Goal: Task Accomplishment & Management: Use online tool/utility

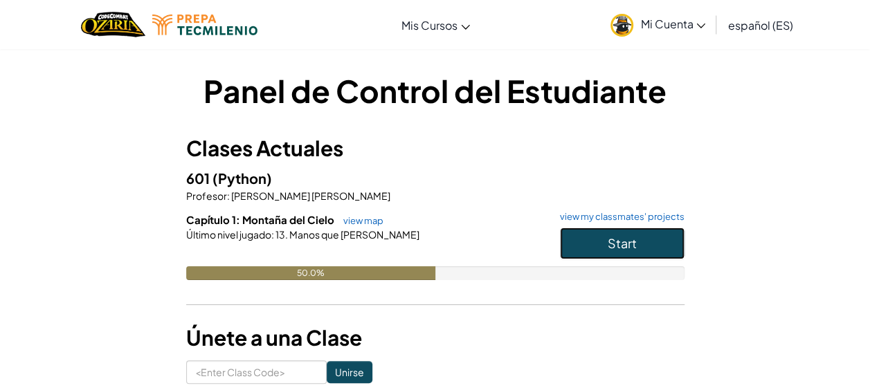
click at [609, 239] on span "Start" at bounding box center [622, 243] width 29 height 16
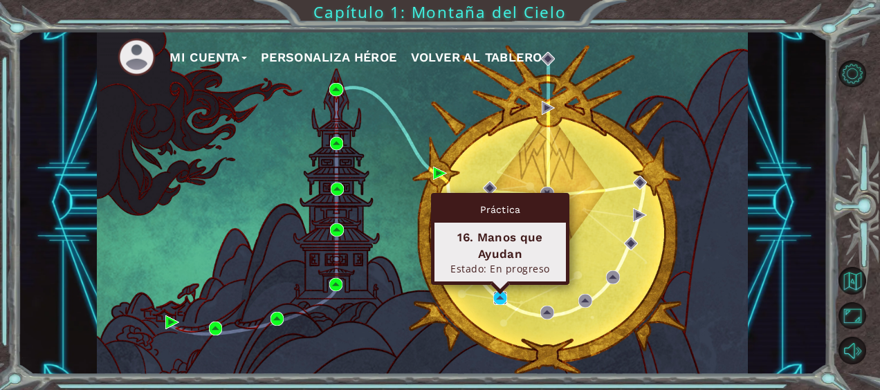
click at [507, 298] on img at bounding box center [500, 298] width 14 height 14
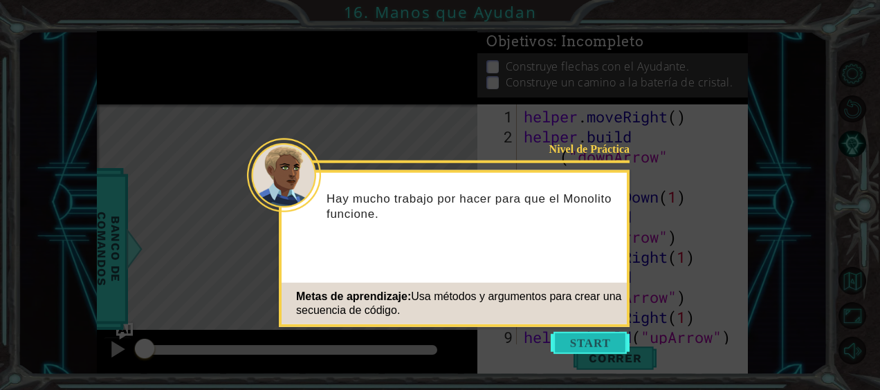
click at [591, 336] on button "Start" at bounding box center [590, 343] width 79 height 22
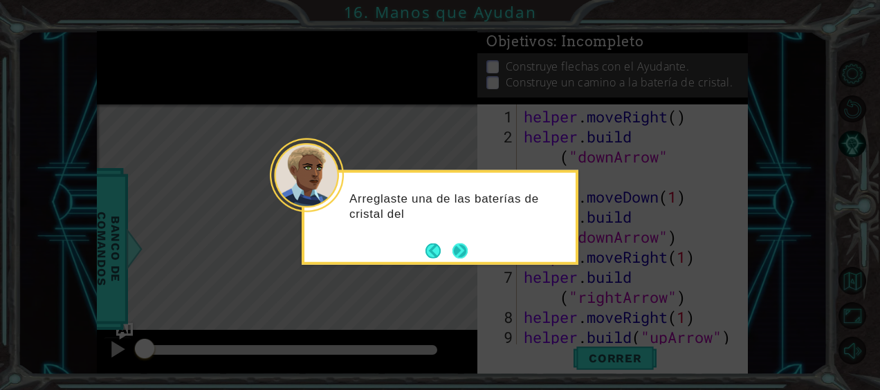
click at [455, 252] on button "Next" at bounding box center [461, 251] width 16 height 16
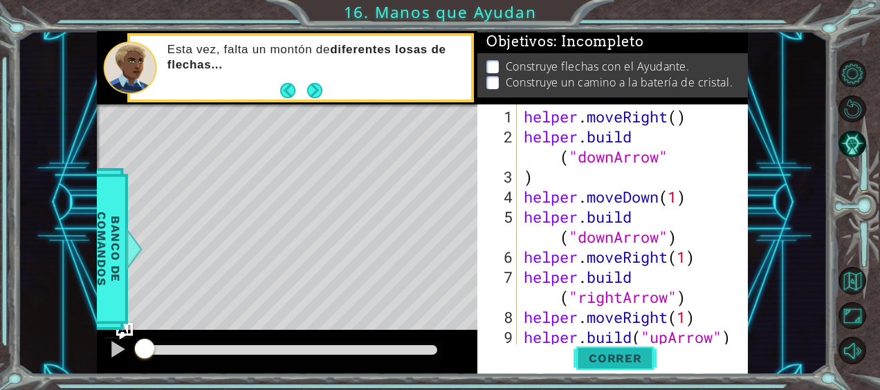
click at [614, 365] on button "Correr" at bounding box center [615, 358] width 83 height 27
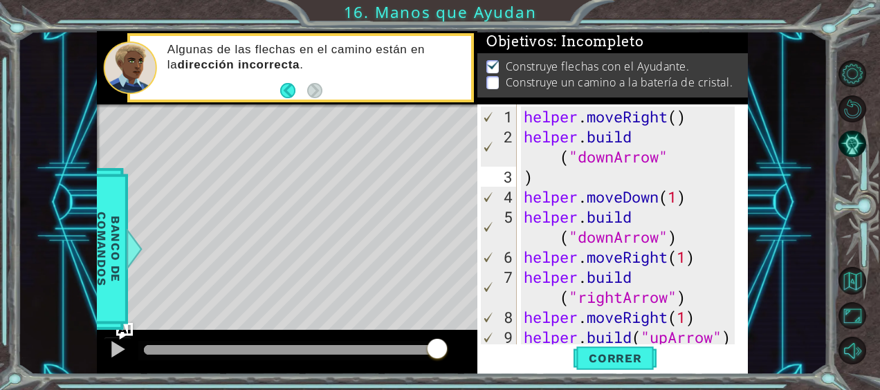
scroll to position [40, 0]
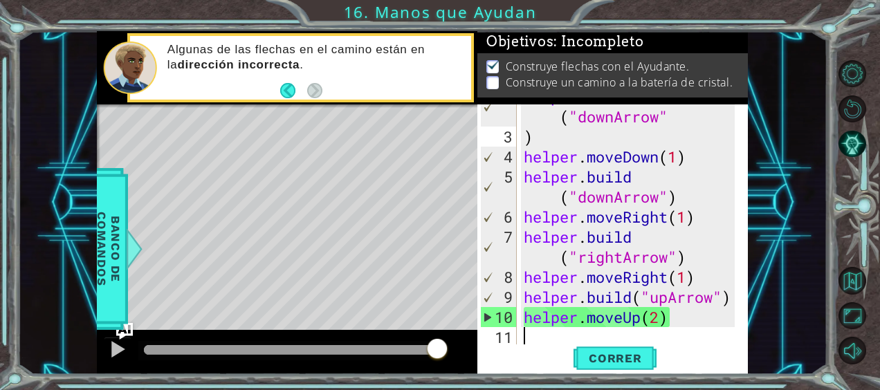
click at [680, 327] on div "helper . build ( "downArrow" ) helper . moveDown ( 1 ) helper . build ( "downAr…" at bounding box center [631, 236] width 221 height 301
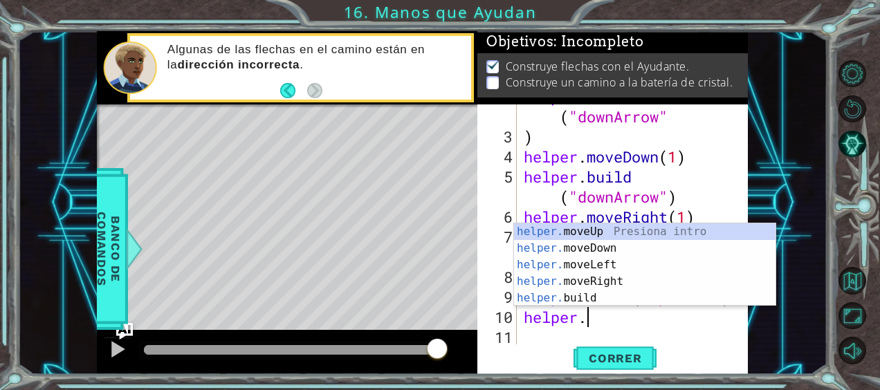
type textarea "h"
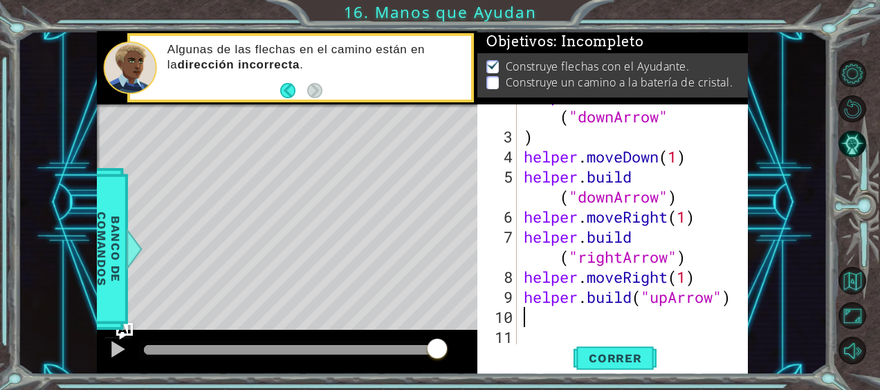
scroll to position [20, 0]
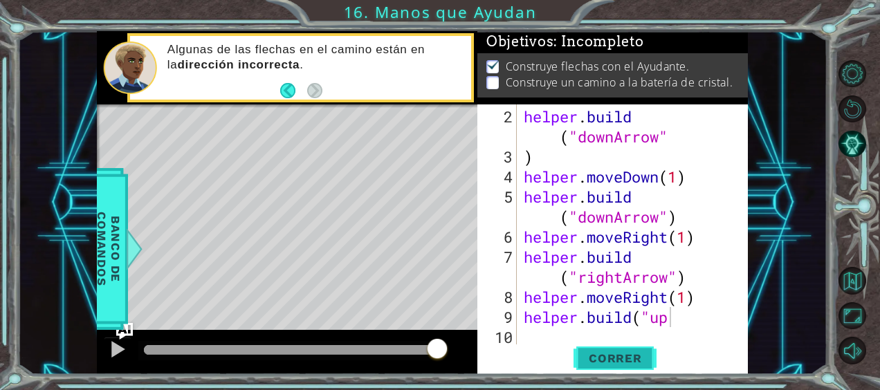
click at [602, 349] on button "Correr" at bounding box center [615, 358] width 83 height 27
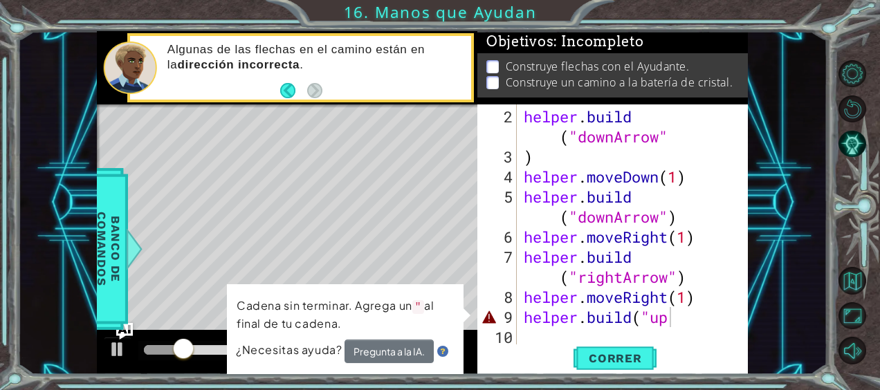
click at [444, 262] on div "Level Map" at bounding box center [416, 308] width 639 height 408
click at [636, 353] on span "Correr" at bounding box center [615, 359] width 81 height 14
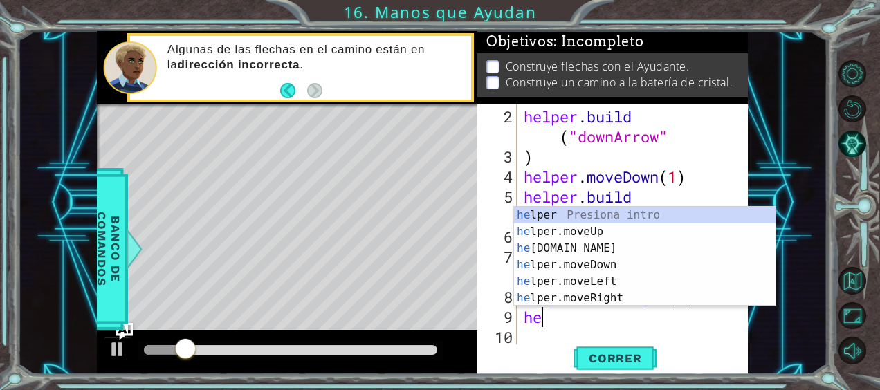
type textarea "h"
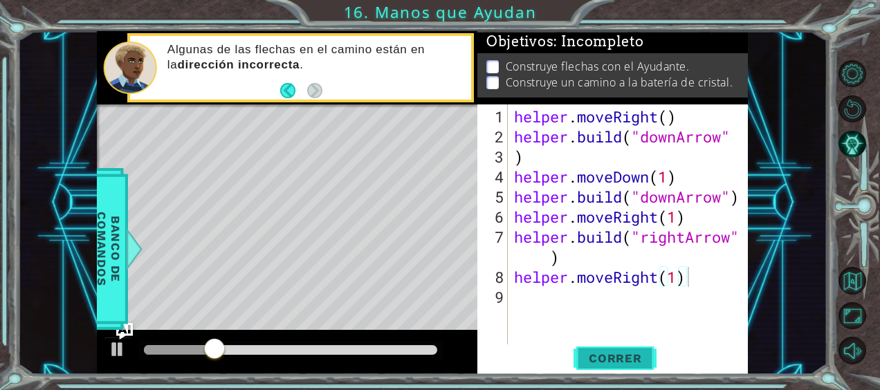
click at [617, 360] on span "Correr" at bounding box center [615, 359] width 81 height 14
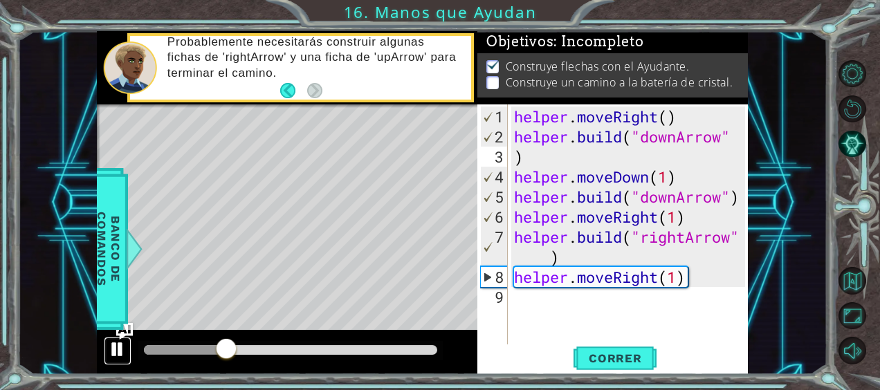
click at [129, 346] on button at bounding box center [118, 351] width 28 height 28
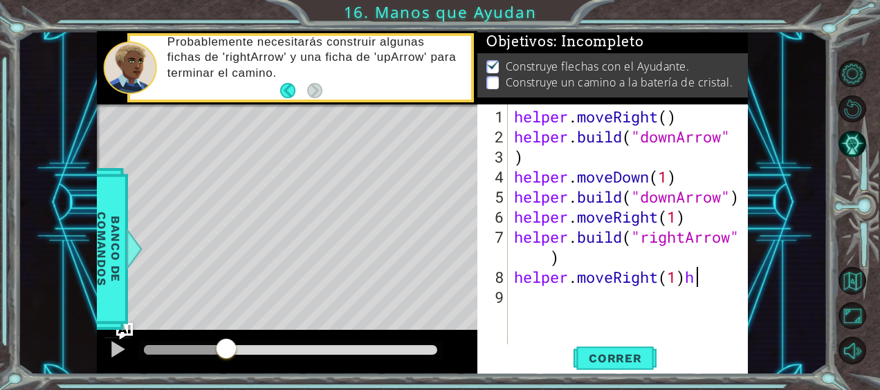
scroll to position [0, 7]
type textarea "helper.moveRight(1)"
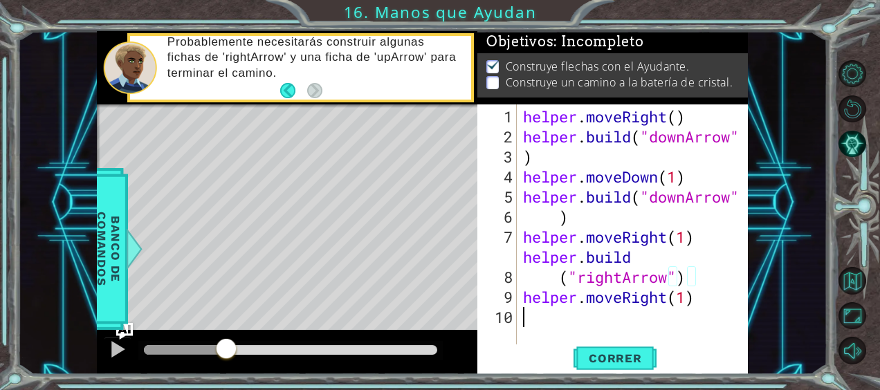
scroll to position [0, 0]
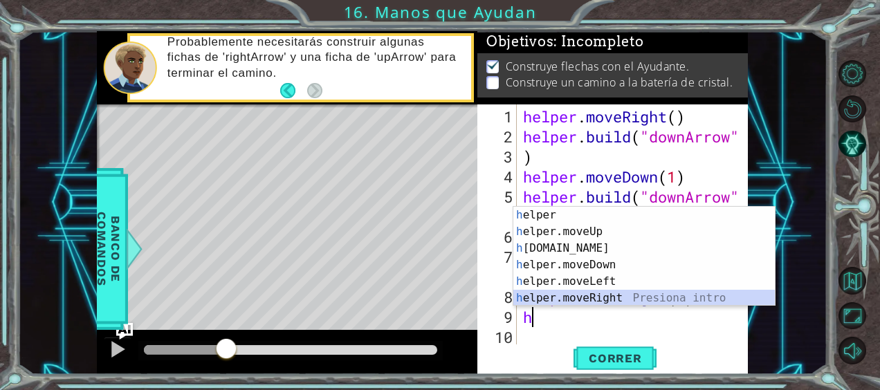
click at [591, 293] on div "h elper Presiona intro h elper.moveUp Presiona intro h [DOMAIN_NAME] Presiona i…" at bounding box center [644, 273] width 262 height 133
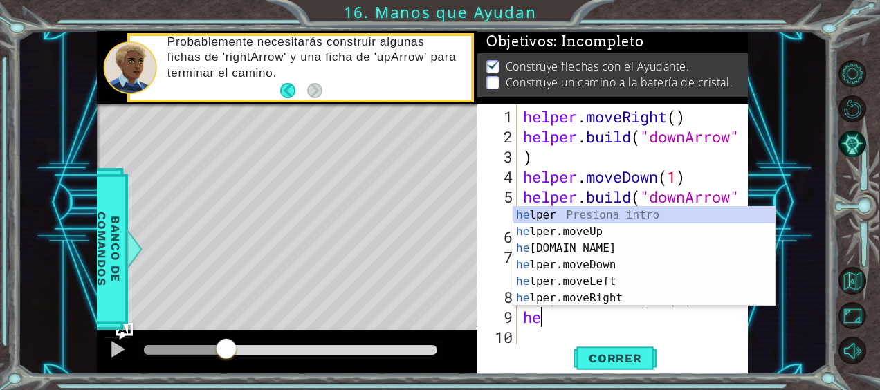
type textarea "h"
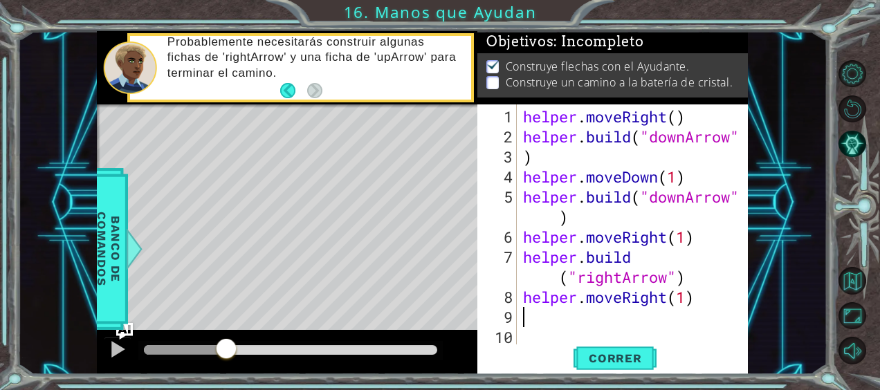
type textarea "helper.moveRight(1)"
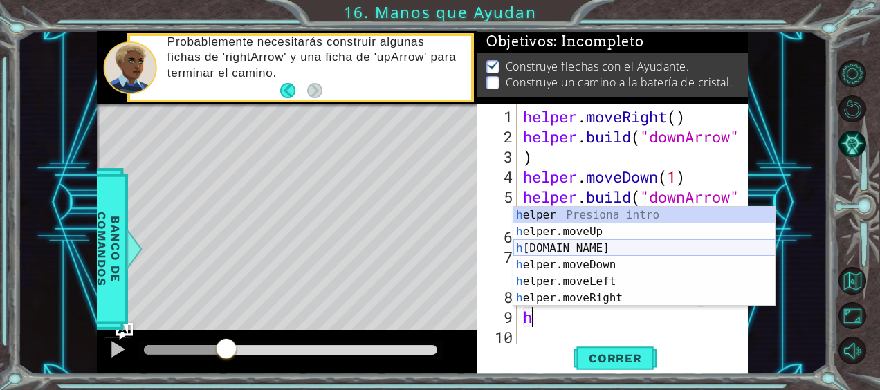
click at [592, 242] on div "h elper Presiona intro h elper.moveUp Presiona intro h [DOMAIN_NAME] Presiona i…" at bounding box center [644, 273] width 262 height 133
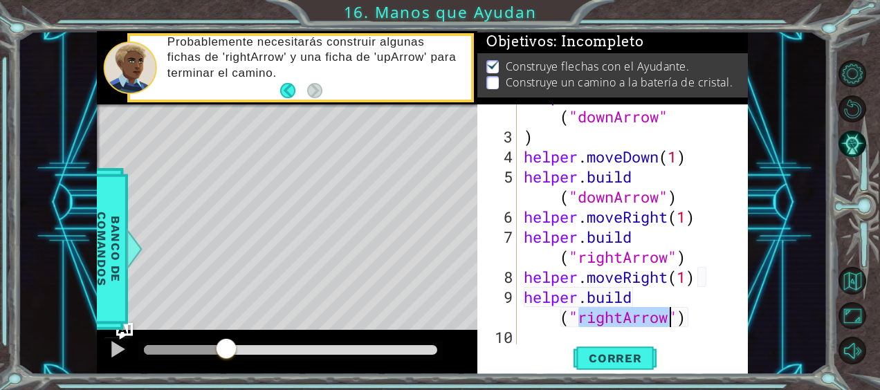
scroll to position [40, 0]
type textarea "[DOMAIN_NAME]("rightArrow")"
click at [601, 356] on span "Correr" at bounding box center [615, 359] width 81 height 14
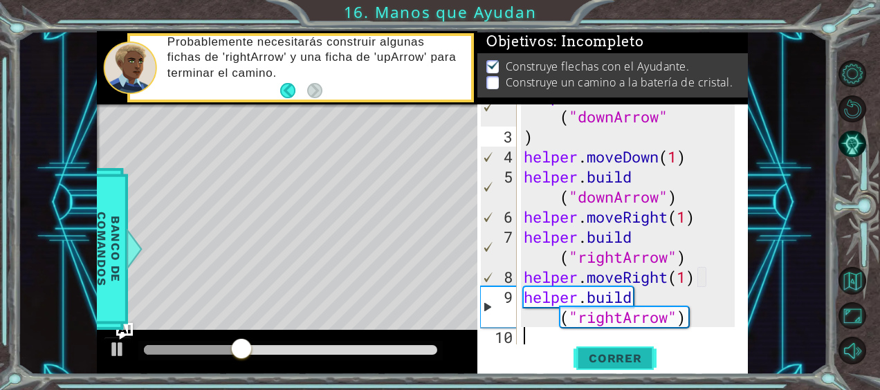
scroll to position [60, 0]
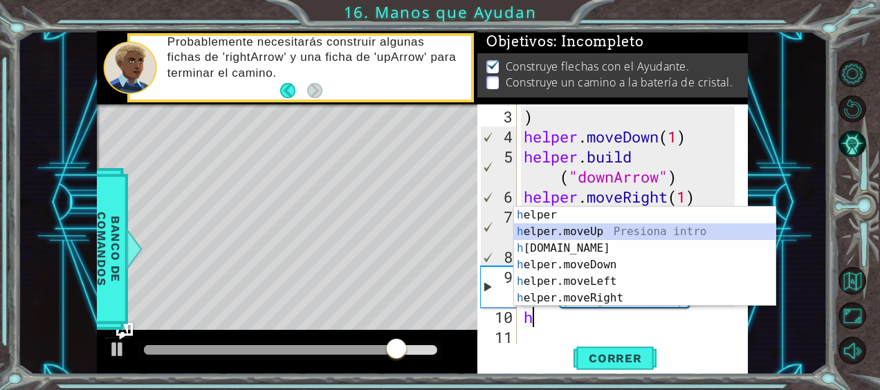
click at [590, 228] on div "h elper Presiona intro h elper.moveUp Presiona intro h [DOMAIN_NAME] Presiona i…" at bounding box center [645, 273] width 262 height 133
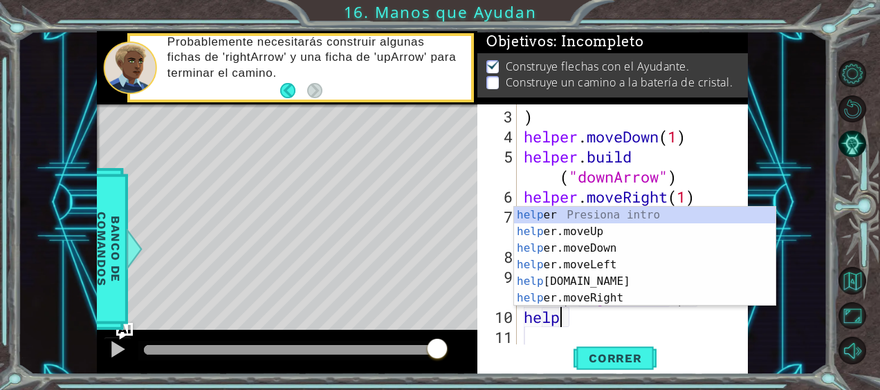
scroll to position [0, 1]
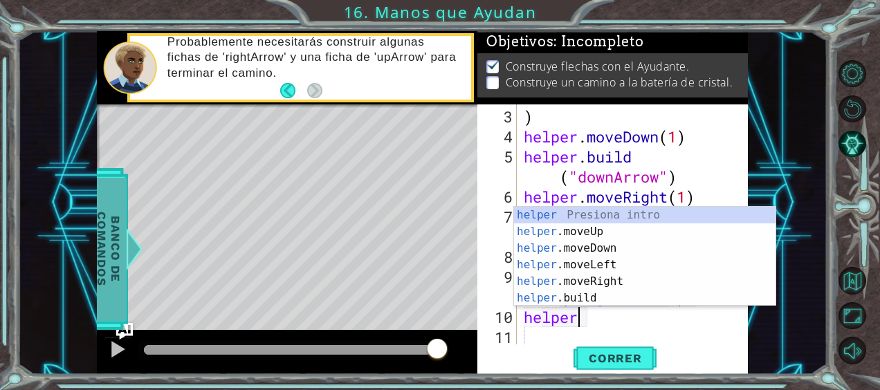
type textarea "helper"
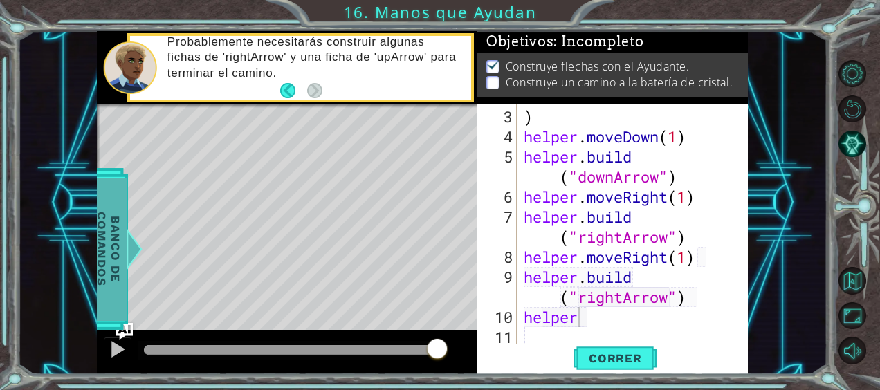
click at [114, 270] on span "Banco de comandos" at bounding box center [109, 248] width 36 height 143
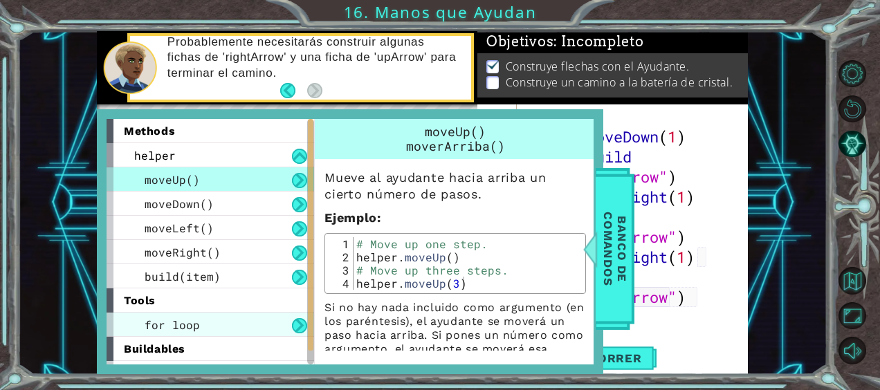
click at [172, 321] on span "for loop" at bounding box center [172, 325] width 55 height 15
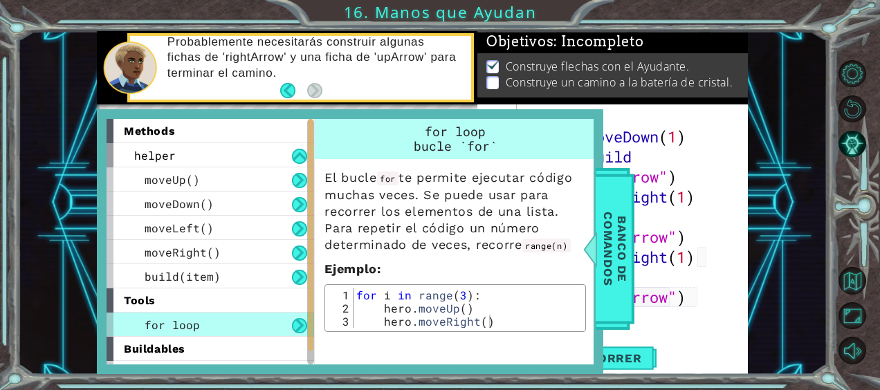
scroll to position [21, 0]
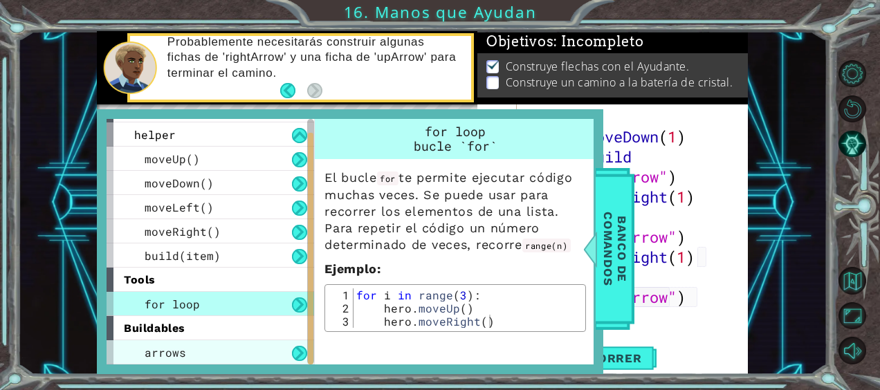
click at [281, 352] on div "arrows" at bounding box center [211, 352] width 208 height 24
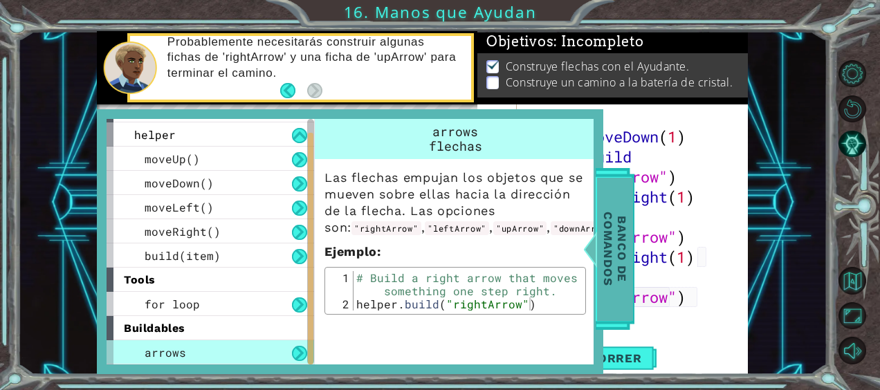
click at [608, 239] on span "Banco de comandos" at bounding box center [615, 248] width 36 height 143
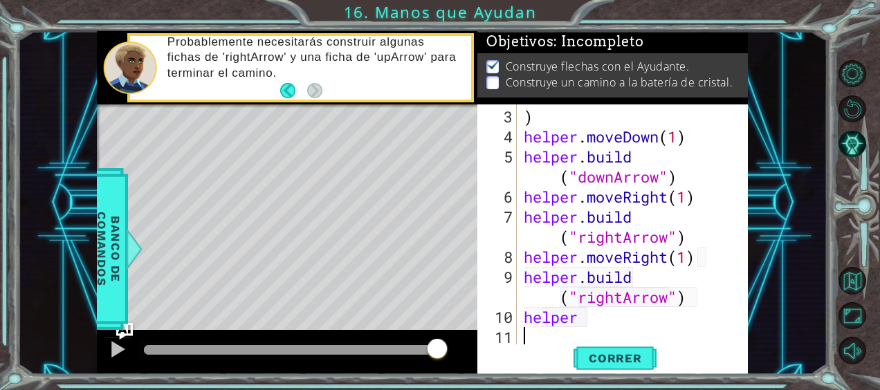
scroll to position [0, 0]
click at [581, 327] on div ") helper . moveDown ( 1 ) helper . build ( "downArrow" ) helper . moveRight ( 1…" at bounding box center [631, 247] width 221 height 281
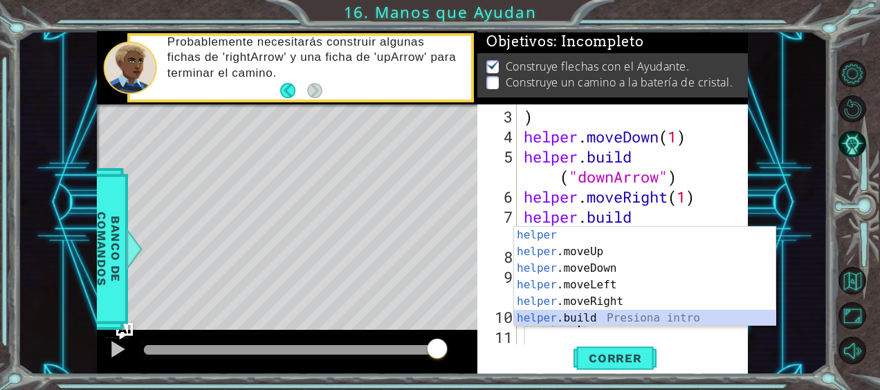
click at [585, 317] on div "helper Presiona intro helper .moveUp Presiona intro helper .moveDown Presiona i…" at bounding box center [645, 293] width 262 height 133
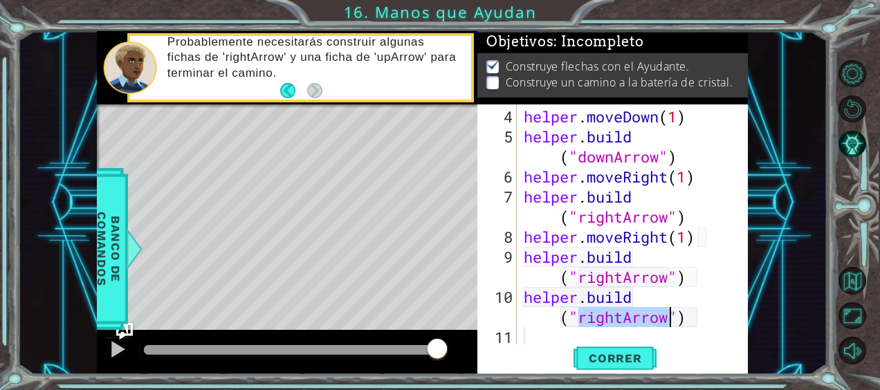
click at [619, 323] on div "helper . moveDown ( 1 ) helper . build ( "downArrow" ) helper . moveRight ( 1 )…" at bounding box center [628, 224] width 214 height 241
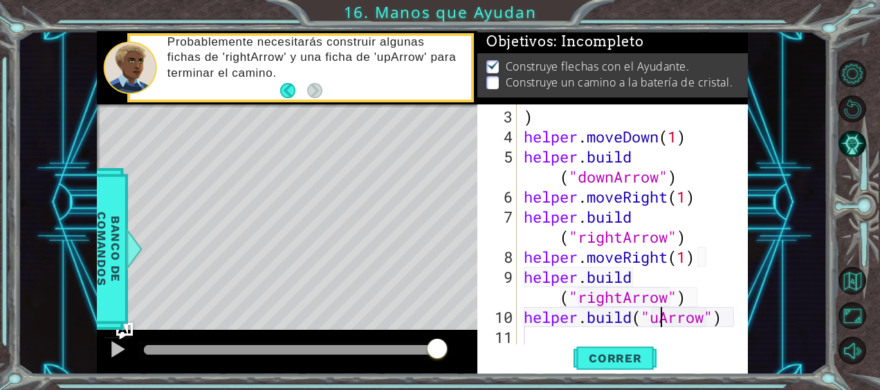
scroll to position [0, 7]
click at [600, 354] on span "Correr" at bounding box center [615, 359] width 81 height 14
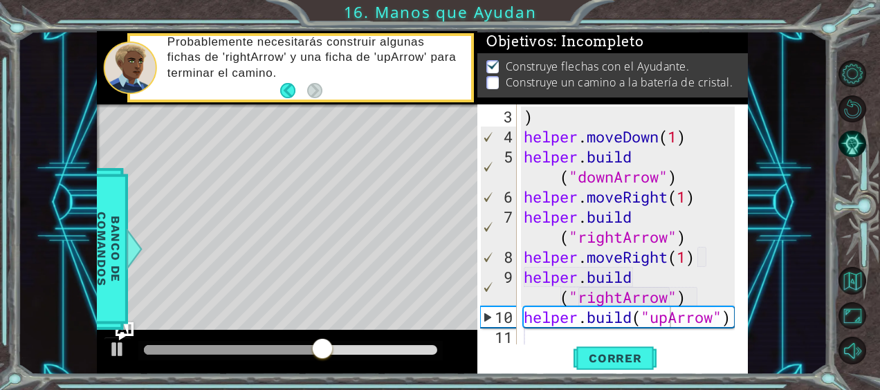
click at [119, 338] on img "Ask AI" at bounding box center [125, 331] width 18 height 18
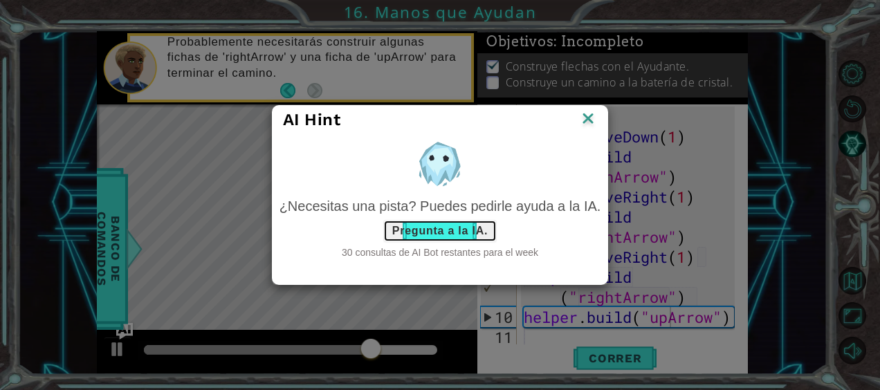
click at [462, 230] on button "Pregunta a la IA." at bounding box center [439, 231] width 113 height 22
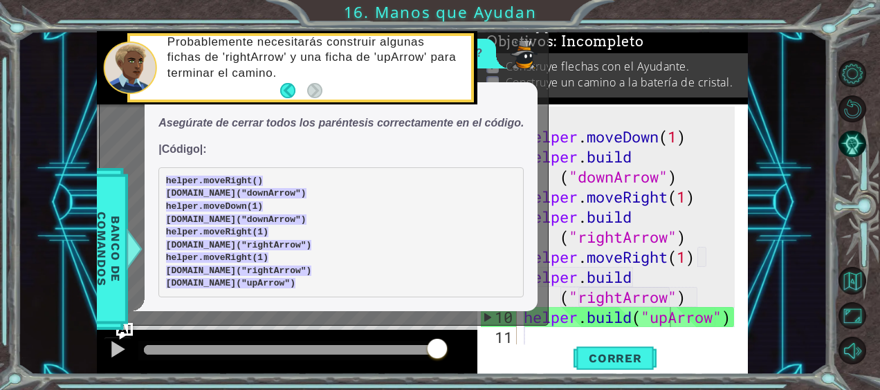
click at [289, 61] on p "Probablemente necesitarás construir algunas fichas de 'rightArrow' y una ficha …" at bounding box center [314, 58] width 294 height 46
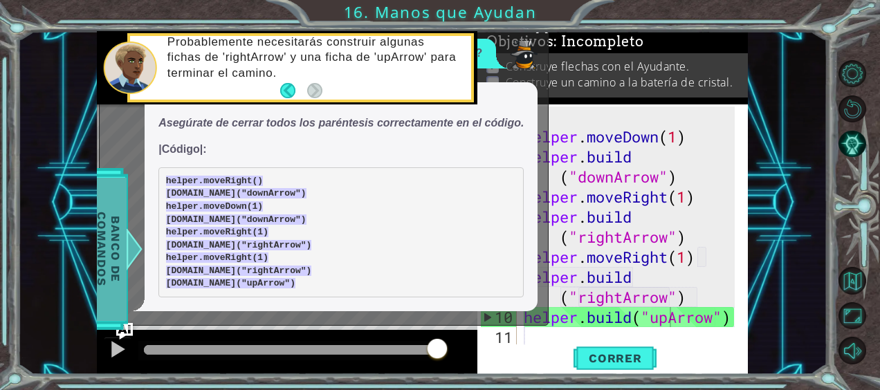
click at [131, 239] on div at bounding box center [134, 249] width 17 height 42
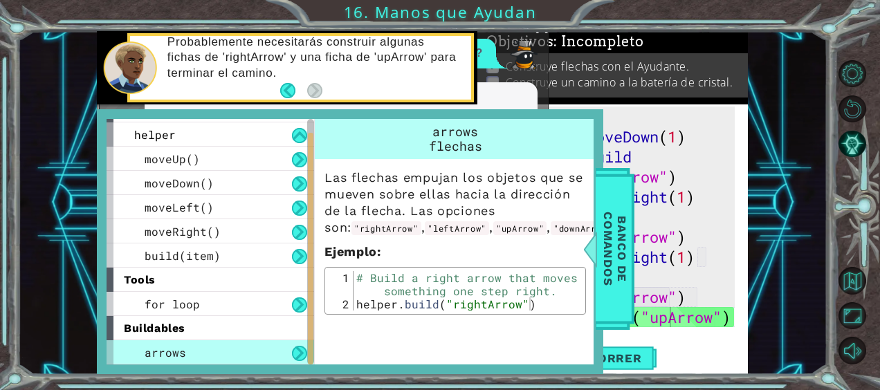
click at [566, 76] on p "Construye un camino a la batería de cristal." at bounding box center [619, 82] width 227 height 15
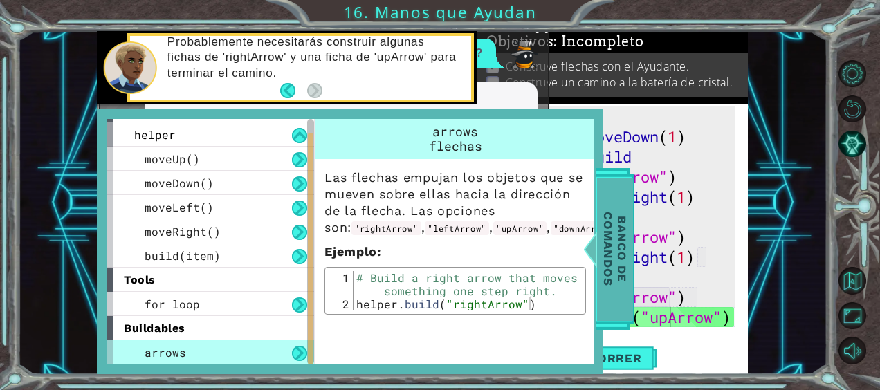
click at [624, 271] on span "Banco de comandos" at bounding box center [615, 248] width 36 height 143
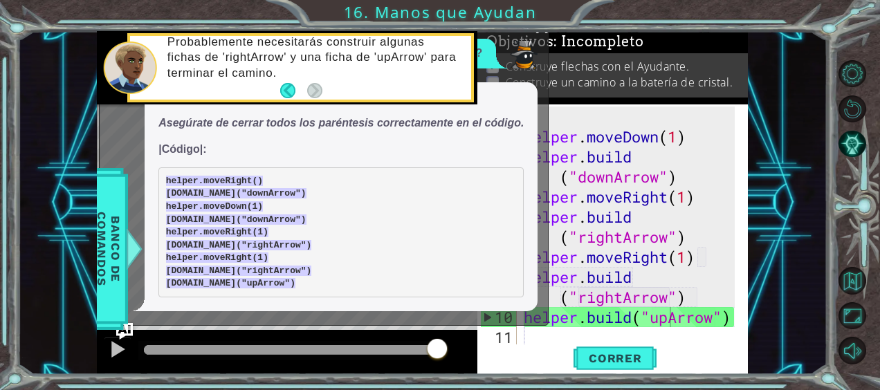
click at [266, 282] on code "helper.moveRight() [DOMAIN_NAME]("downArrow") helper.moveDown(1) [DOMAIN_NAME](…" at bounding box center [239, 232] width 146 height 113
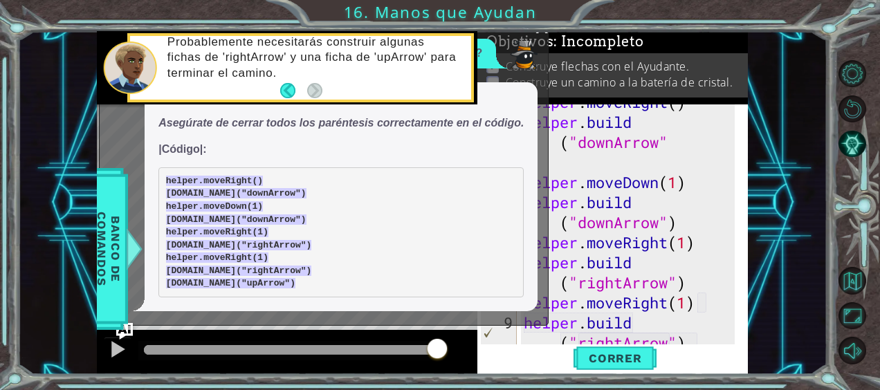
scroll to position [0, 0]
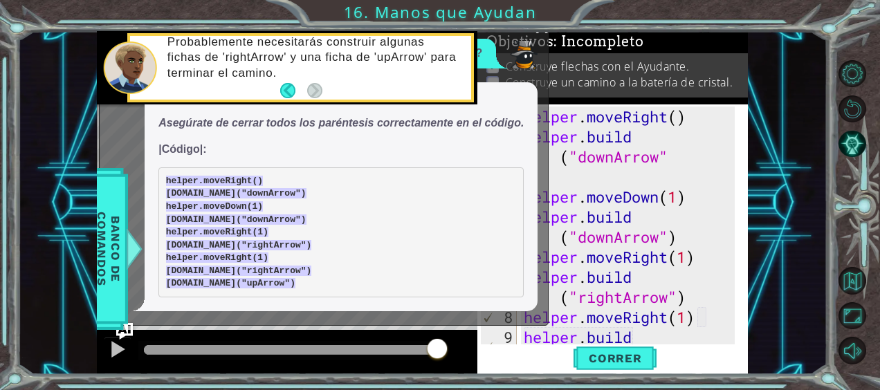
type textarea ")"
click at [574, 179] on div "helper . moveRight ( ) helper . build ( "downArrow" ) helper . moveDown ( 1 ) h…" at bounding box center [631, 257] width 221 height 301
click at [436, 208] on pre "helper.moveRight() [DOMAIN_NAME]("downArrow") helper.moveDown(1) [DOMAIN_NAME](…" at bounding box center [340, 232] width 365 height 130
click at [224, 233] on code "helper.moveRight() [DOMAIN_NAME]("downArrow") helper.moveDown(1) [DOMAIN_NAME](…" at bounding box center [239, 232] width 146 height 113
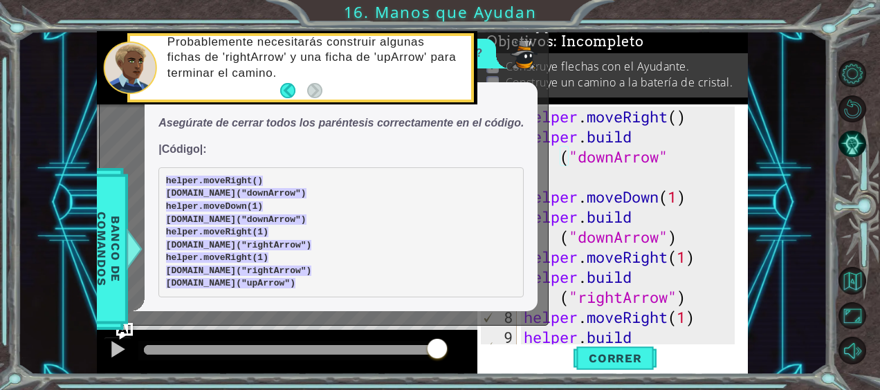
drag, startPoint x: 165, startPoint y: 178, endPoint x: 268, endPoint y: 253, distance: 127.3
click at [278, 268] on pre "helper.moveRight() [DOMAIN_NAME]("downArrow") helper.moveDown(1) [DOMAIN_NAME](…" at bounding box center [340, 232] width 365 height 130
click at [217, 223] on code "helper.moveRight() [DOMAIN_NAME]("downArrow") helper.moveDown(1) [DOMAIN_NAME](…" at bounding box center [239, 232] width 146 height 113
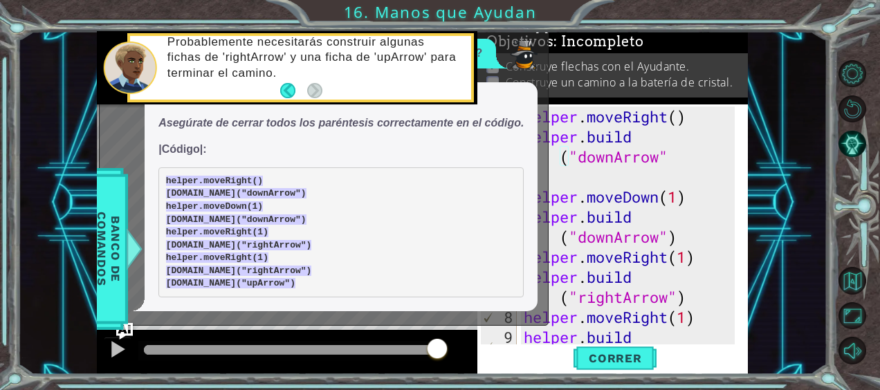
click at [217, 223] on code "helper.moveRight() [DOMAIN_NAME]("downArrow") helper.moveDown(1) [DOMAIN_NAME](…" at bounding box center [239, 232] width 146 height 113
drag, startPoint x: 217, startPoint y: 223, endPoint x: 297, endPoint y: 263, distance: 89.1
click at [297, 263] on pre "helper.moveRight() [DOMAIN_NAME]("downArrow") helper.moveDown(1) [DOMAIN_NAME](…" at bounding box center [340, 232] width 365 height 130
click at [291, 87] on button "Back" at bounding box center [293, 90] width 27 height 15
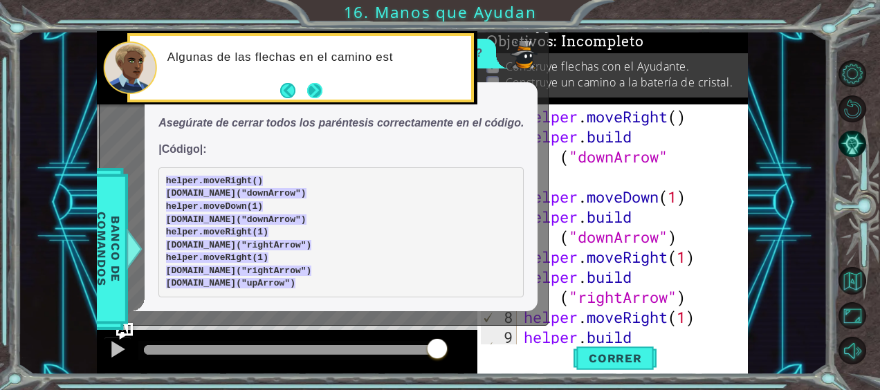
click at [317, 86] on button "Next" at bounding box center [314, 89] width 15 height 15
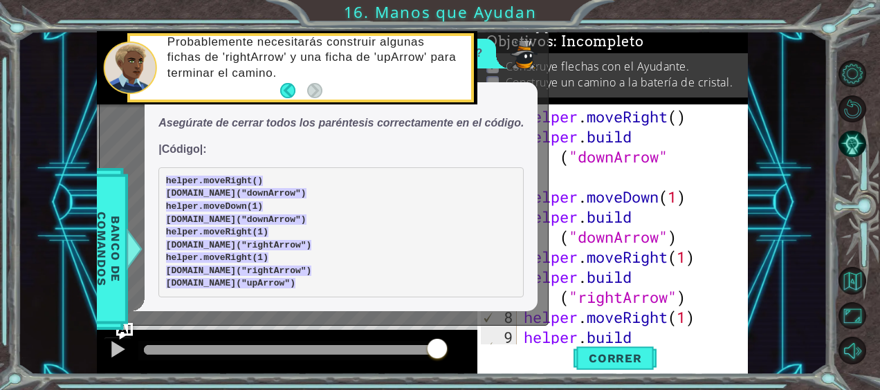
click at [270, 262] on pre "helper.moveRight() [DOMAIN_NAME]("downArrow") helper.moveDown(1) [DOMAIN_NAME](…" at bounding box center [340, 232] width 365 height 130
click at [610, 363] on span "Correr" at bounding box center [615, 359] width 81 height 14
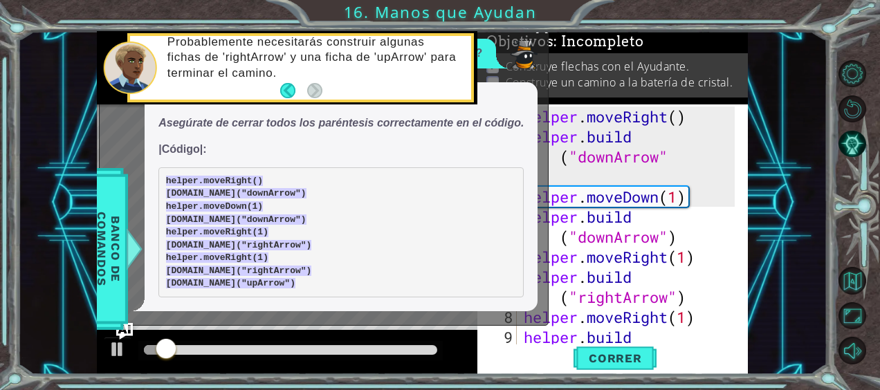
click at [461, 64] on div "Probablemente necesitarás construir algunas fichas de 'rightArrow' y una ficha …" at bounding box center [314, 68] width 313 height 80
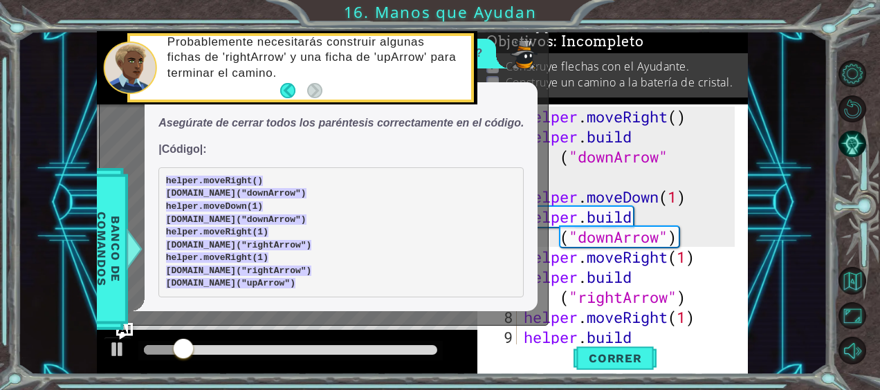
drag, startPoint x: 524, startPoint y: 76, endPoint x: 495, endPoint y: 84, distance: 30.0
click at [531, 119] on div "¿Puedo obtener una pista? Línea 3: Faltan paréntesis de cierre. Asegúrate de ce…" at bounding box center [320, 175] width 441 height 273
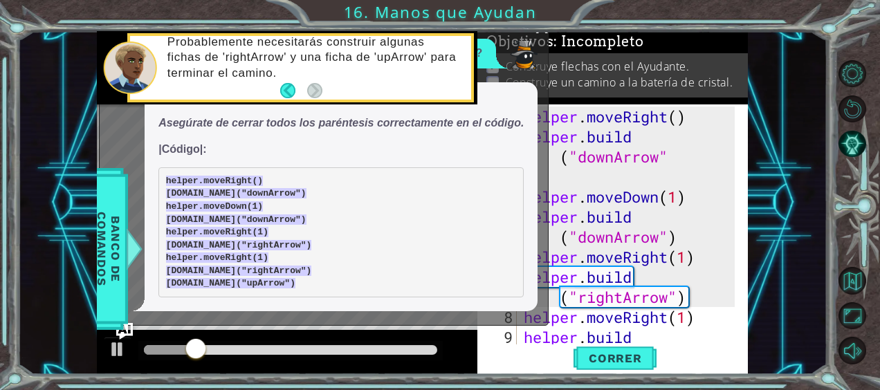
drag, startPoint x: 520, startPoint y: 48, endPoint x: 592, endPoint y: 131, distance: 109.9
click at [611, 174] on div "1 ההההההההההההההההההההההההההההההההההההההההההההההההההההההההההההההההההההההההההההה…" at bounding box center [422, 202] width 651 height 343
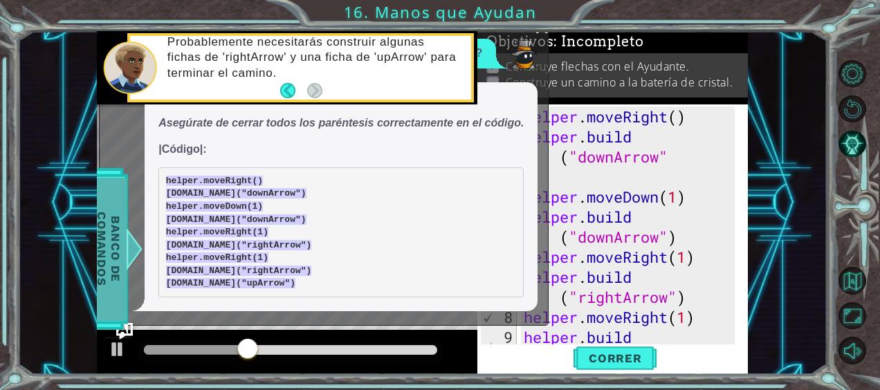
click at [116, 246] on span "Banco de comandos" at bounding box center [109, 248] width 36 height 143
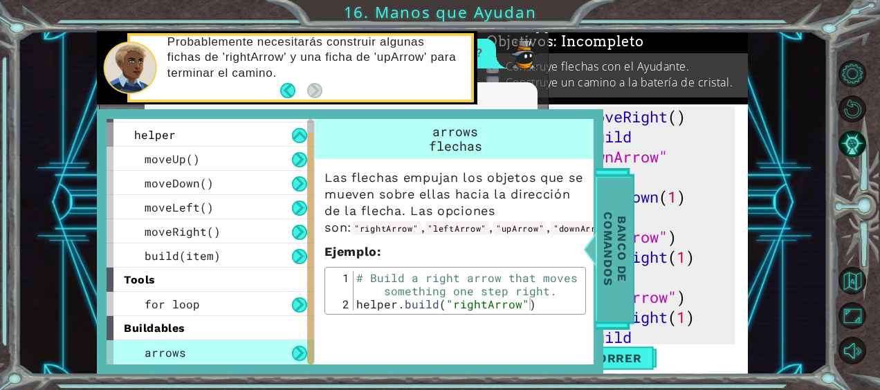
click at [624, 289] on span "Banco de comandos" at bounding box center [615, 248] width 36 height 143
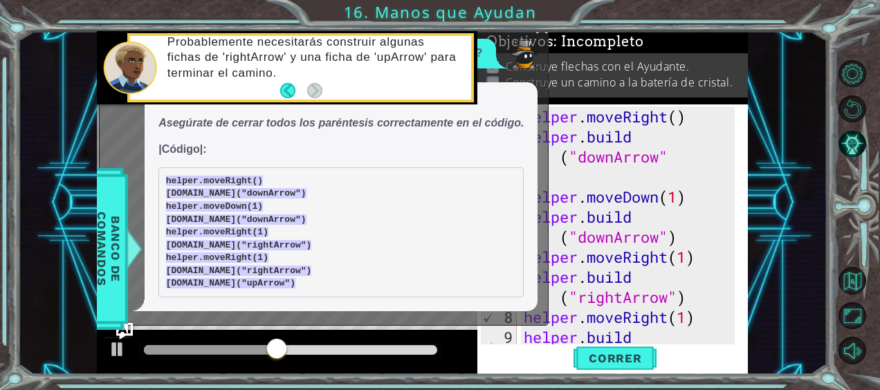
drag, startPoint x: 375, startPoint y: 224, endPoint x: 360, endPoint y: 181, distance: 45.5
click at [360, 181] on pre "helper.moveRight() [DOMAIN_NAME]("downArrow") helper.moveDown(1) [DOMAIN_NAME](…" at bounding box center [340, 232] width 365 height 130
drag, startPoint x: 360, startPoint y: 182, endPoint x: 346, endPoint y: 159, distance: 26.7
click at [346, 159] on span "Línea 3: Faltan paréntesis de cierre. Asegúrate de cerrar todos los paréntesis …" at bounding box center [340, 193] width 365 height 209
click at [764, 114] on div "1 ההההההההההההההההההההההההההההההההההההההההההההההההההההההההההההההההההההההההההההה…" at bounding box center [422, 202] width 810 height 343
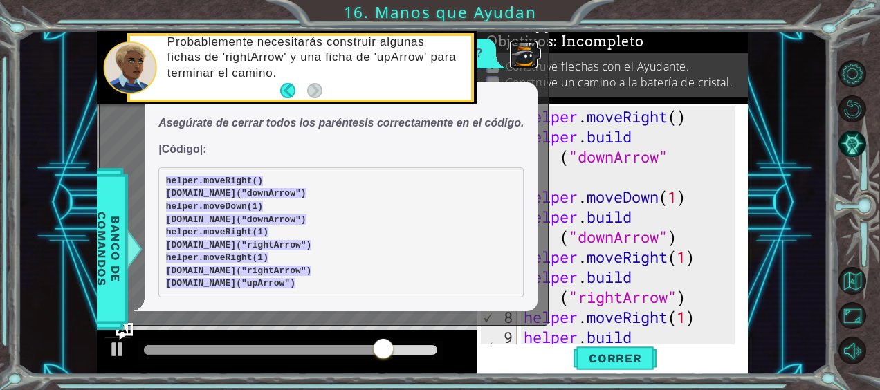
click at [533, 61] on img at bounding box center [524, 55] width 28 height 28
click at [585, 172] on div "helper . moveRight ( ) helper . build ( "downArrow" ) helper . moveDown ( 1 ) h…" at bounding box center [631, 257] width 221 height 301
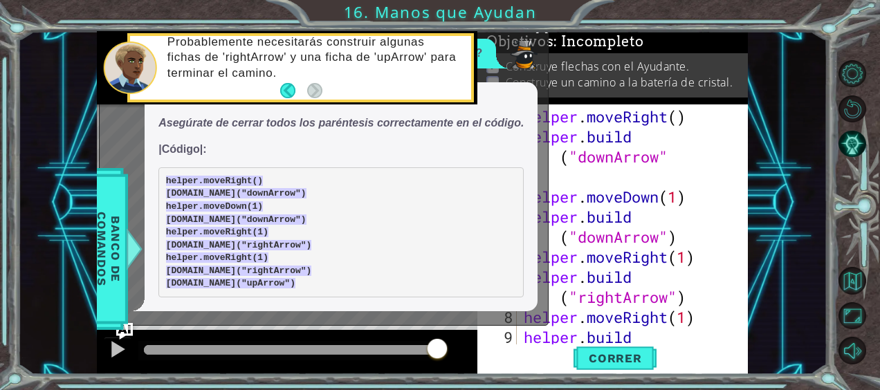
click at [585, 172] on div "helper . moveRight ( ) helper . build ( "downArrow" helper . moveDown ( 1 ) hel…" at bounding box center [631, 257] width 221 height 301
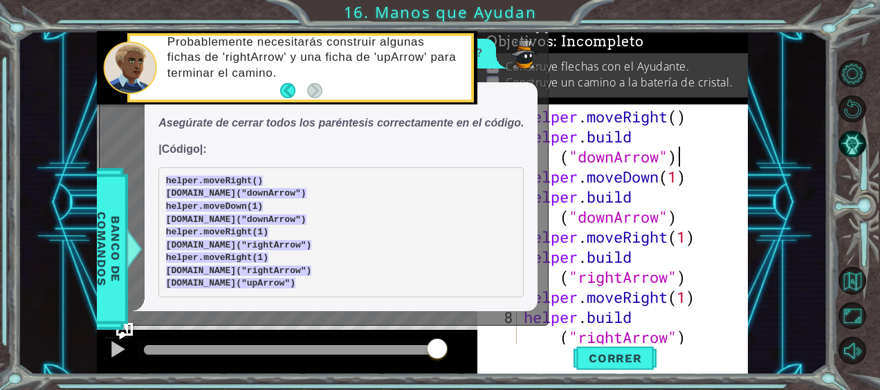
scroll to position [0, 10]
type textarea "[DOMAIN_NAME]("downArrow")"
click at [631, 369] on button "Correr" at bounding box center [615, 358] width 83 height 27
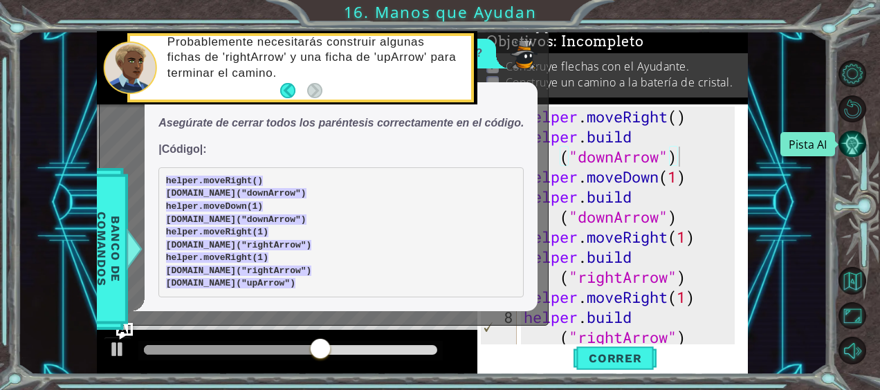
click at [848, 144] on button "Pista AI" at bounding box center [852, 143] width 27 height 27
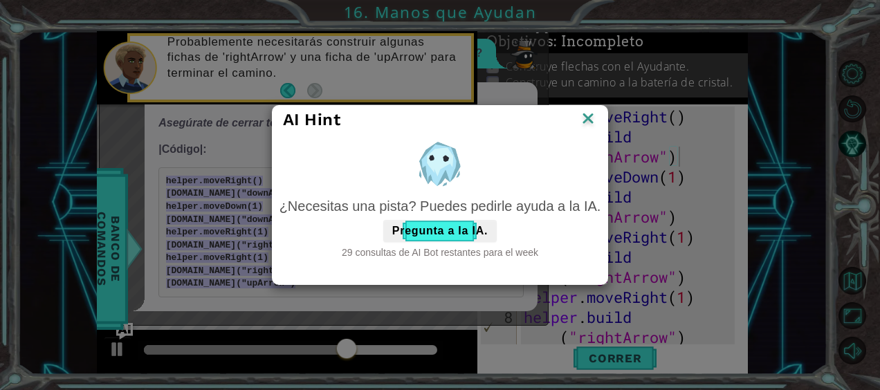
click at [589, 108] on div "AI Hint" at bounding box center [441, 120] width 336 height 28
click at [592, 114] on img at bounding box center [588, 119] width 18 height 21
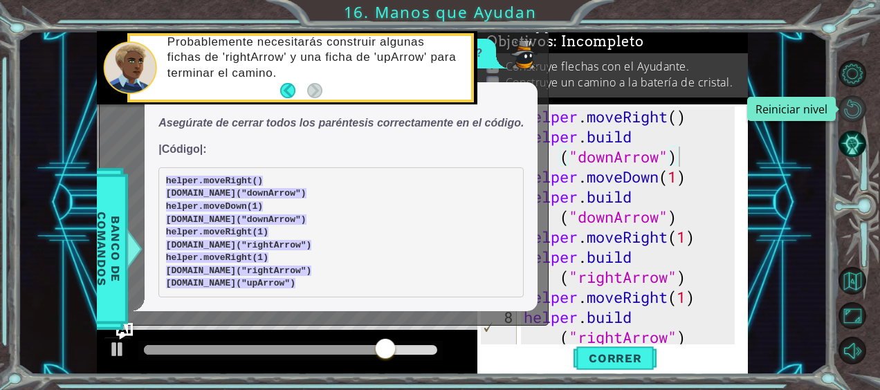
click at [862, 109] on button "Reiniciar nivel\a" at bounding box center [852, 108] width 27 height 27
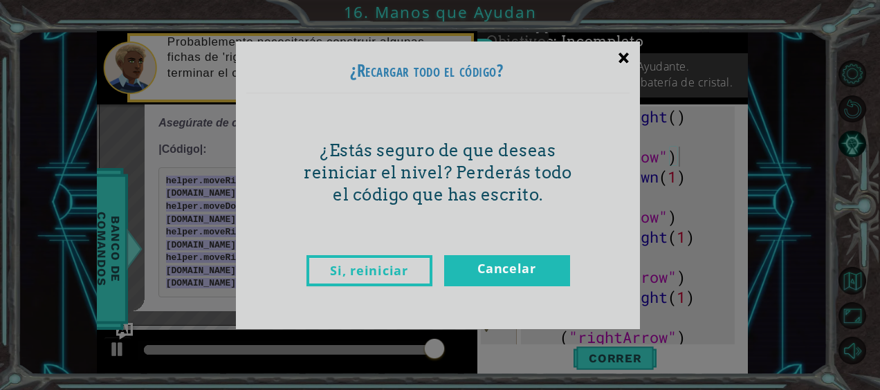
click at [614, 50] on div "×" at bounding box center [624, 57] width 33 height 40
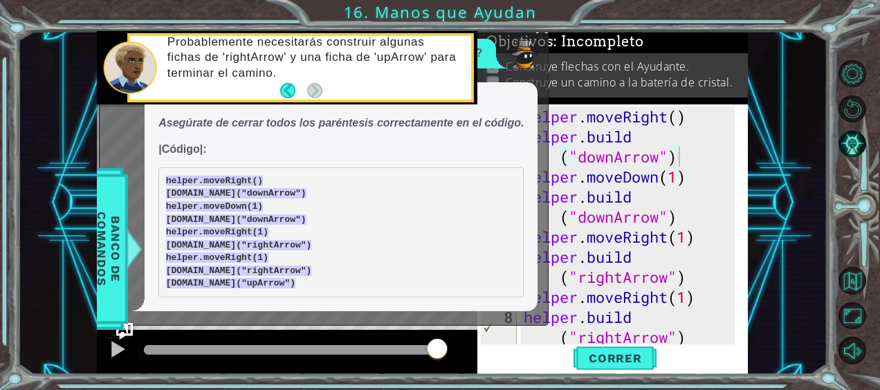
click at [579, 79] on p "Construye un camino a la batería de cristal." at bounding box center [619, 82] width 227 height 15
click at [371, 68] on p "Probablemente necesitarás construir algunas fichas de 'rightArrow' y una ficha …" at bounding box center [314, 58] width 294 height 46
click at [496, 56] on div "¿Puedo obtener una pista?" at bounding box center [411, 54] width 170 height 30
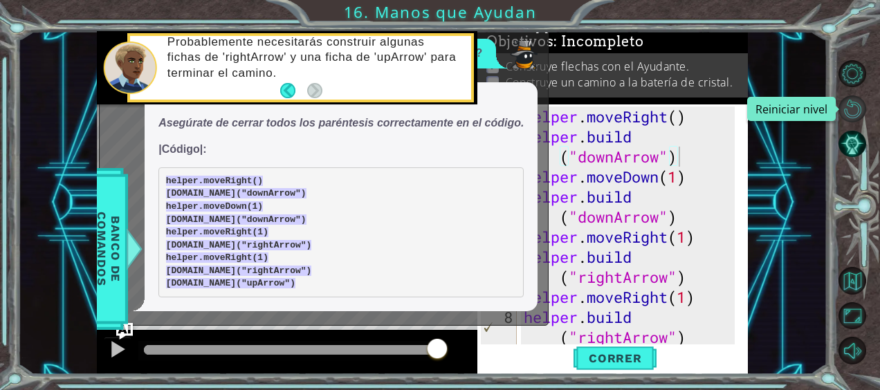
click at [851, 116] on button "Reiniciar nivel\a" at bounding box center [852, 108] width 27 height 27
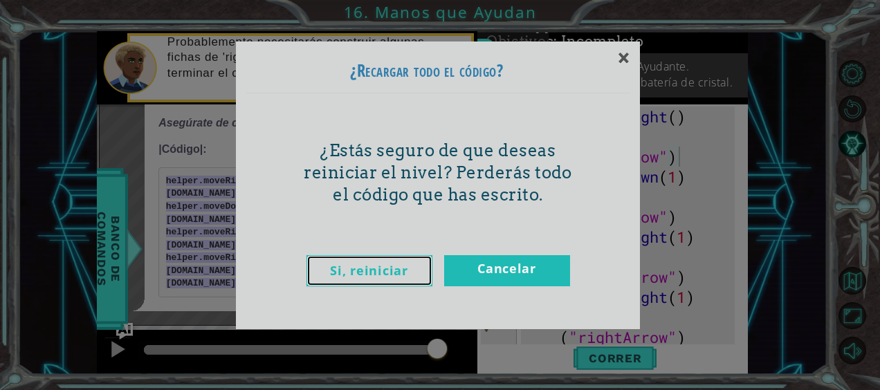
click at [317, 271] on link "Si, reiniciar" at bounding box center [370, 270] width 126 height 31
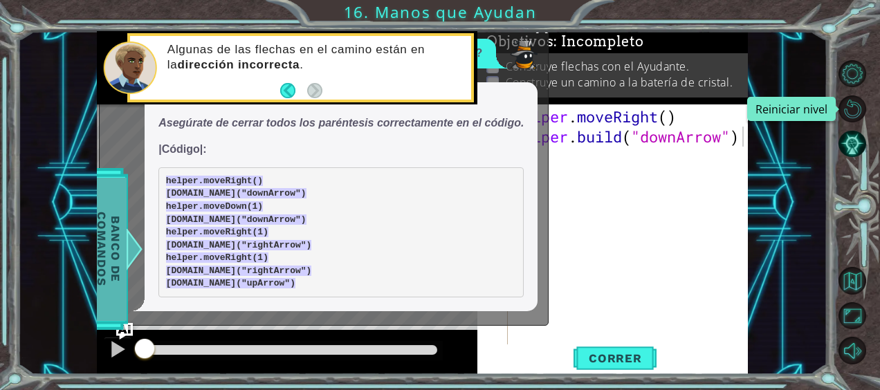
click at [141, 251] on div at bounding box center [134, 249] width 17 height 42
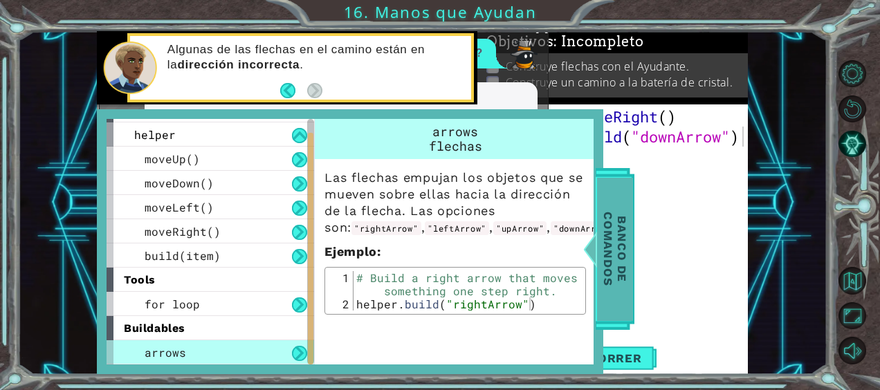
click at [611, 252] on span "Banco de comandos" at bounding box center [615, 248] width 36 height 143
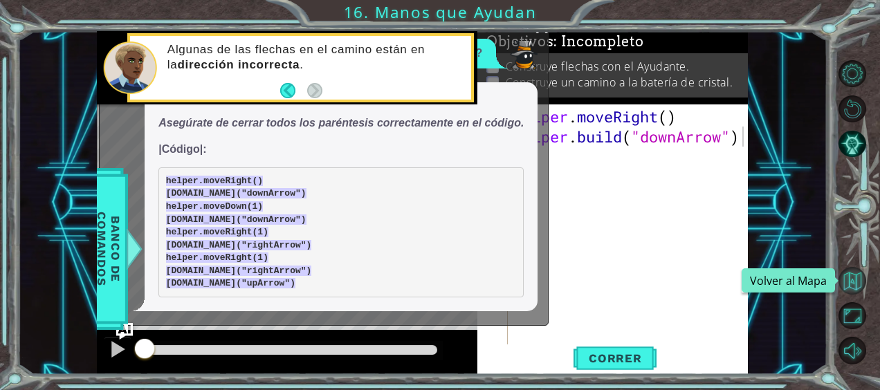
click at [850, 286] on button "Volver al Mapa" at bounding box center [852, 280] width 27 height 27
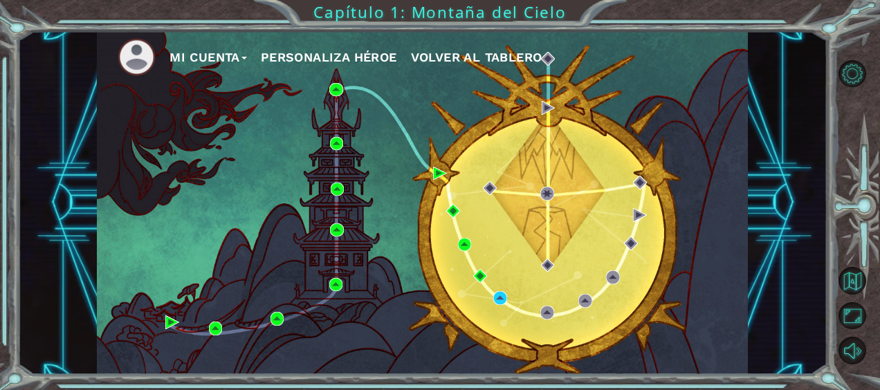
click at [493, 304] on div "Mi Cuenta Personaliza Héroe Volver al Tablero" at bounding box center [422, 202] width 651 height 343
click at [493, 293] on div "Mi Cuenta Personaliza Héroe Volver al Tablero" at bounding box center [422, 202] width 651 height 343
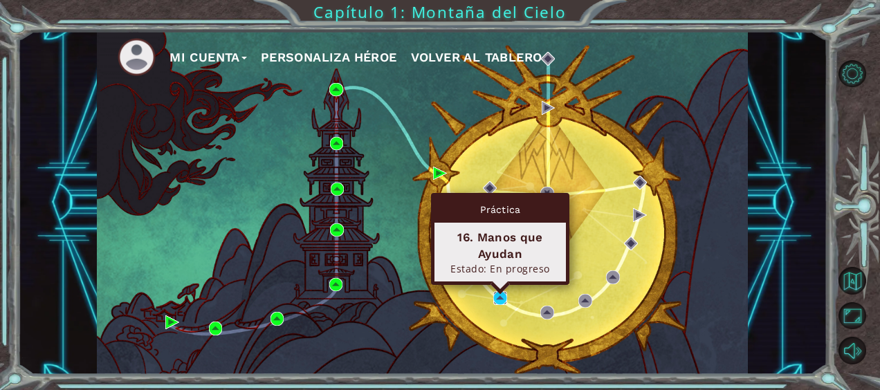
click at [498, 300] on img at bounding box center [500, 298] width 14 height 14
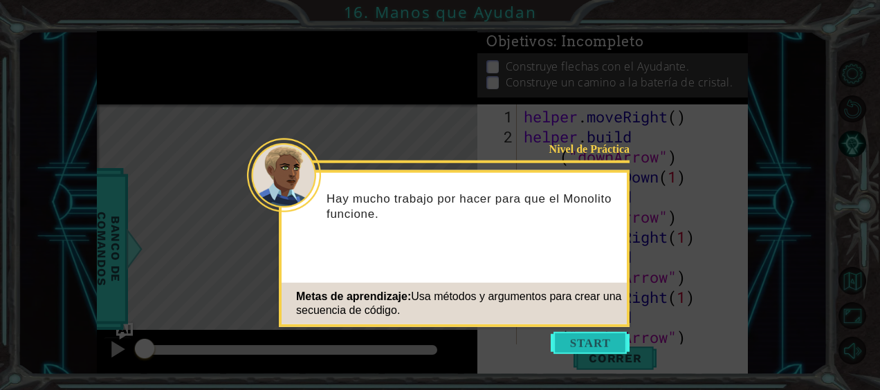
click at [581, 350] on button "Start" at bounding box center [590, 343] width 79 height 22
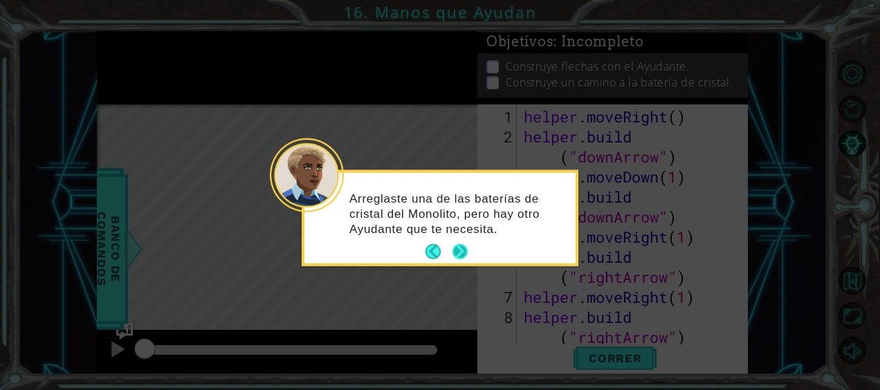
click at [465, 252] on button "Next" at bounding box center [460, 251] width 15 height 15
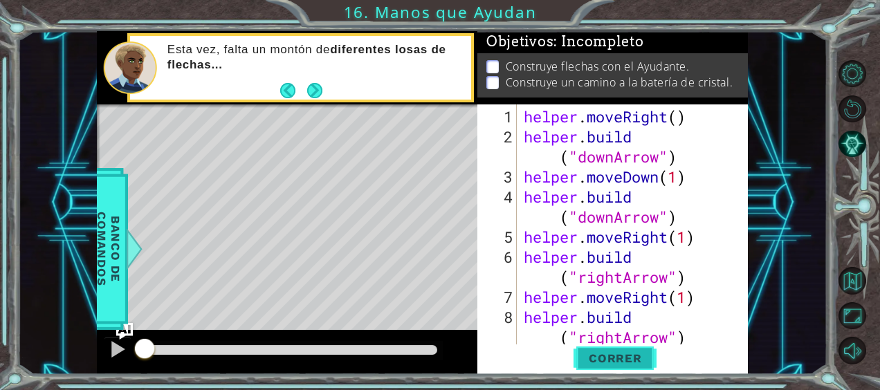
click at [628, 347] on button "Correr" at bounding box center [615, 358] width 83 height 27
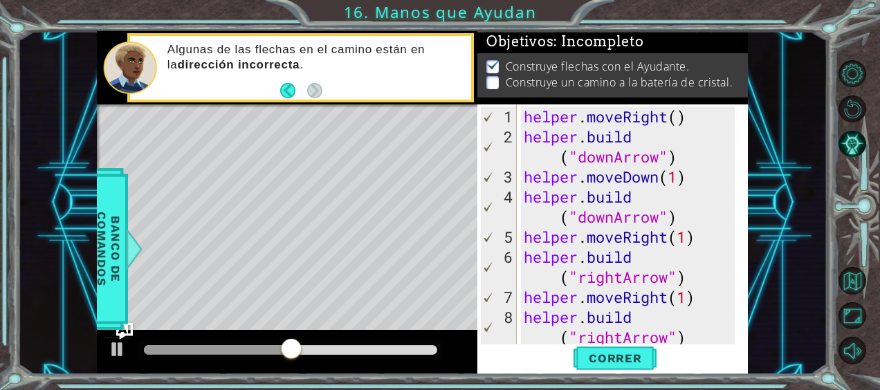
scroll to position [40, 0]
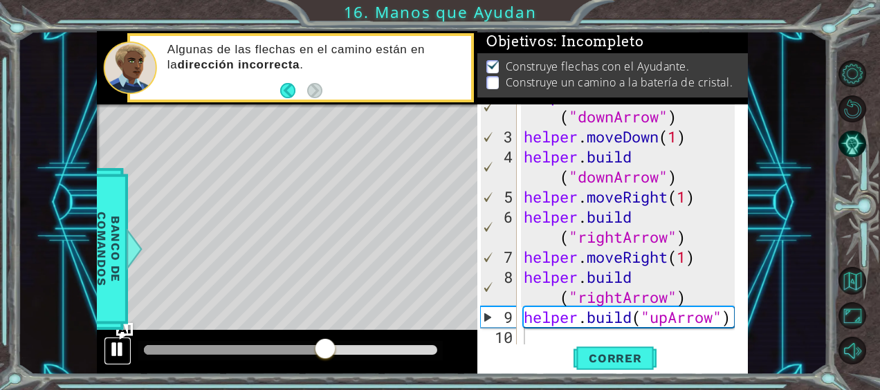
click at [115, 350] on div at bounding box center [118, 349] width 18 height 18
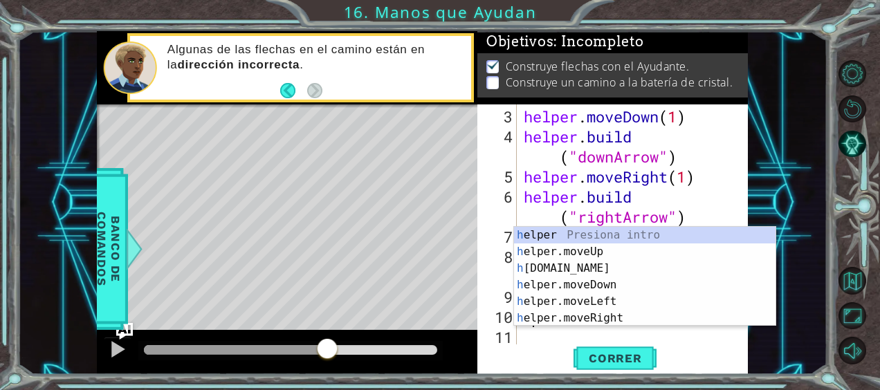
scroll to position [60, 0]
click at [571, 252] on div "h elper Presiona intro h elper.moveUp Presiona intro h [DOMAIN_NAME] Presiona i…" at bounding box center [645, 293] width 262 height 133
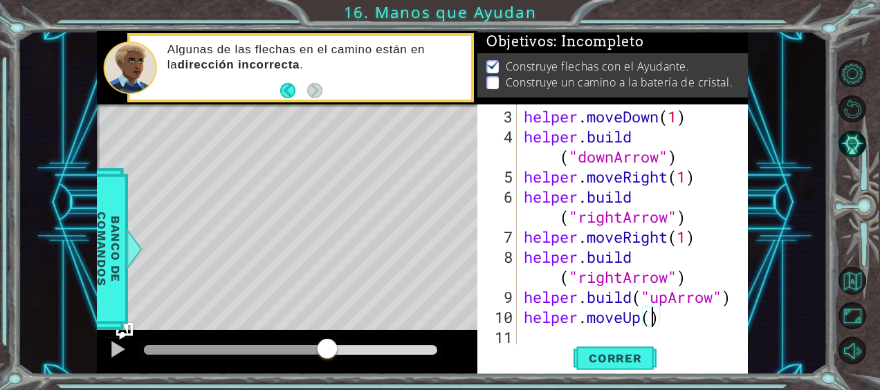
scroll to position [0, 6]
click at [617, 358] on span "Correr" at bounding box center [615, 359] width 81 height 14
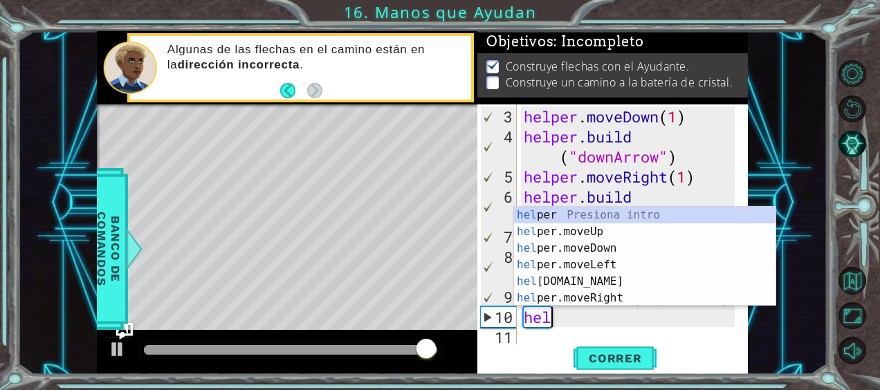
scroll to position [0, 0]
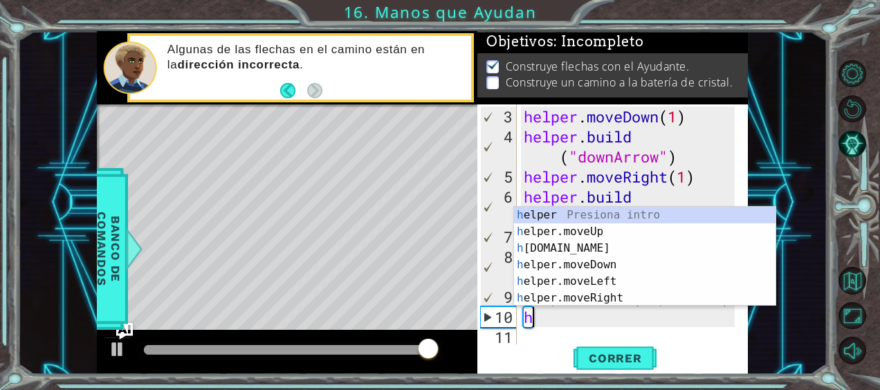
type textarea "h"
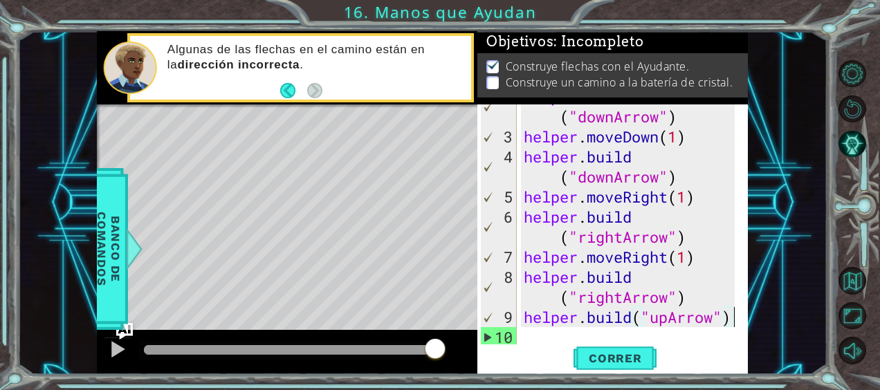
scroll to position [40, 0]
click at [603, 358] on span "Correr" at bounding box center [615, 359] width 81 height 14
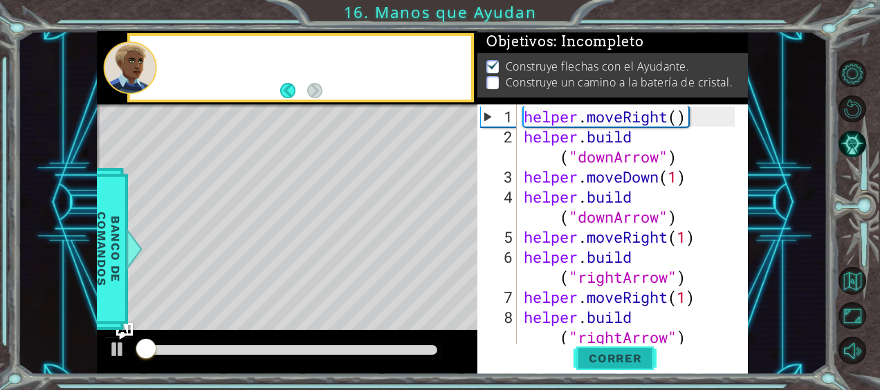
scroll to position [0, 0]
click at [277, 345] on div at bounding box center [290, 350] width 304 height 19
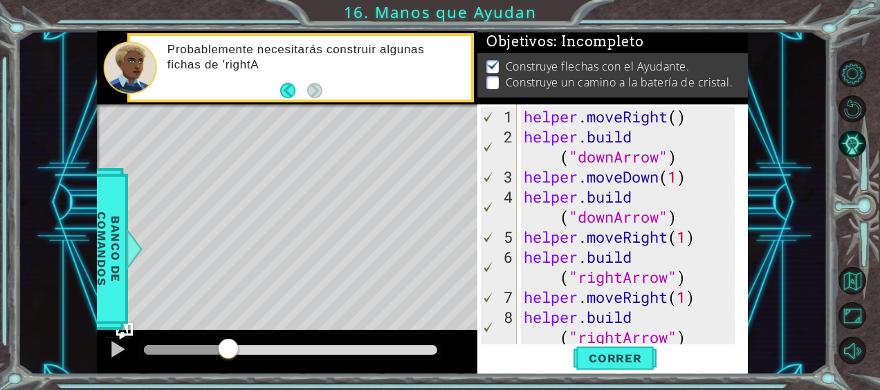
click at [228, 349] on div at bounding box center [290, 350] width 293 height 10
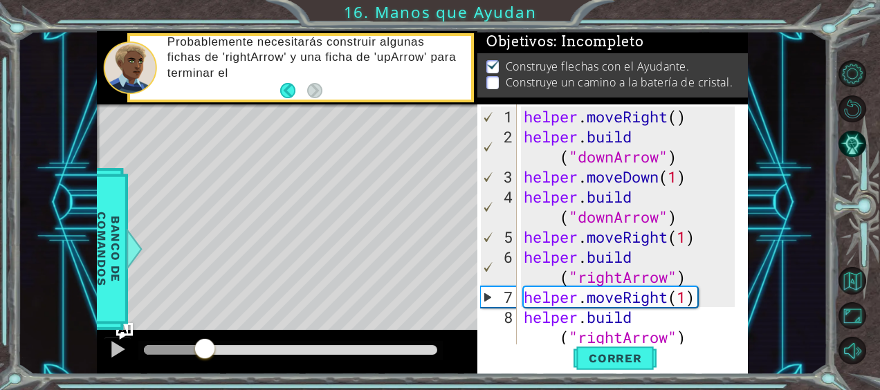
click at [204, 347] on div at bounding box center [174, 350] width 60 height 10
click at [118, 349] on div at bounding box center [118, 349] width 18 height 18
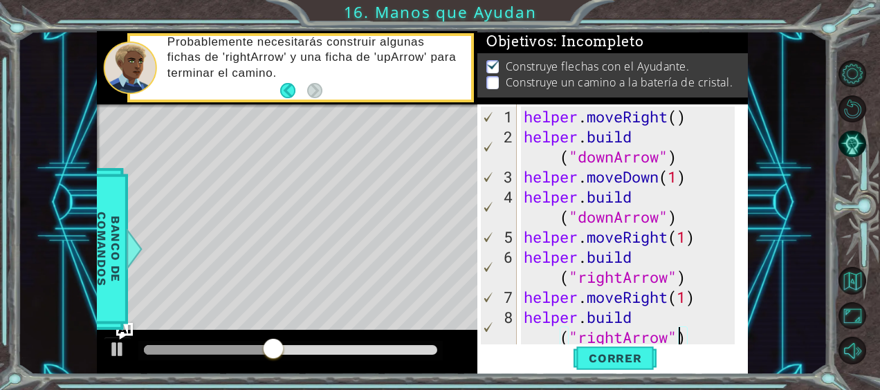
click at [683, 340] on div "helper . moveRight ( ) helper . build ( "downArrow" ) helper . moveDown ( 1 ) h…" at bounding box center [631, 247] width 221 height 281
type textarea "[DOMAIN_NAME]("rightArrow")"
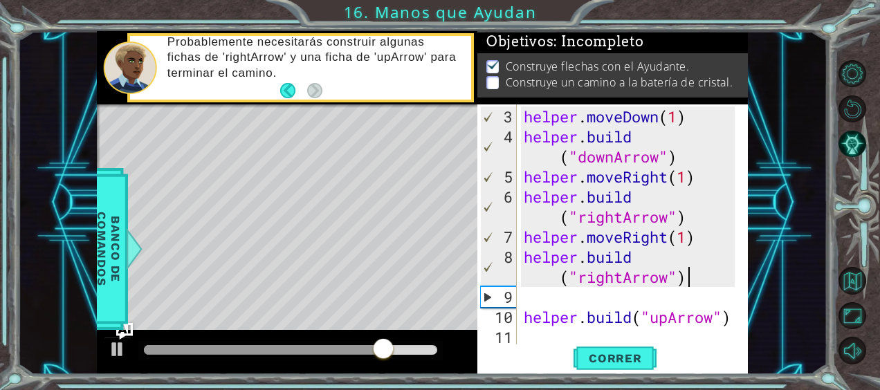
click at [692, 271] on div "helper . moveDown ( 1 ) helper . build ( "downArrow" ) helper . moveRight ( 1 )…" at bounding box center [631, 247] width 221 height 281
type textarea "[DOMAIN_NAME]("rightArrow")"
click at [545, 286] on div "helper . moveDown ( 1 ) helper . build ( "downArrow" ) helper . moveRight ( 1 )…" at bounding box center [631, 247] width 221 height 281
click at [601, 358] on span "Correr" at bounding box center [615, 359] width 81 height 14
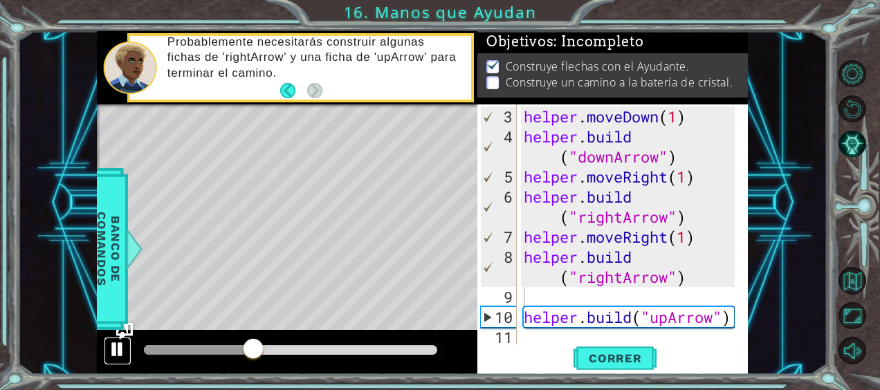
click at [106, 348] on button at bounding box center [118, 351] width 28 height 28
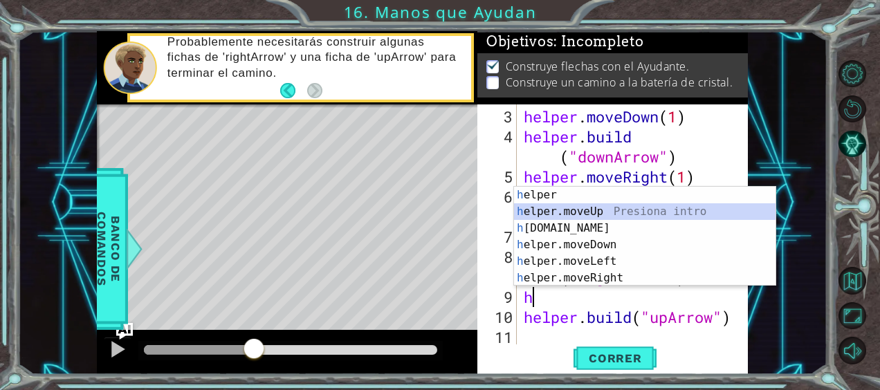
click at [579, 215] on div "h elper Presiona intro h elper.moveUp Presiona intro h [DOMAIN_NAME] Presiona i…" at bounding box center [645, 253] width 262 height 133
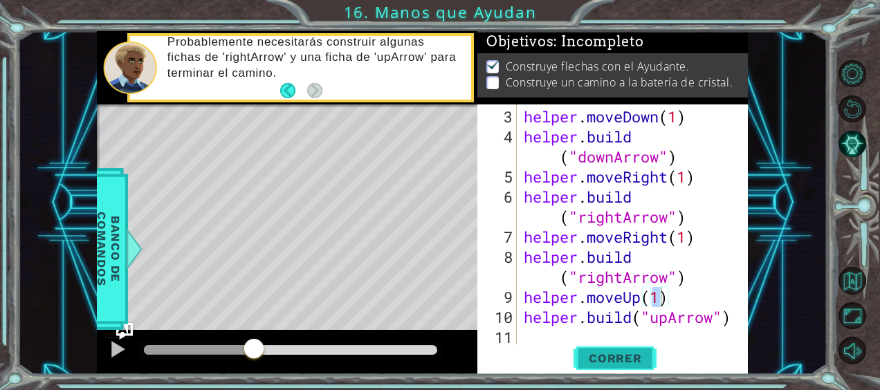
click at [619, 365] on button "Correr" at bounding box center [615, 358] width 83 height 27
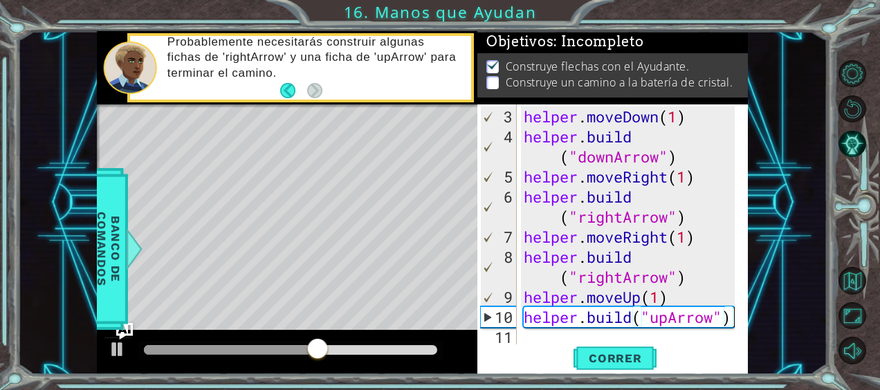
click at [734, 313] on div at bounding box center [738, 194] width 14 height 301
type textarea "[DOMAIN_NAME]("upArrow")"
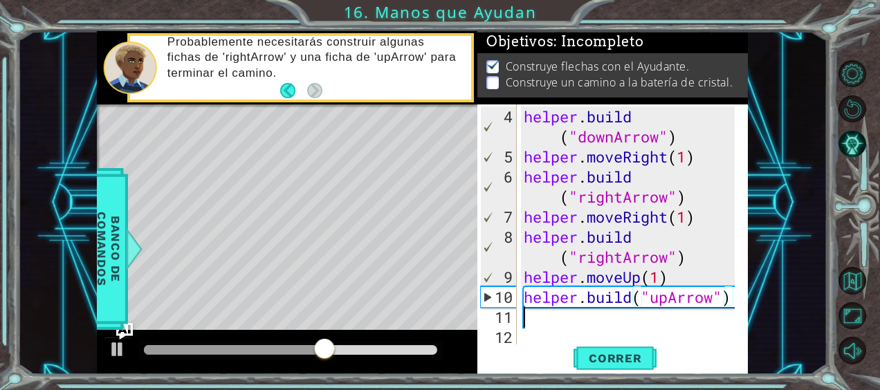
scroll to position [80, 0]
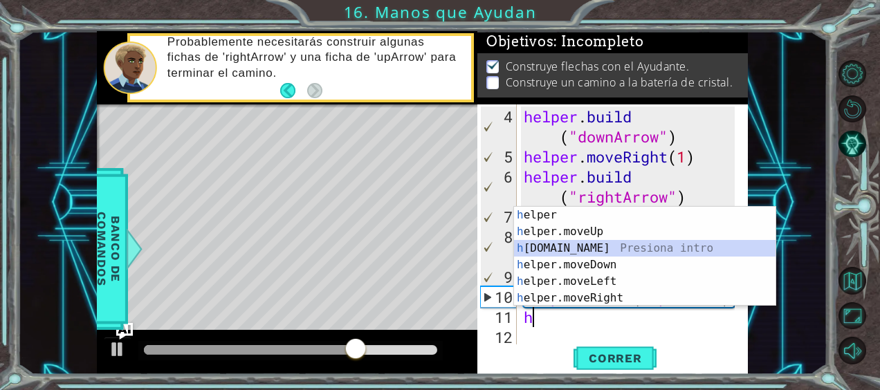
click at [567, 251] on div "h elper Presiona intro h elper.moveUp Presiona intro h [DOMAIN_NAME] Presiona i…" at bounding box center [645, 273] width 262 height 133
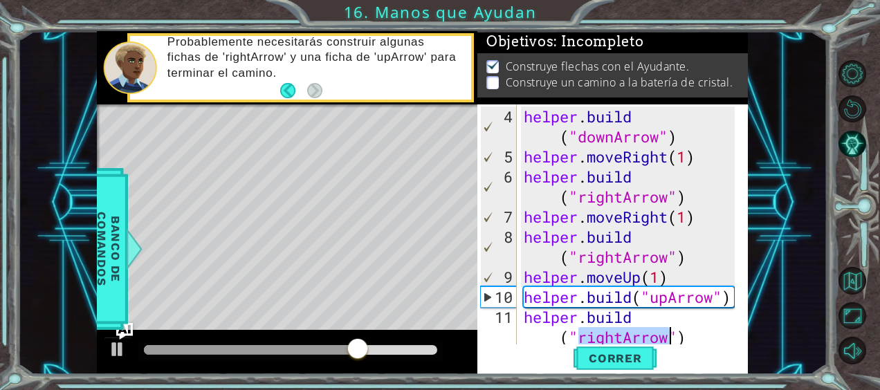
scroll to position [100, 0]
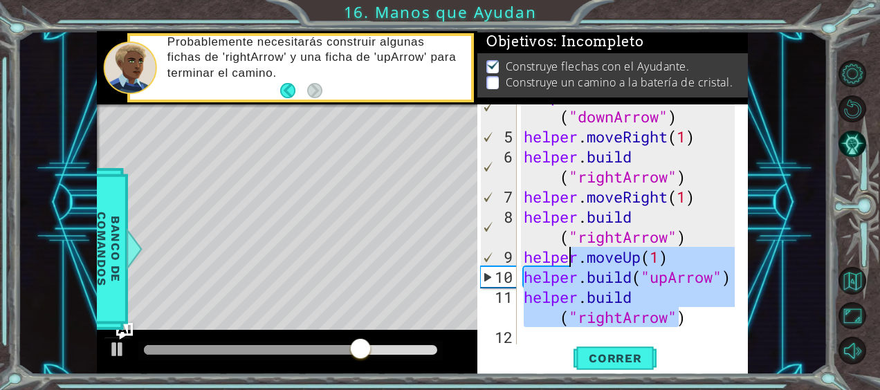
click at [567, 251] on div "helper . build ( "downArrow" ) helper . moveRight ( 1 ) helper . build ( "right…" at bounding box center [631, 236] width 221 height 301
type textarea "helper.moveUp(1) [DOMAIN_NAME]("upArrow")"
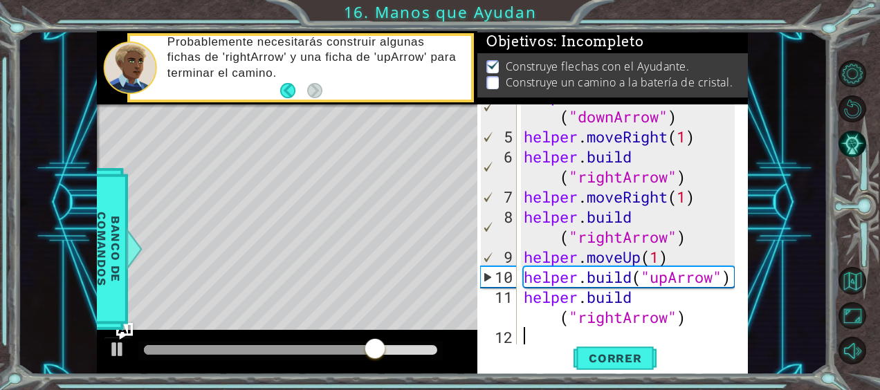
click at [707, 343] on div "helper . build ( "downArrow" ) helper . moveRight ( 1 ) helper . build ( "right…" at bounding box center [631, 236] width 221 height 301
click at [618, 318] on div "helper . build ( "downArrow" ) helper . moveRight ( 1 ) helper . build ( "right…" at bounding box center [631, 236] width 221 height 301
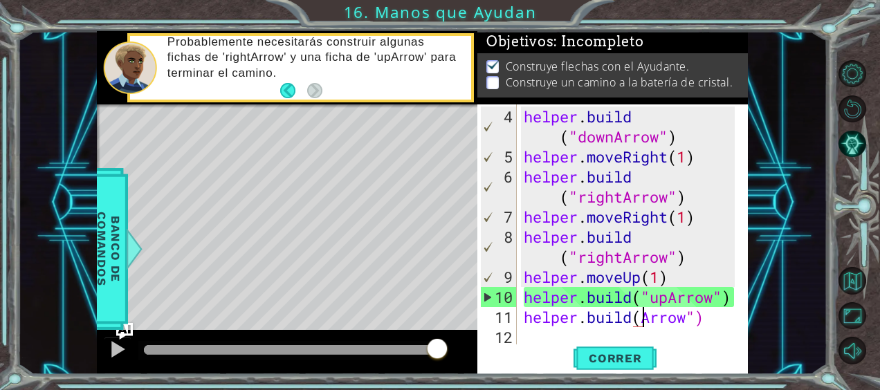
scroll to position [0, 6]
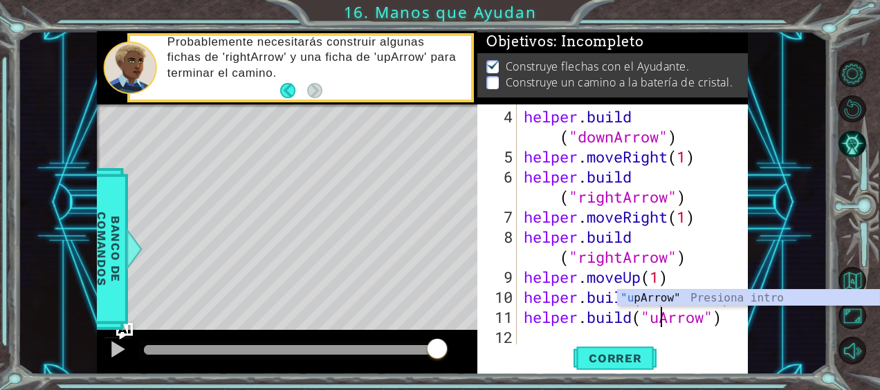
type textarea "[DOMAIN_NAME]("upArrow")"
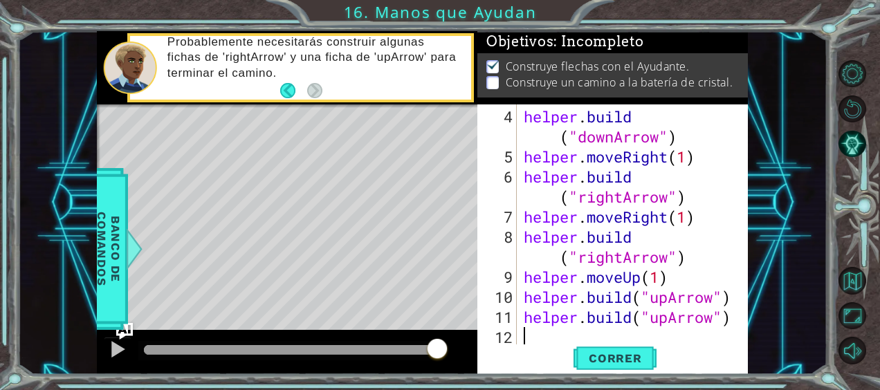
scroll to position [100, 0]
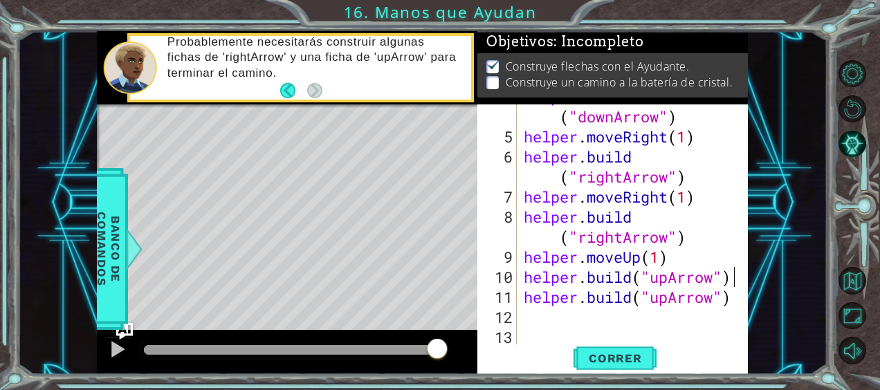
click at [731, 277] on div at bounding box center [738, 174] width 14 height 341
type textarea "[DOMAIN_NAME]("upArrow")"
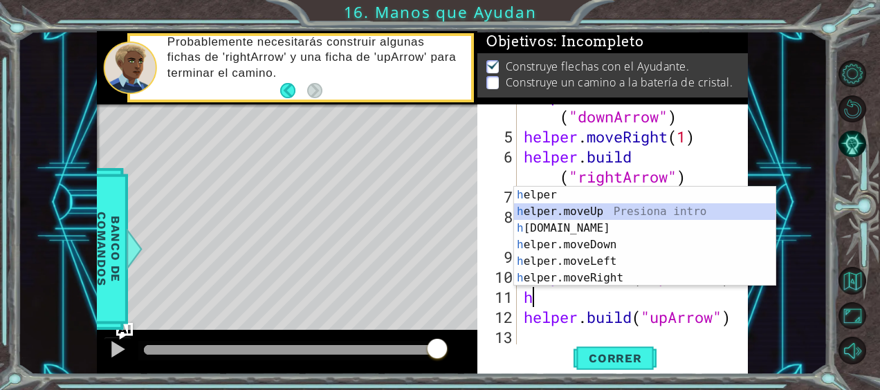
click at [559, 210] on div "h elper Presiona intro h elper.moveUp Presiona intro h [DOMAIN_NAME] Presiona i…" at bounding box center [645, 253] width 262 height 133
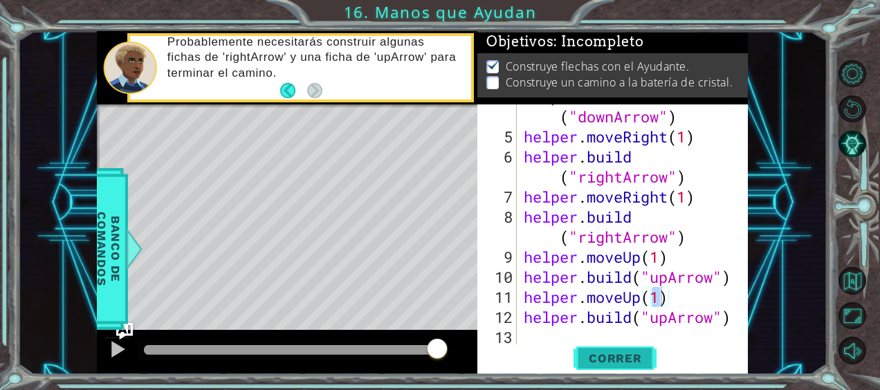
click at [588, 363] on span "Correr" at bounding box center [615, 359] width 81 height 14
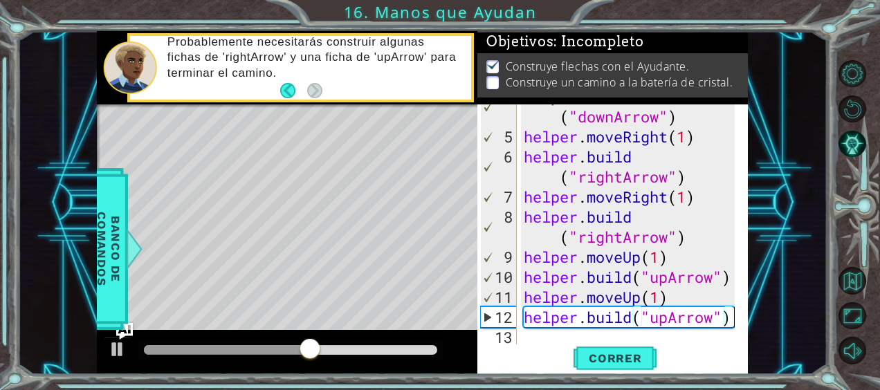
click at [731, 320] on div "helper . build ( "downArrow" ) helper . moveRight ( 1 ) helper . build ( "right…" at bounding box center [631, 236] width 221 height 301
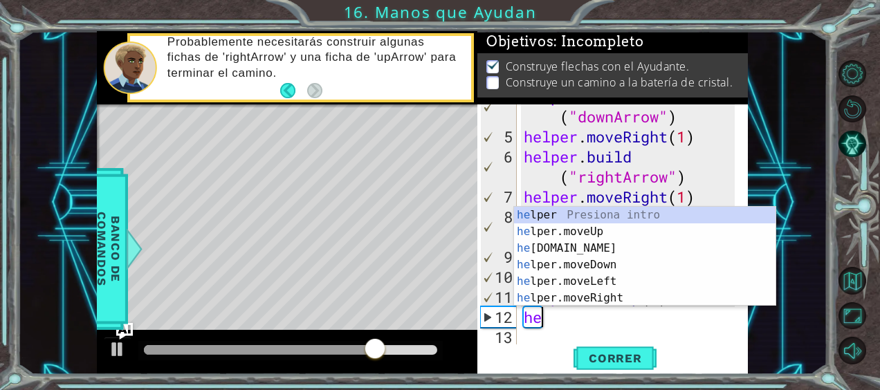
type textarea "h"
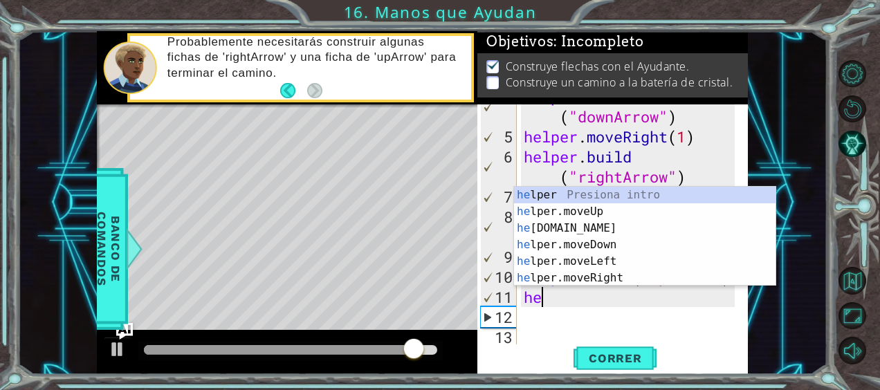
type textarea "h"
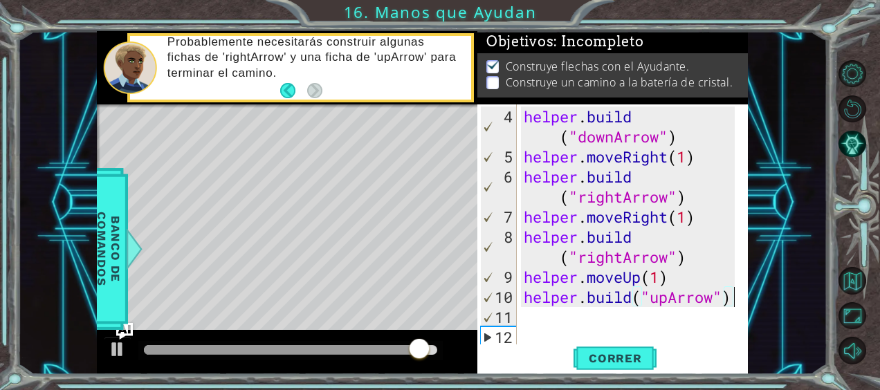
scroll to position [80, 0]
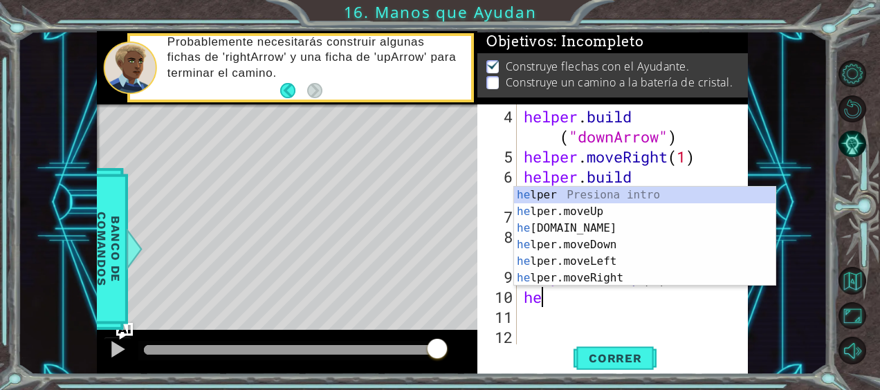
type textarea "h"
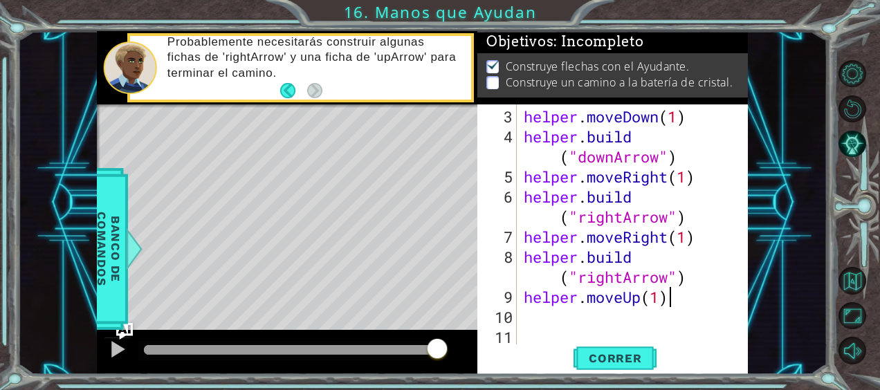
scroll to position [60, 0]
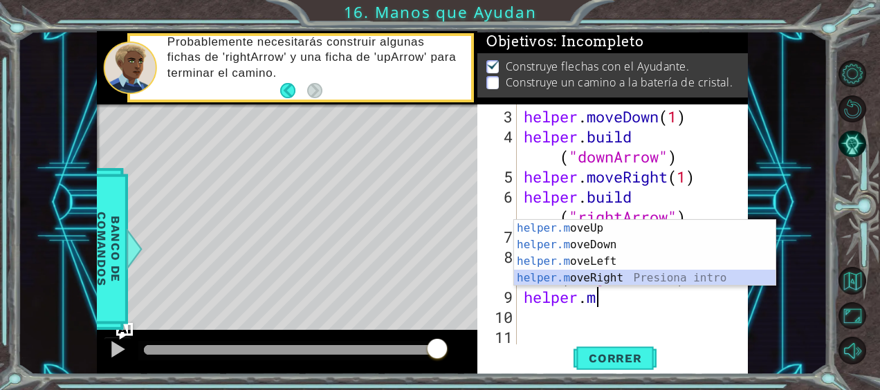
click at [610, 278] on div "helper.m oveUp Presiona intro helper.m oveDown Presiona intro helper.m oveLeft …" at bounding box center [645, 270] width 262 height 100
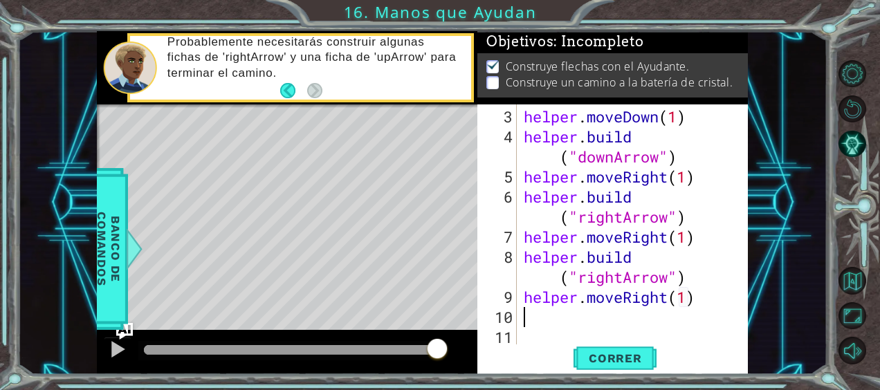
scroll to position [0, 8]
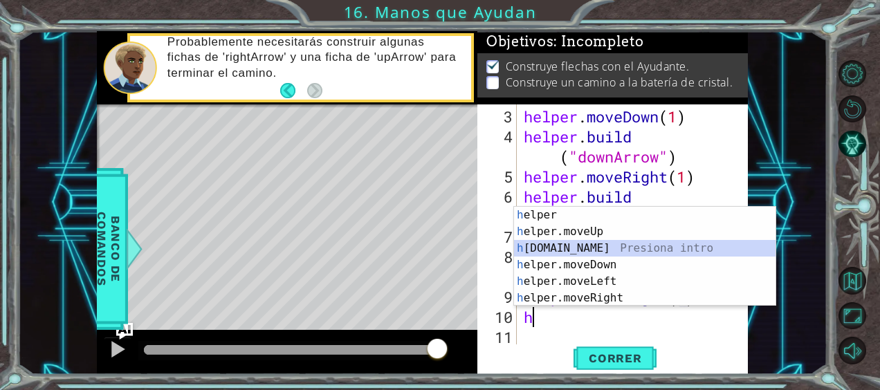
click at [602, 252] on div "h elper Presiona intro h elper.moveUp Presiona intro h [DOMAIN_NAME] Presiona i…" at bounding box center [645, 273] width 262 height 133
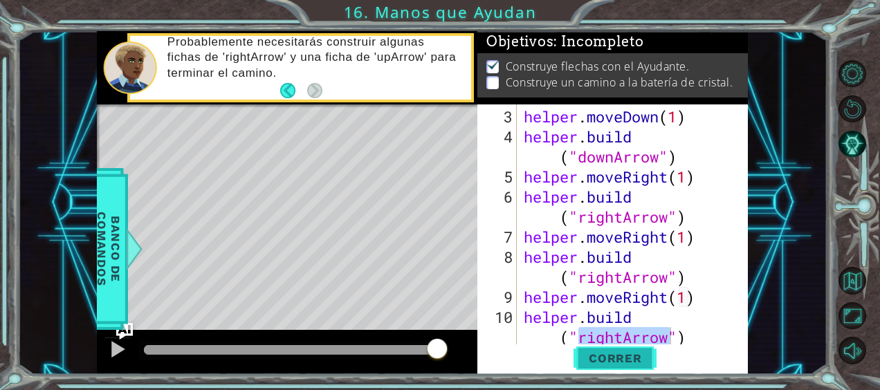
click at [628, 358] on span "Correr" at bounding box center [615, 359] width 81 height 14
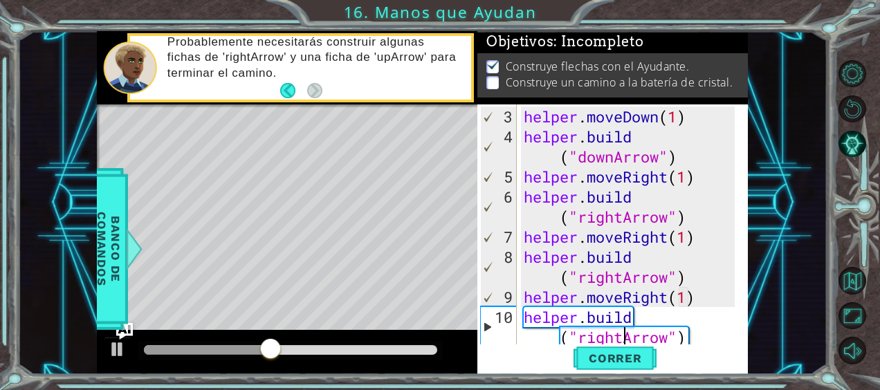
click at [621, 339] on div "helper . moveDown ( 1 ) helper . build ( "downArrow" ) helper . moveRight ( 1 )…" at bounding box center [631, 247] width 221 height 281
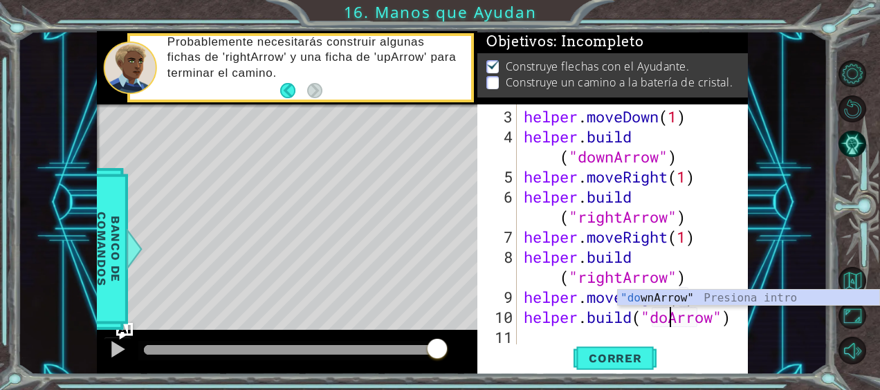
scroll to position [0, 7]
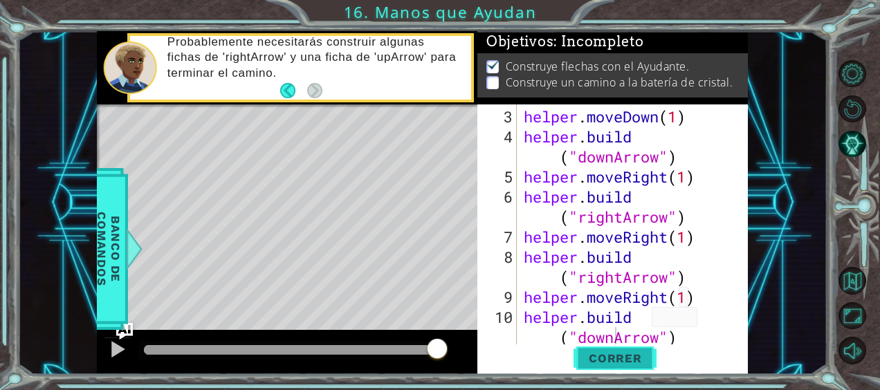
click at [628, 357] on span "Correr" at bounding box center [615, 359] width 81 height 14
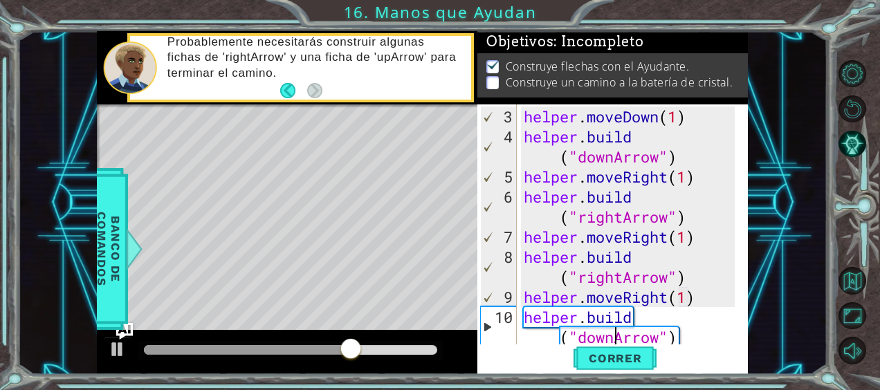
scroll to position [10, 0]
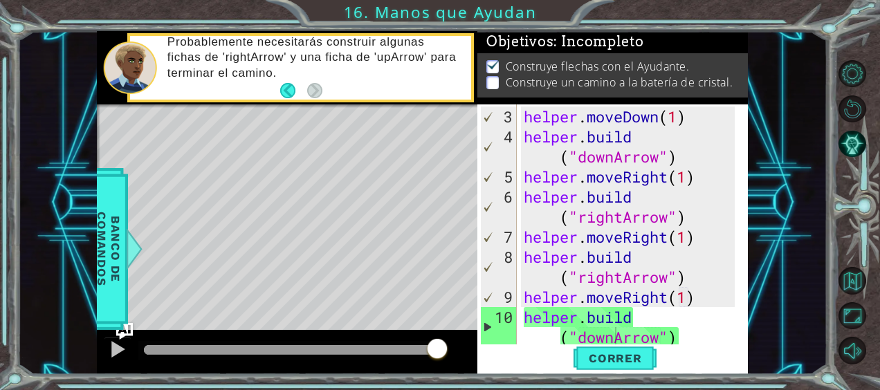
click at [803, 136] on div "1 ההההההההההההההההההההההההההההההההההההההההההההההההההההההההההההההההההההההההההההה…" at bounding box center [422, 202] width 810 height 343
click at [858, 144] on button "Pista AI" at bounding box center [852, 143] width 27 height 27
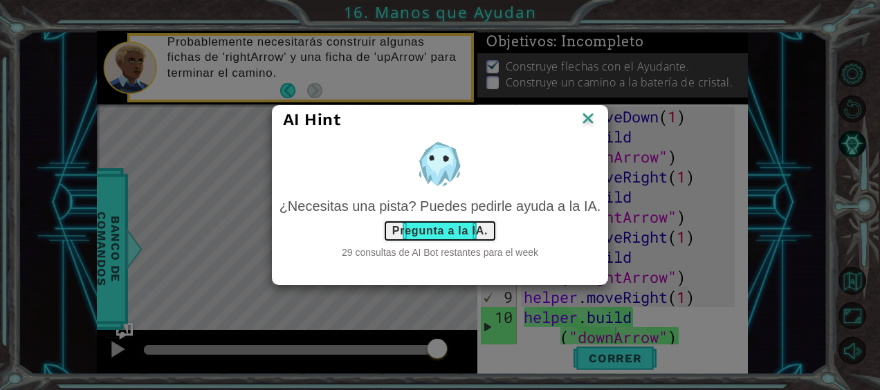
click at [441, 228] on button "Pregunta a la IA." at bounding box center [439, 231] width 113 height 22
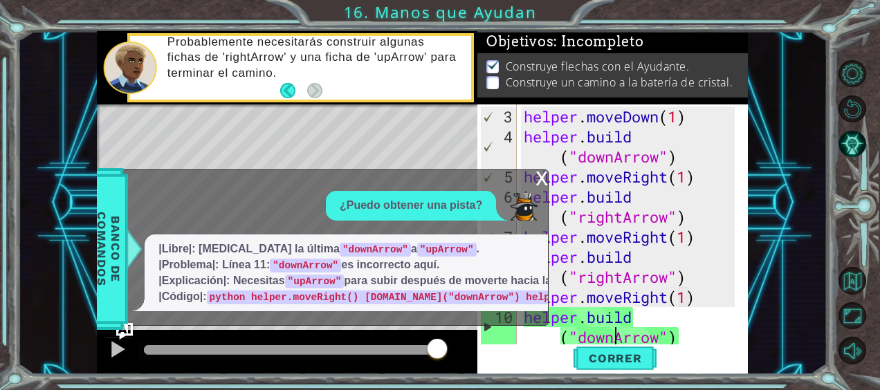
click at [540, 170] on div "x" at bounding box center [542, 177] width 12 height 14
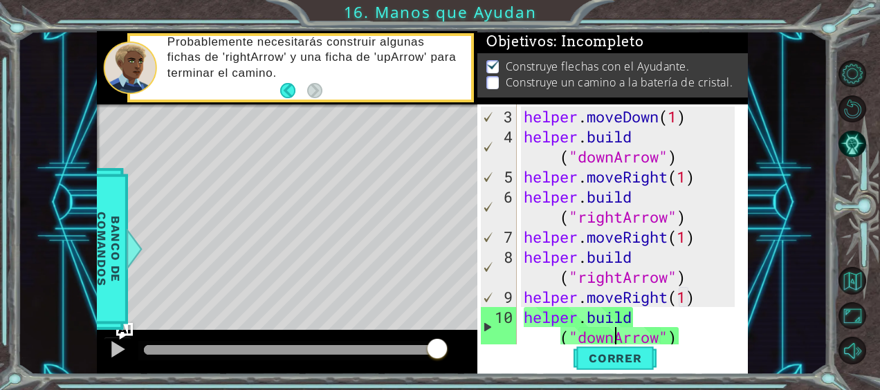
click at [612, 340] on div "helper . moveDown ( 1 ) helper . build ( "downArrow" ) helper . moveRight ( 1 )…" at bounding box center [631, 247] width 221 height 281
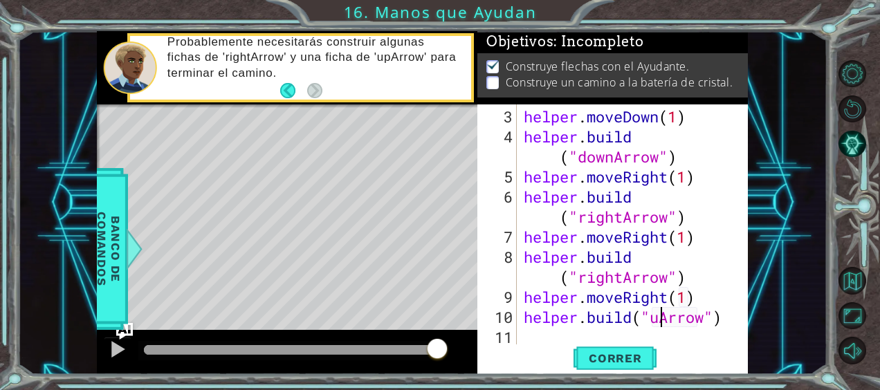
scroll to position [0, 7]
click at [601, 363] on span "Correr" at bounding box center [615, 359] width 81 height 14
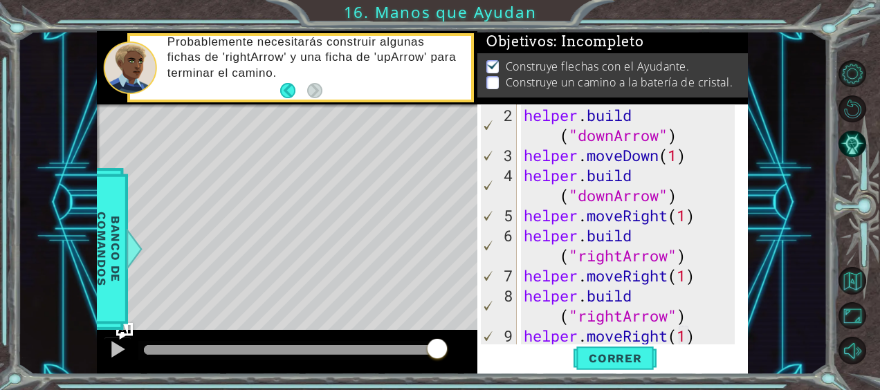
scroll to position [0, 0]
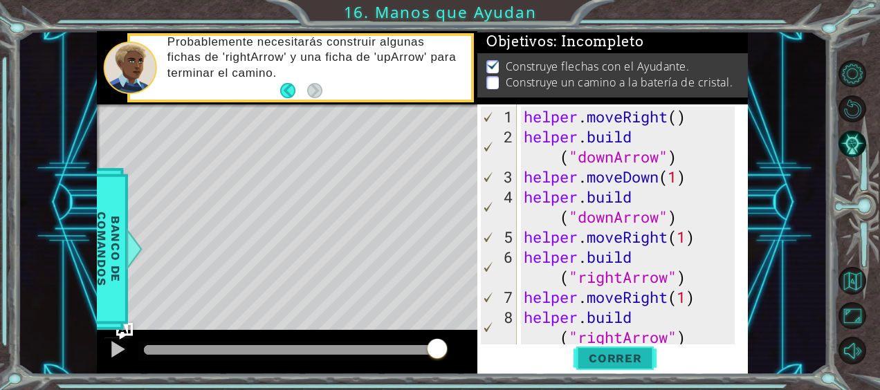
click at [586, 353] on span "Correr" at bounding box center [615, 359] width 81 height 14
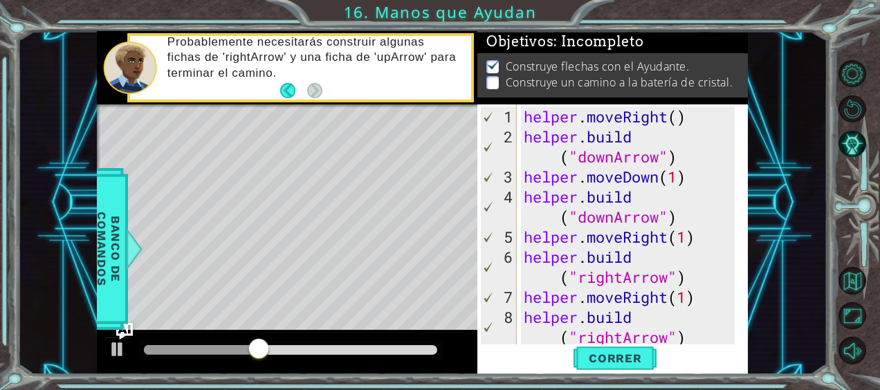
click at [453, 367] on div at bounding box center [287, 352] width 381 height 44
click at [444, 331] on div at bounding box center [287, 352] width 381 height 44
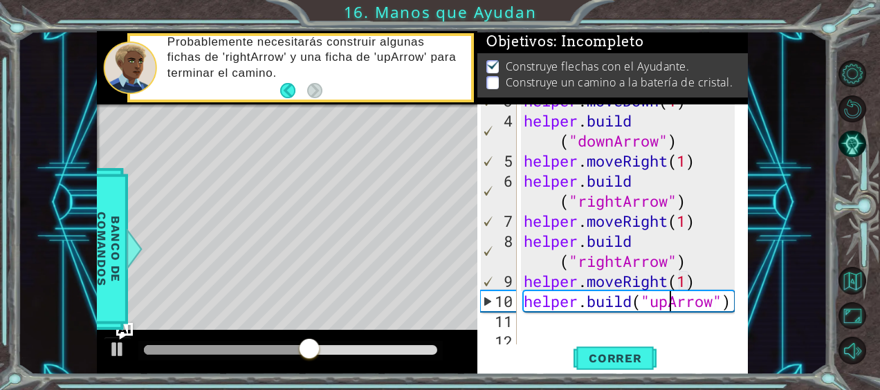
scroll to position [80, 0]
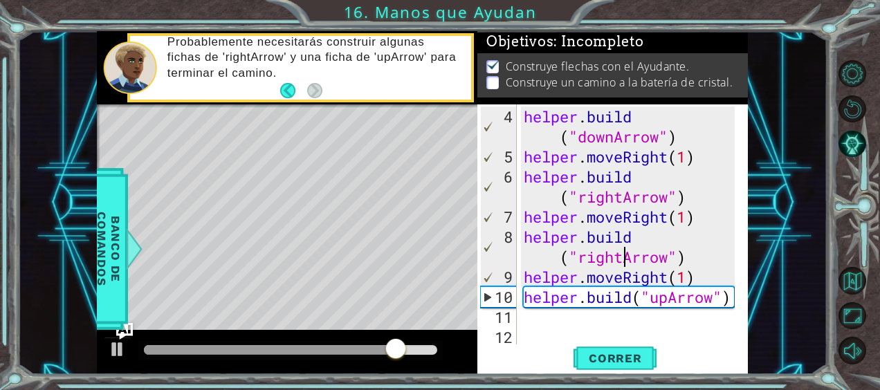
click at [623, 255] on div "helper . build ( "downArrow" ) helper . moveRight ( 1 ) helper . build ( "right…" at bounding box center [631, 257] width 221 height 301
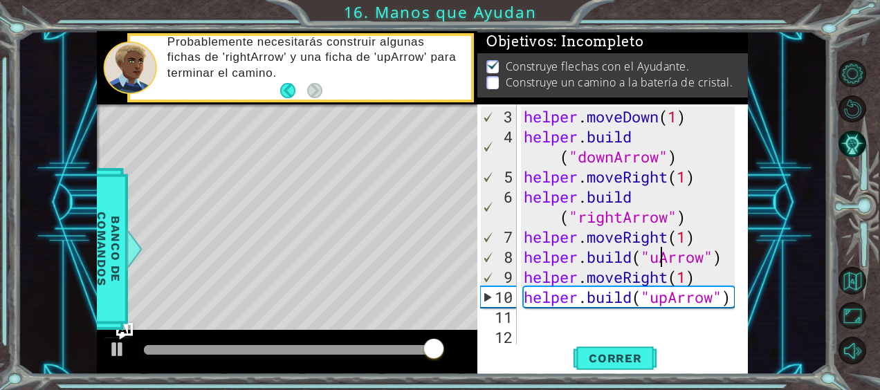
scroll to position [0, 6]
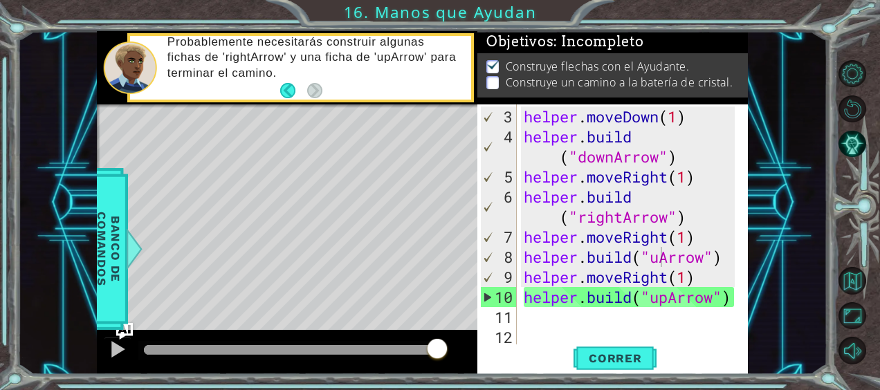
drag, startPoint x: 808, startPoint y: 277, endPoint x: 800, endPoint y: 277, distance: 7.6
click at [808, 277] on div "1 ההההההההההההההההההההההההההההההההההההההההההההההההההההההההההההההההההההההההההההה…" at bounding box center [422, 202] width 810 height 343
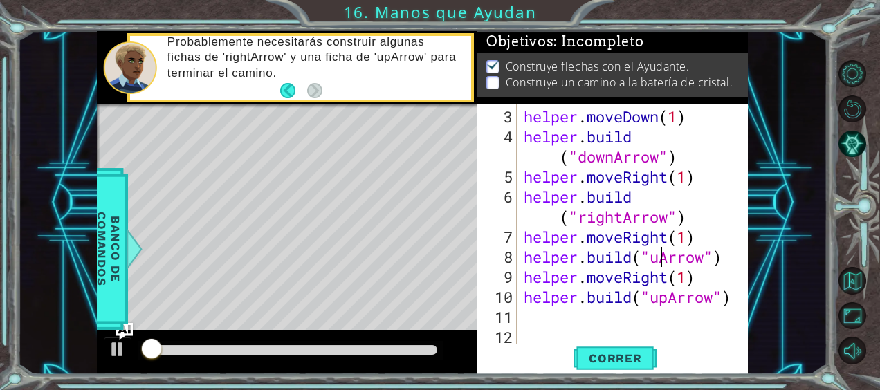
click at [658, 261] on div "helper . moveDown ( 1 ) helper . build ( "downArrow" ) helper . moveRight ( 1 )…" at bounding box center [631, 247] width 221 height 281
click at [658, 261] on div "helper . moveDown ( 1 ) helper . build ( "downArrow" ) helper . moveRight ( 1 )…" at bounding box center [628, 224] width 214 height 241
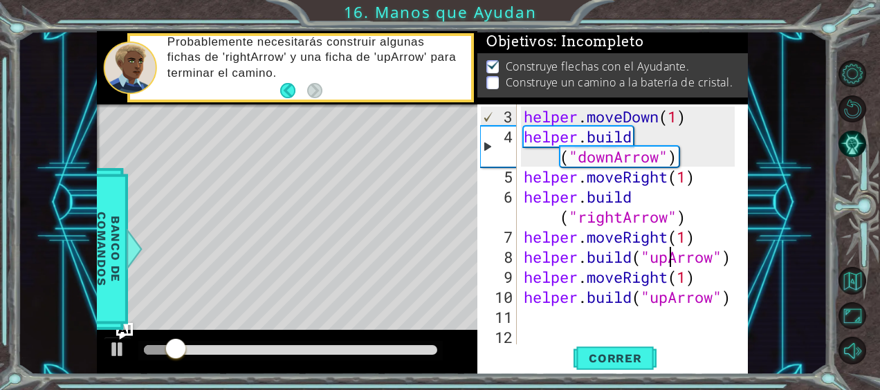
scroll to position [0, 7]
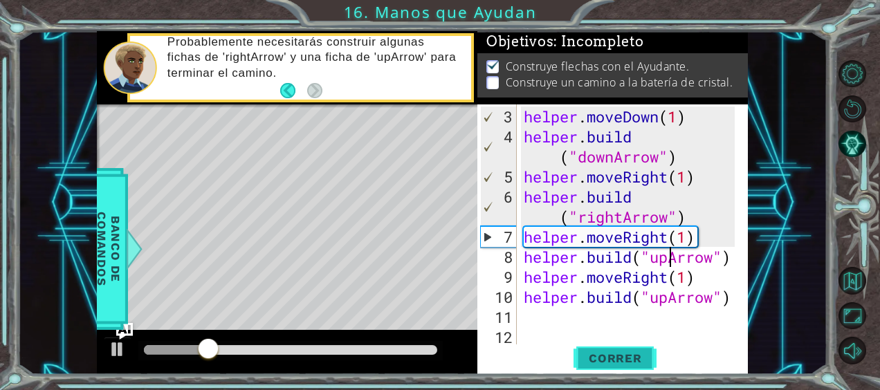
click at [628, 360] on span "Correr" at bounding box center [615, 359] width 81 height 14
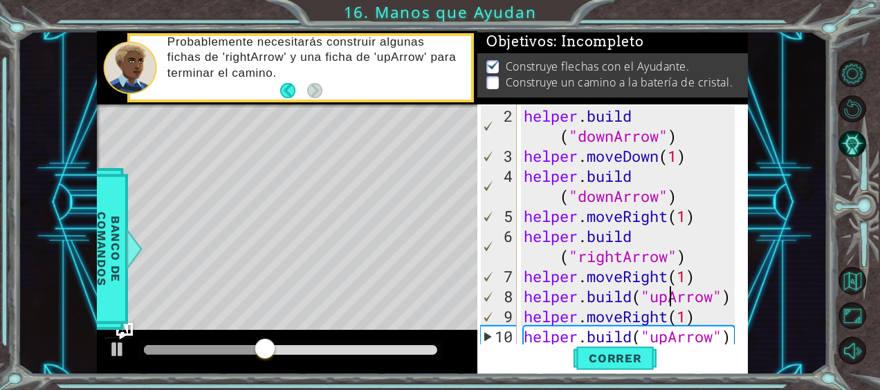
scroll to position [0, 0]
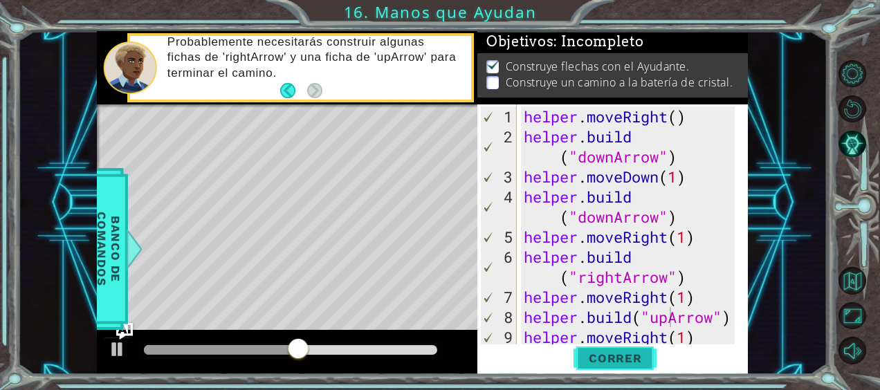
click at [593, 348] on button "Correr" at bounding box center [615, 358] width 83 height 27
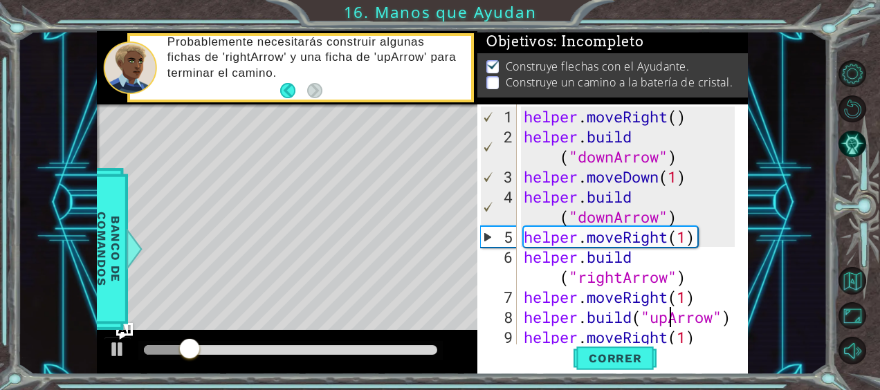
click at [618, 217] on div "helper . moveRight ( ) helper . build ( "downArrow" ) helper . moveDown ( 1 ) h…" at bounding box center [631, 247] width 221 height 281
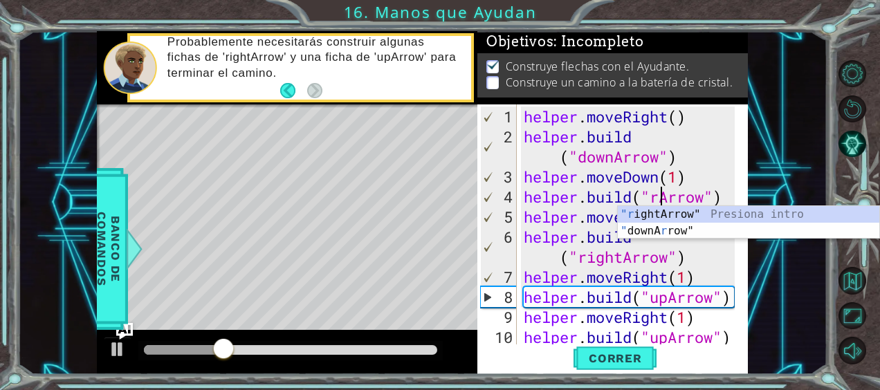
scroll to position [0, 7]
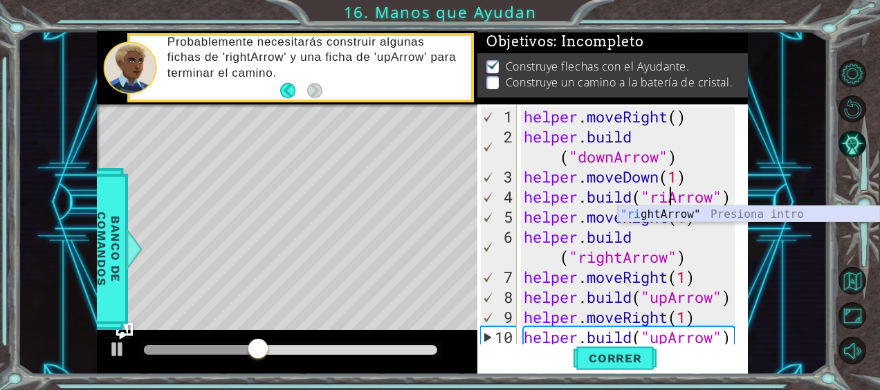
click at [655, 214] on div ""ri ghtArrow" Presiona intro" at bounding box center [749, 231] width 262 height 50
type textarea "[DOMAIN_NAME]("rightArrow")"
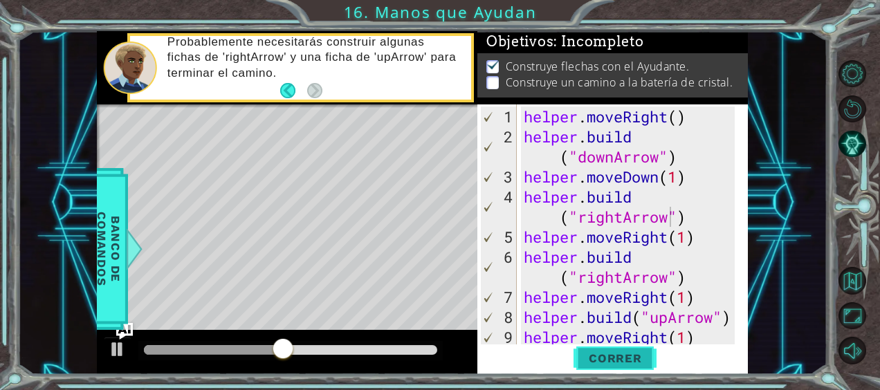
click at [632, 352] on span "Correr" at bounding box center [615, 359] width 81 height 14
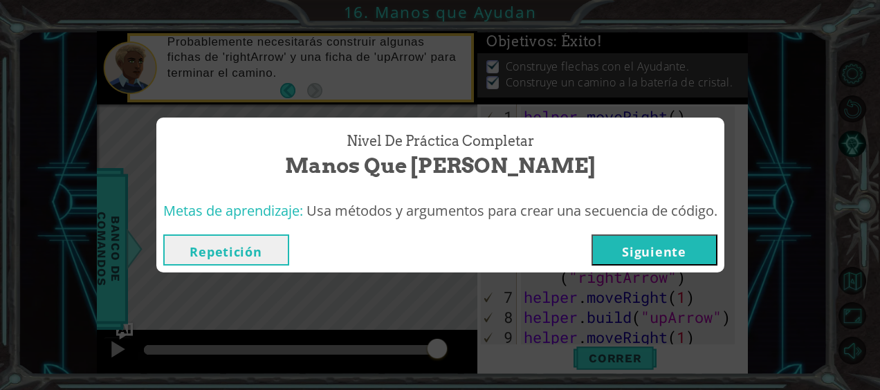
click at [683, 263] on button "Siguiente" at bounding box center [655, 250] width 126 height 31
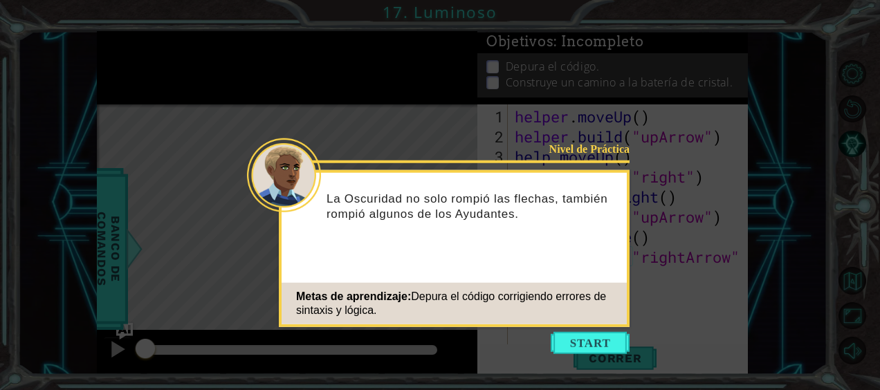
click at [572, 330] on icon at bounding box center [440, 195] width 880 height 390
click at [570, 347] on button "Start" at bounding box center [590, 343] width 79 height 22
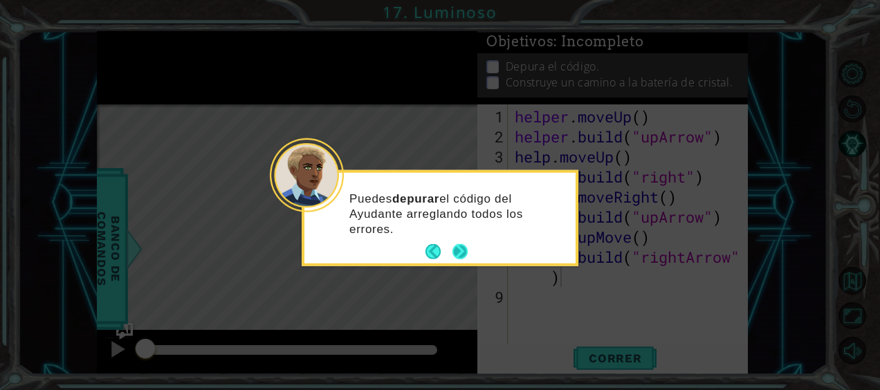
click at [463, 257] on button "Next" at bounding box center [460, 251] width 15 height 15
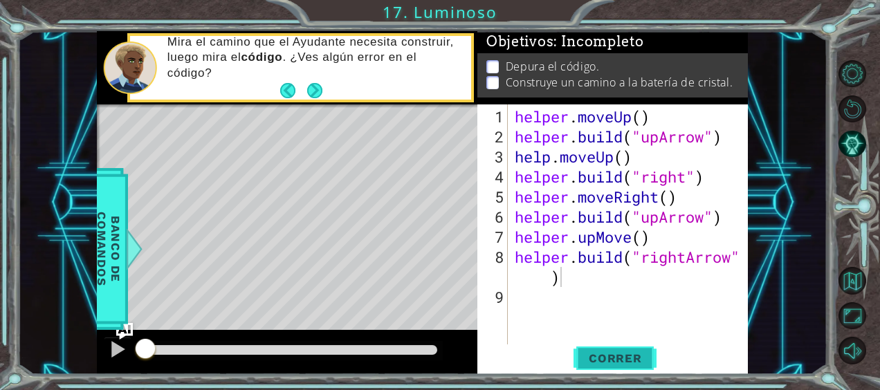
click at [601, 358] on span "Correr" at bounding box center [615, 359] width 81 height 14
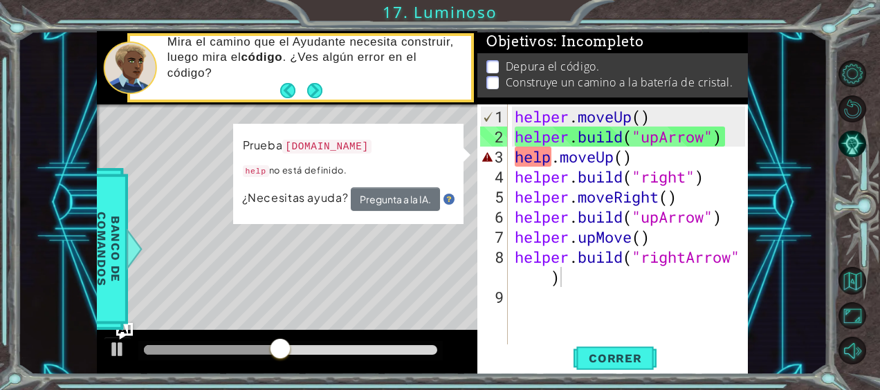
click at [509, 251] on div "[DOMAIN_NAME]("rightArrow") 1 2 3 4 5 6 7 8 9 helper . moveUp ( ) helper . buil…" at bounding box center [611, 224] width 268 height 241
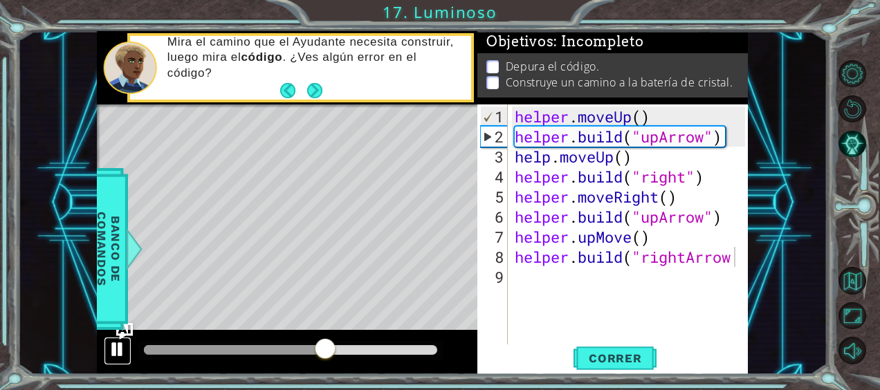
click at [116, 354] on div at bounding box center [118, 349] width 18 height 18
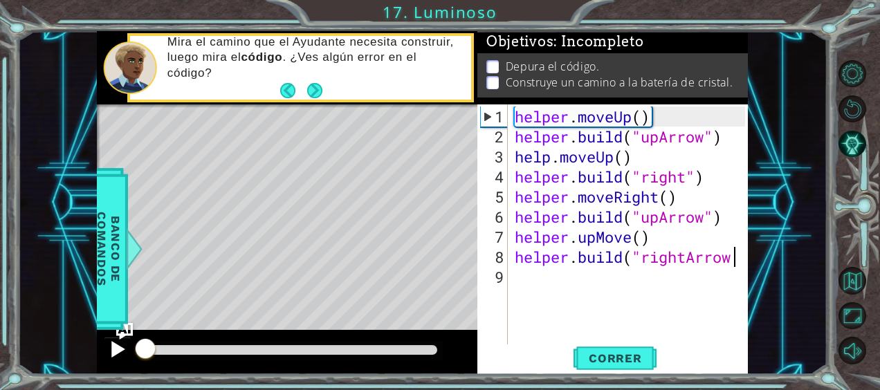
drag, startPoint x: 326, startPoint y: 349, endPoint x: 120, endPoint y: 348, distance: 205.5
click at [120, 348] on div at bounding box center [287, 352] width 381 height 44
click at [614, 358] on span "Correr" at bounding box center [615, 359] width 81 height 14
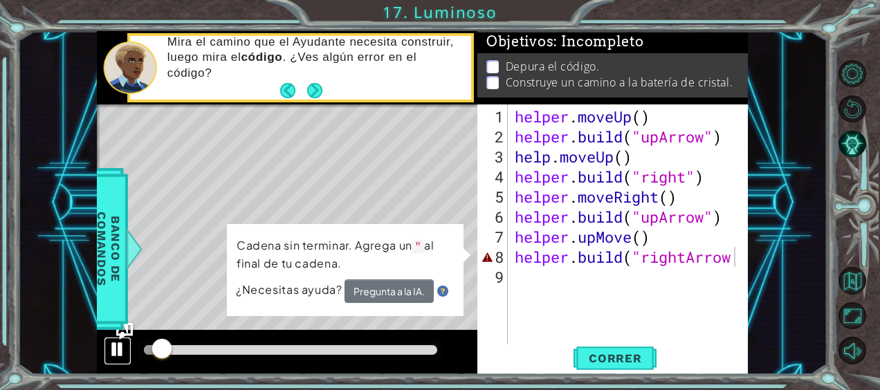
click at [115, 346] on div at bounding box center [118, 349] width 18 height 18
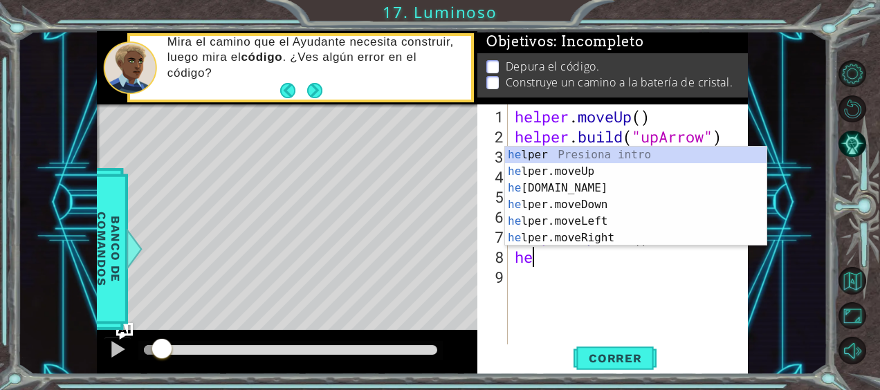
type textarea "h"
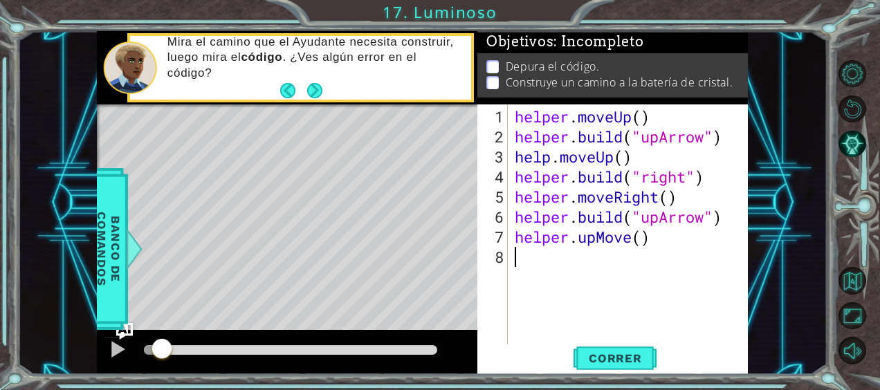
type textarea "helper.upMove()"
click at [630, 359] on span "Correr" at bounding box center [615, 359] width 81 height 14
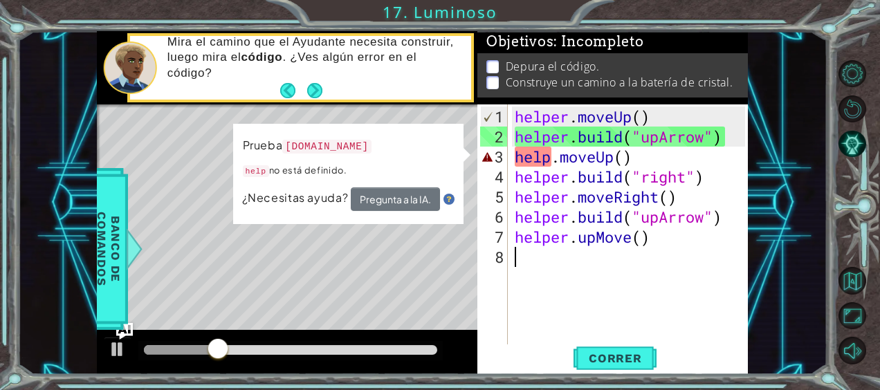
click at [594, 285] on div "helper . moveUp ( ) helper . build ( "upArrow" ) help . moveUp ( ) helper . bui…" at bounding box center [632, 247] width 240 height 281
click at [628, 358] on span "Correr" at bounding box center [615, 359] width 81 height 14
click at [541, 142] on div "helper . moveUp ( ) helper . build ( "upArrow" ) help . moveUp ( ) helper . bui…" at bounding box center [632, 247] width 240 height 281
type textarea "helper.moveUp()"
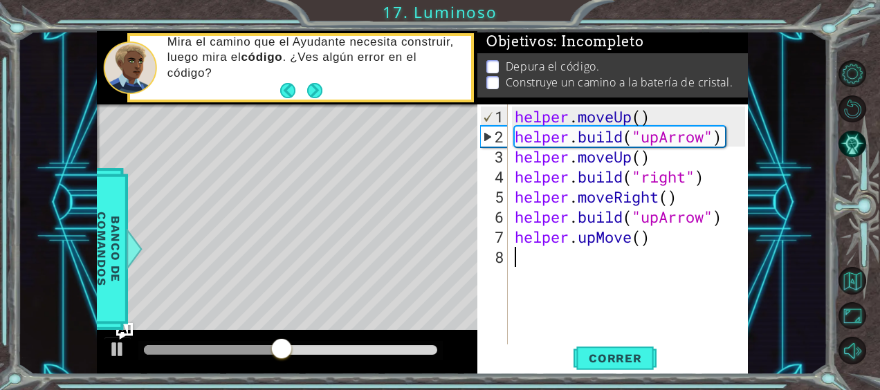
click at [556, 289] on div "helper . moveUp ( ) helper . build ( "upArrow" ) helper . moveUp ( ) helper . b…" at bounding box center [632, 247] width 240 height 281
click at [612, 367] on button "Correr" at bounding box center [615, 358] width 83 height 27
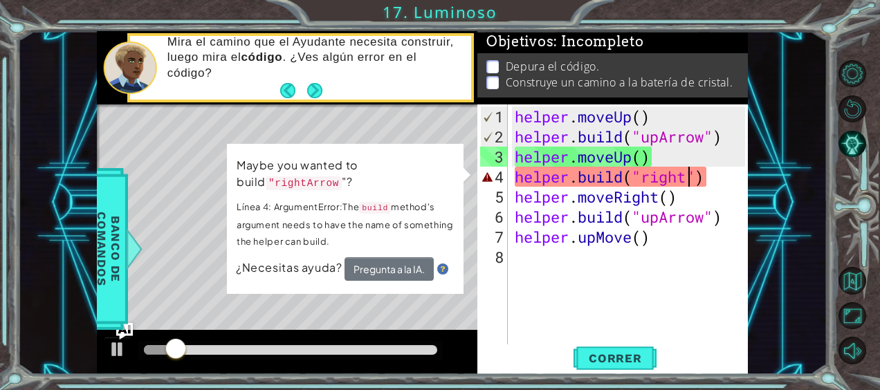
click at [686, 179] on div "helper . moveUp ( ) helper . build ( "upArrow" ) helper . moveUp ( ) helper . b…" at bounding box center [632, 247] width 240 height 281
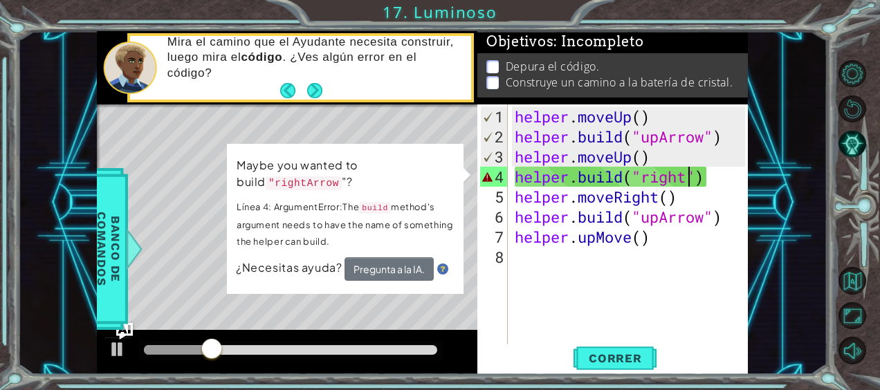
scroll to position [0, 8]
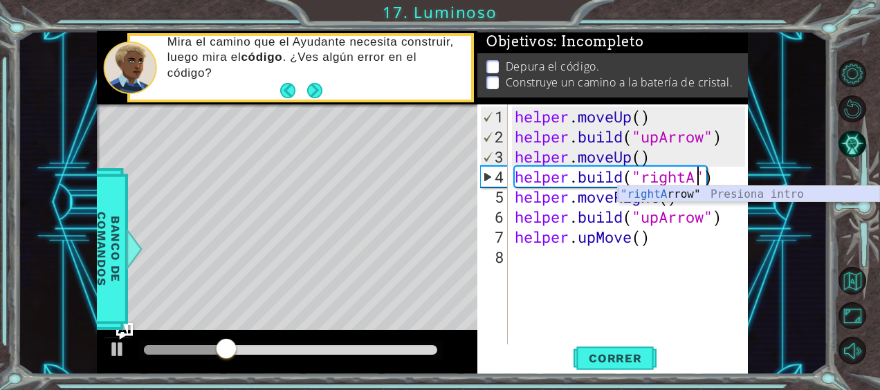
click at [660, 192] on div ""rightA rrow" Presiona intro" at bounding box center [749, 211] width 262 height 50
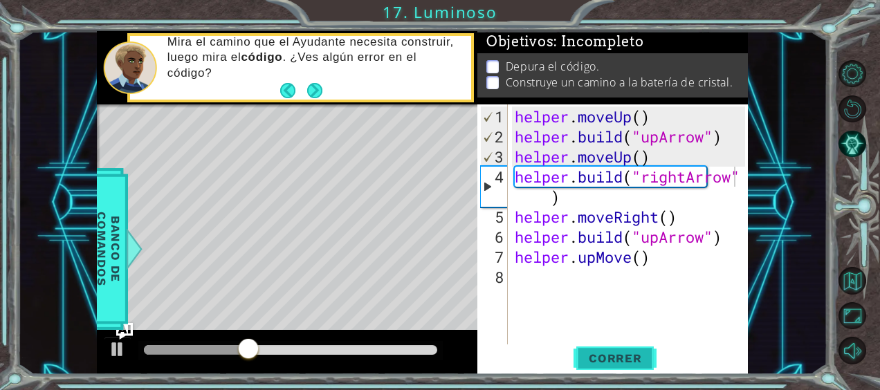
click at [605, 352] on span "Correr" at bounding box center [615, 359] width 81 height 14
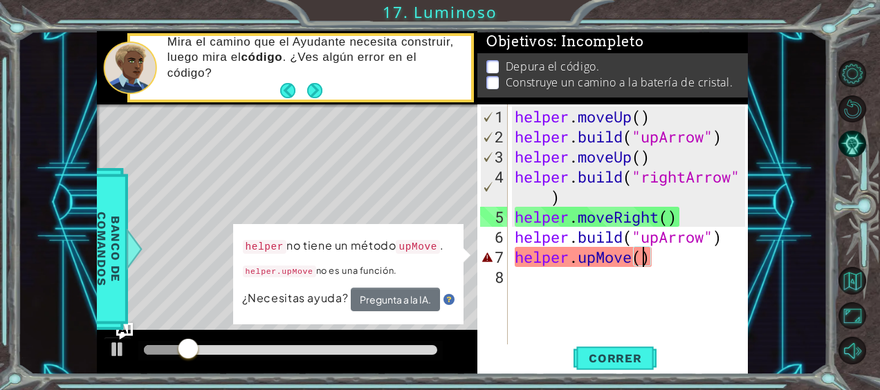
click at [640, 262] on div "helper . moveUp ( ) helper . build ( "upArrow" ) helper . moveUp ( ) helper . b…" at bounding box center [632, 247] width 240 height 281
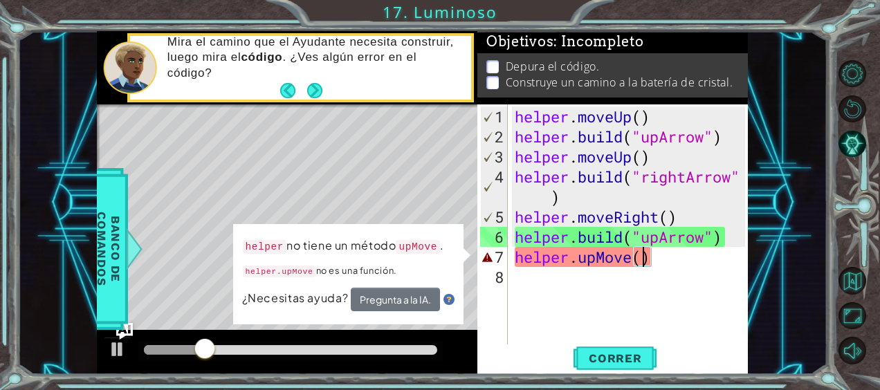
scroll to position [0, 6]
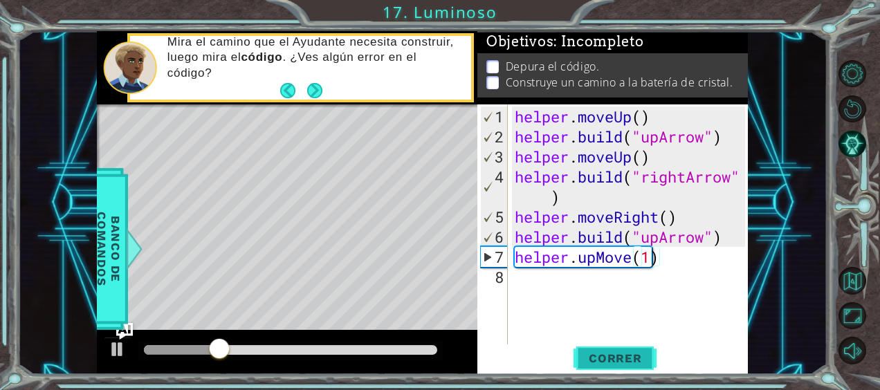
click at [617, 365] on span "Correr" at bounding box center [615, 359] width 81 height 14
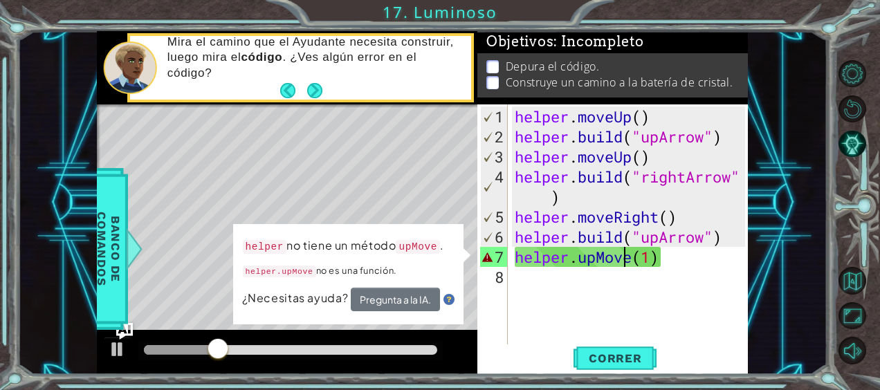
click at [628, 261] on div "helper . moveUp ( ) helper . build ( "upArrow" ) helper . moveUp ( ) helper . b…" at bounding box center [632, 247] width 240 height 281
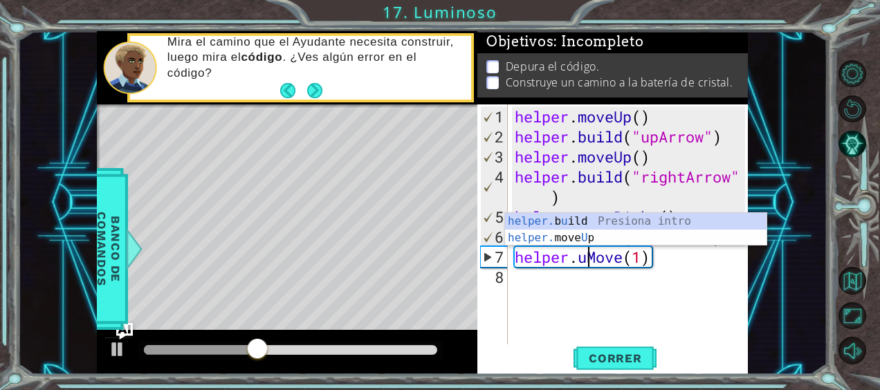
scroll to position [0, 5]
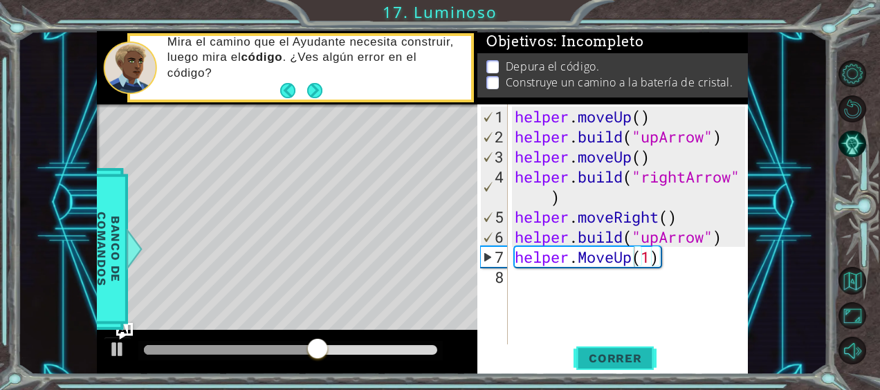
click at [596, 367] on button "Correr" at bounding box center [615, 358] width 83 height 27
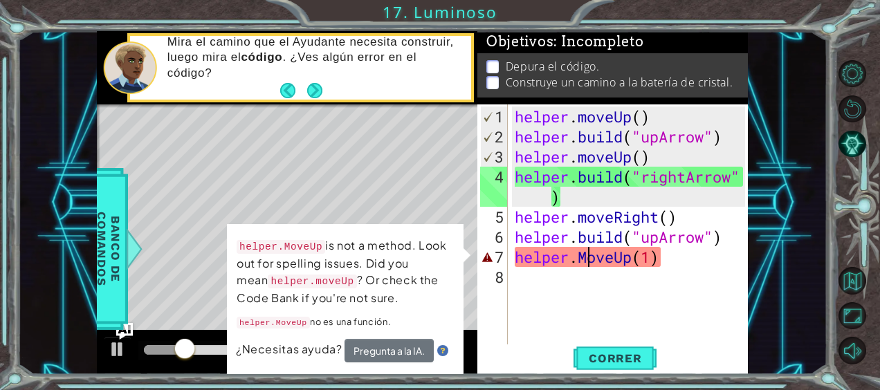
click at [590, 264] on div "helper . moveUp ( ) helper . build ( "upArrow" ) helper . moveUp ( ) helper . b…" at bounding box center [632, 247] width 240 height 281
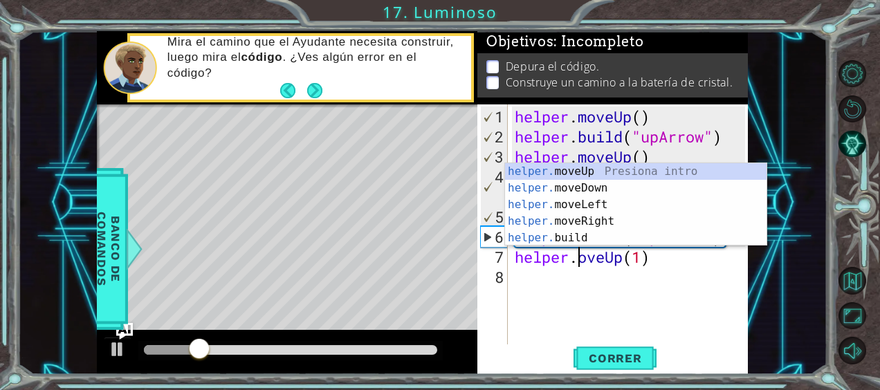
scroll to position [0, 3]
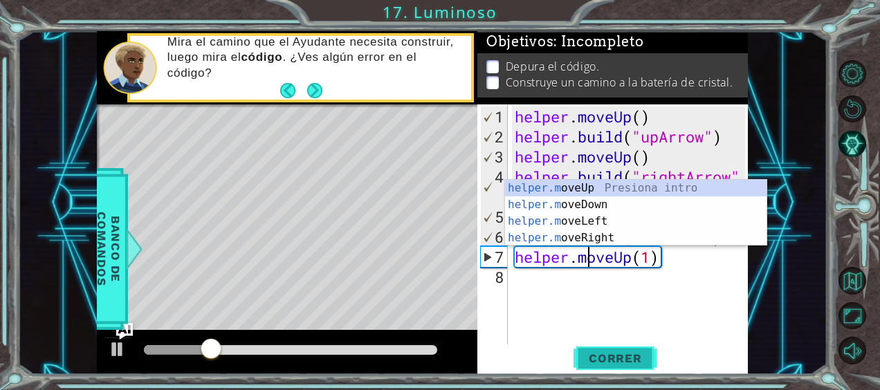
type textarea "helper.moveUp(1)"
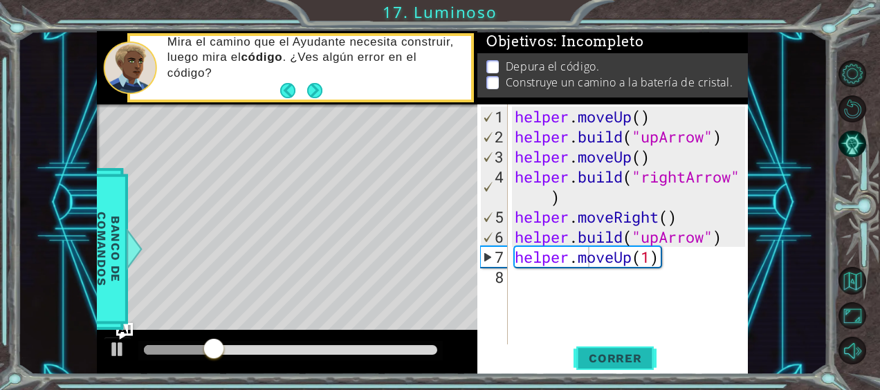
click at [592, 358] on span "Correr" at bounding box center [615, 359] width 81 height 14
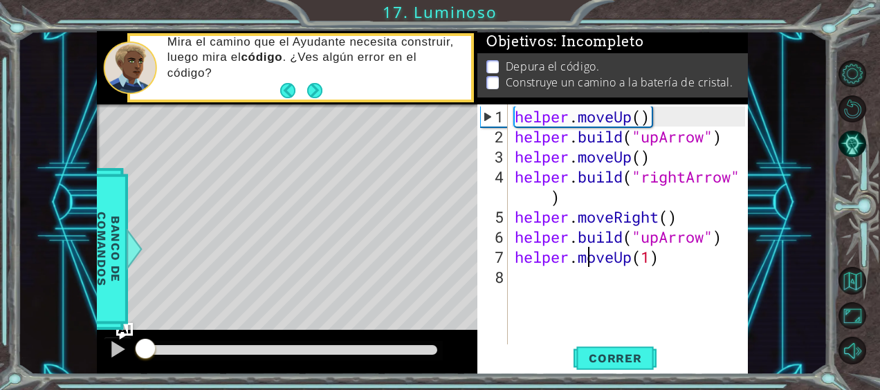
drag, startPoint x: 224, startPoint y: 356, endPoint x: 116, endPoint y: 371, distance: 109.0
click at [116, 371] on div at bounding box center [287, 352] width 381 height 44
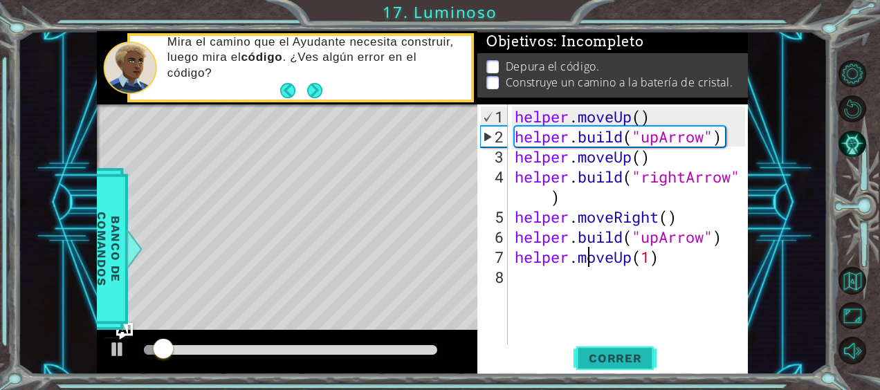
click at [586, 364] on span "Correr" at bounding box center [615, 359] width 81 height 14
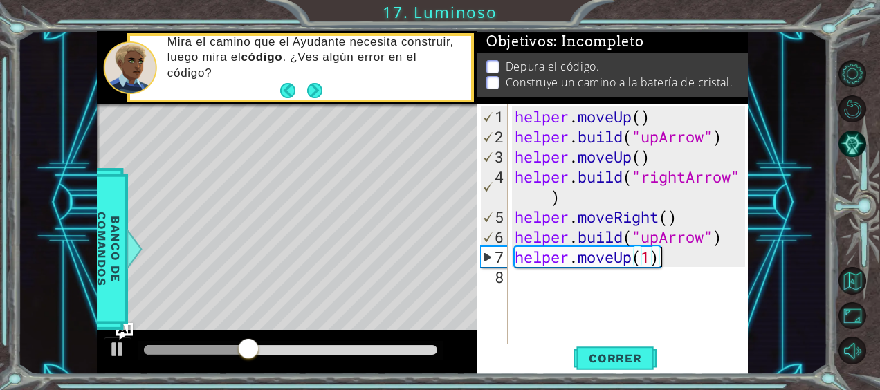
click at [668, 257] on div "helper . moveUp ( ) helper . build ( "upArrow" ) helper . moveUp ( ) helper . b…" at bounding box center [632, 247] width 240 height 281
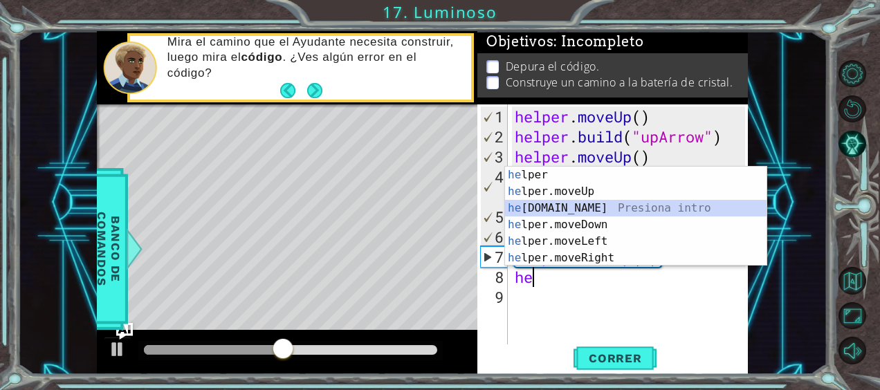
click at [572, 208] on div "he lper Presiona intro he lper.moveUp Presiona intro he [DOMAIN_NAME] Presiona …" at bounding box center [636, 233] width 262 height 133
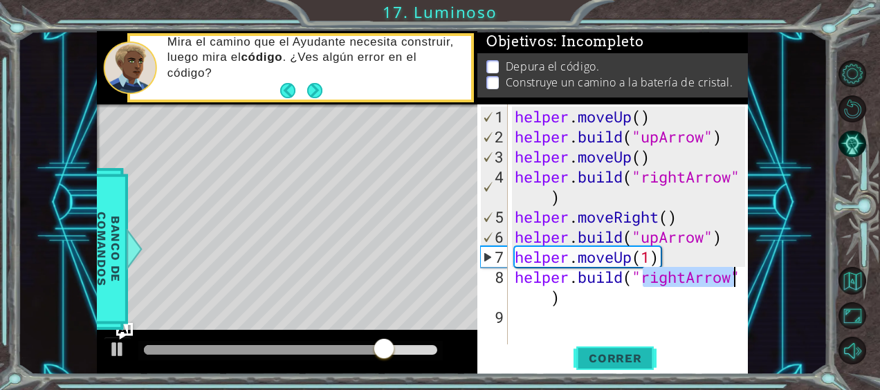
type textarea "[DOMAIN_NAME]("rightArrow")"
click at [610, 364] on span "Correr" at bounding box center [615, 359] width 81 height 14
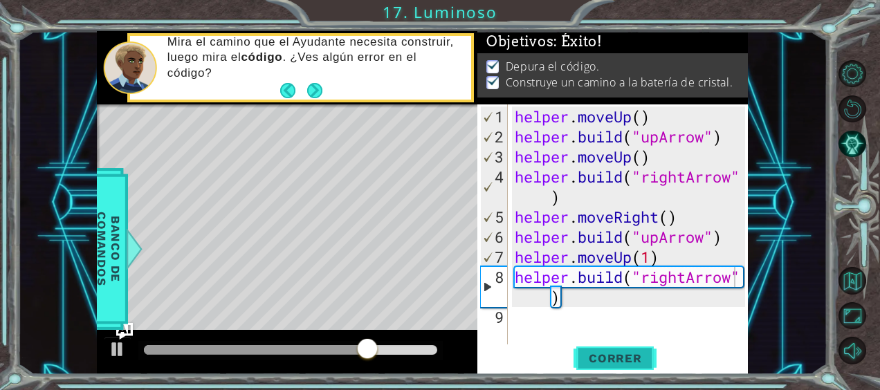
click at [620, 364] on span "Correr" at bounding box center [615, 359] width 81 height 14
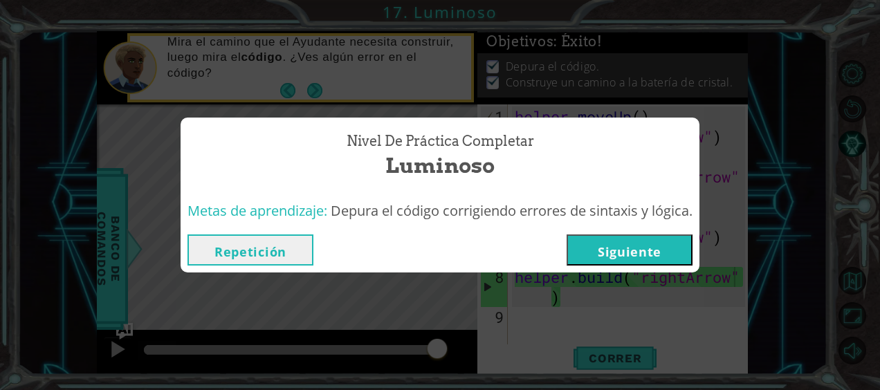
click at [660, 242] on button "Siguiente" at bounding box center [630, 250] width 126 height 31
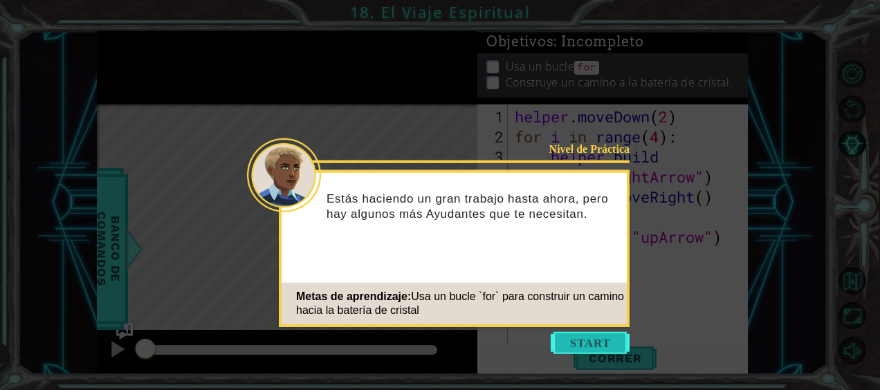
click at [595, 341] on button "Start" at bounding box center [590, 343] width 79 height 22
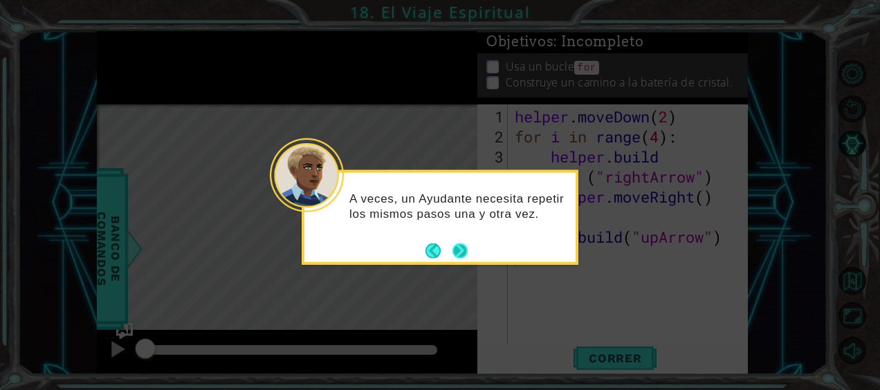
click at [461, 251] on button "Next" at bounding box center [460, 251] width 24 height 24
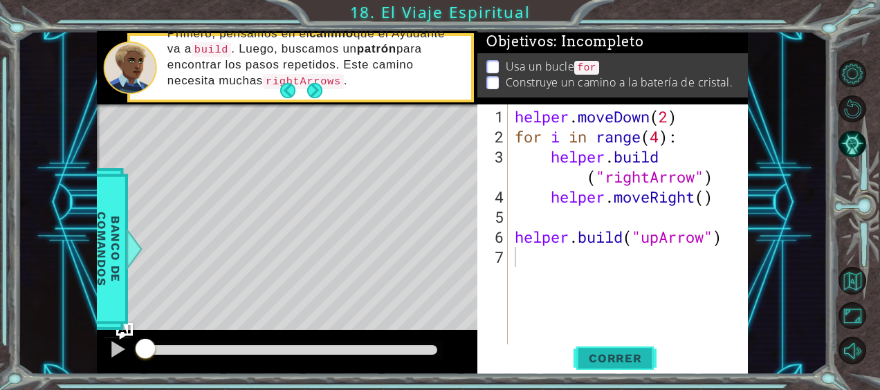
click at [615, 356] on span "Correr" at bounding box center [615, 359] width 81 height 14
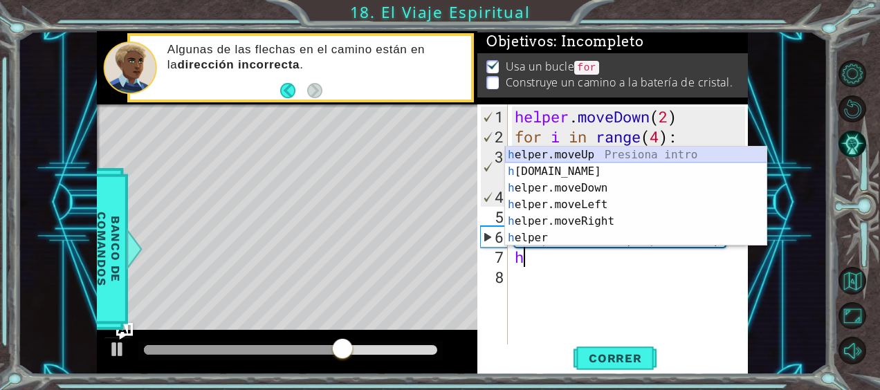
click at [588, 154] on div "h elper.moveUp Presiona intro h [DOMAIN_NAME] Presiona intro h elper.moveDown P…" at bounding box center [636, 213] width 262 height 133
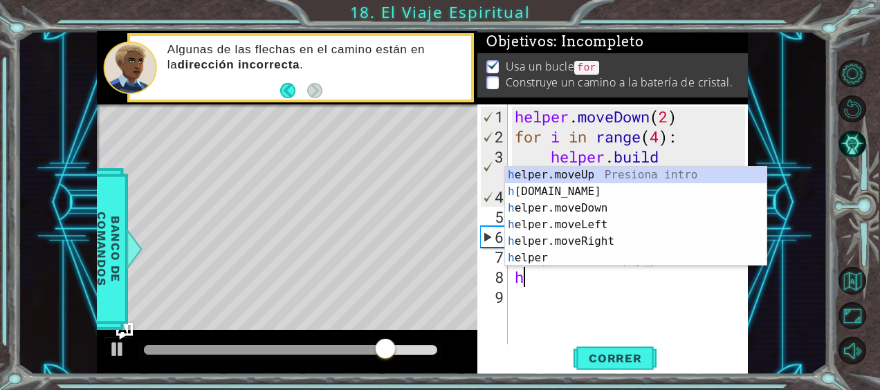
scroll to position [0, 6]
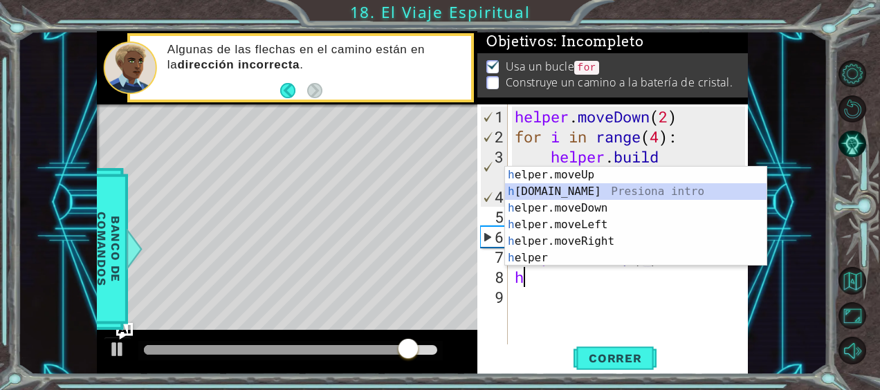
click at [571, 192] on div "h elper.moveUp Presiona intro h [DOMAIN_NAME] Presiona intro h elper.moveDown P…" at bounding box center [636, 233] width 262 height 133
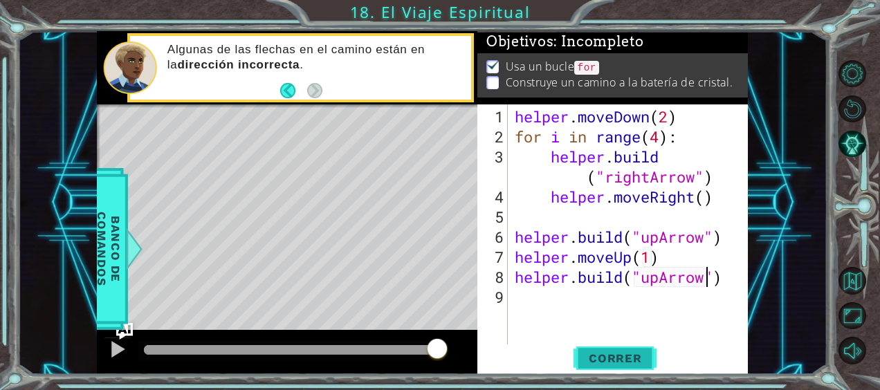
type textarea "[DOMAIN_NAME]("upArrow")"
click at [617, 362] on span "Correr" at bounding box center [615, 359] width 81 height 14
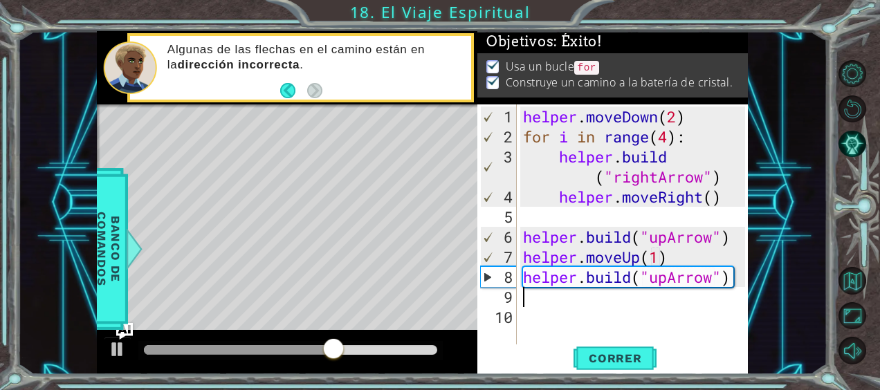
scroll to position [0, 0]
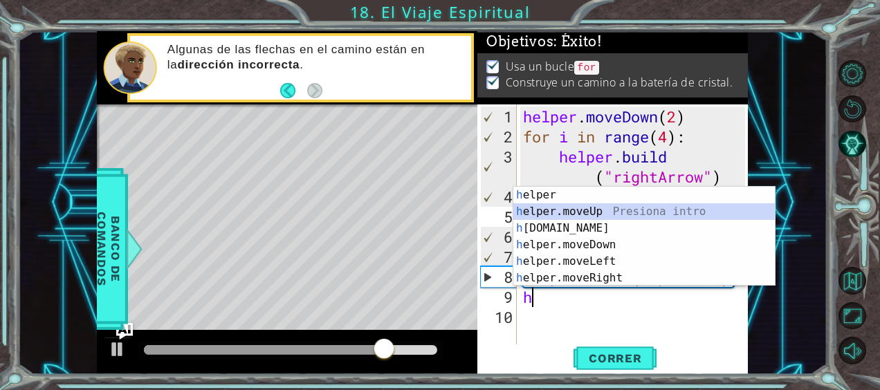
click at [543, 215] on div "h elper Presiona intro h elper.moveUp Presiona intro h [DOMAIN_NAME] Presiona i…" at bounding box center [644, 253] width 262 height 133
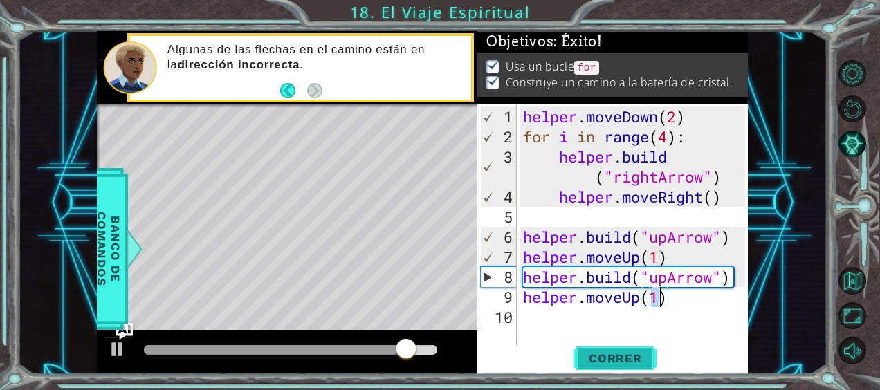
type textarea "helper.moveUp(1)"
click at [627, 358] on span "Correr" at bounding box center [615, 359] width 81 height 14
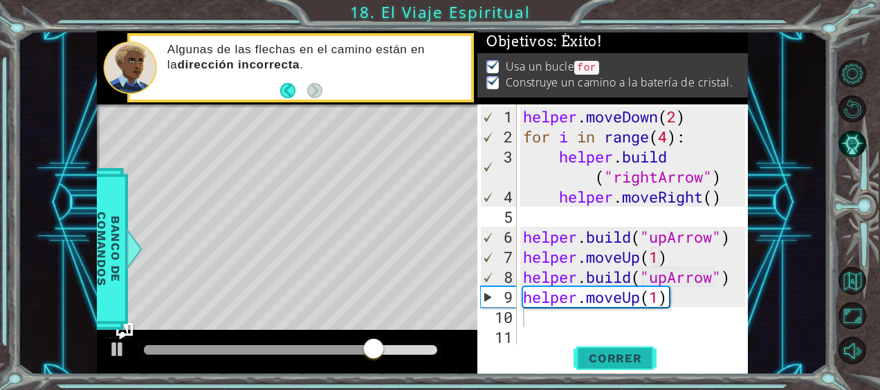
click at [627, 358] on span "Correr" at bounding box center [615, 359] width 81 height 14
click at [693, 304] on div "helper . moveDown ( 2 ) for i in range ( 4 ) : helper . build ( "rightArrow" ) …" at bounding box center [636, 247] width 232 height 281
type textarea "helper.moveUp(1)"
click at [529, 324] on div "helper . moveDown ( 2 ) for i in range ( 4 ) : helper . build ( "rightArrow" ) …" at bounding box center [636, 247] width 232 height 281
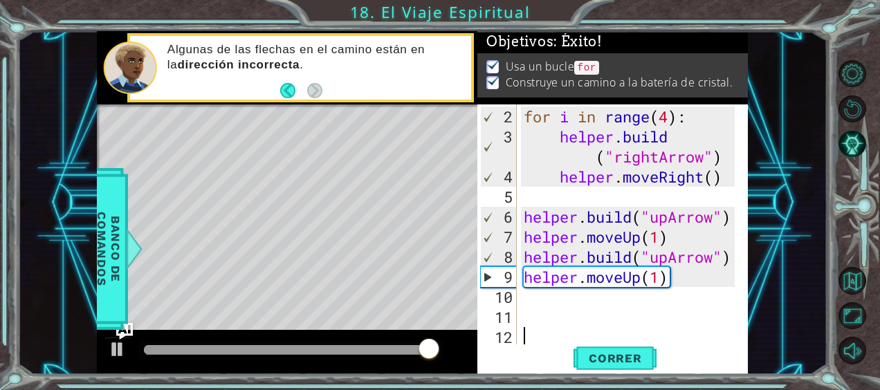
scroll to position [20, 0]
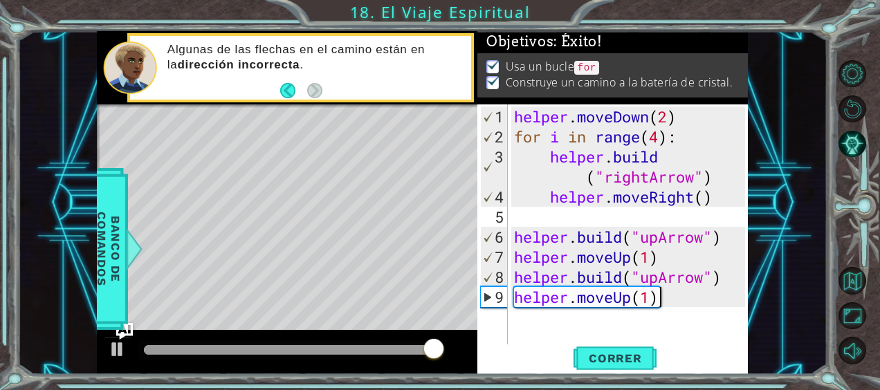
type textarea "helper.moveUp(1)"
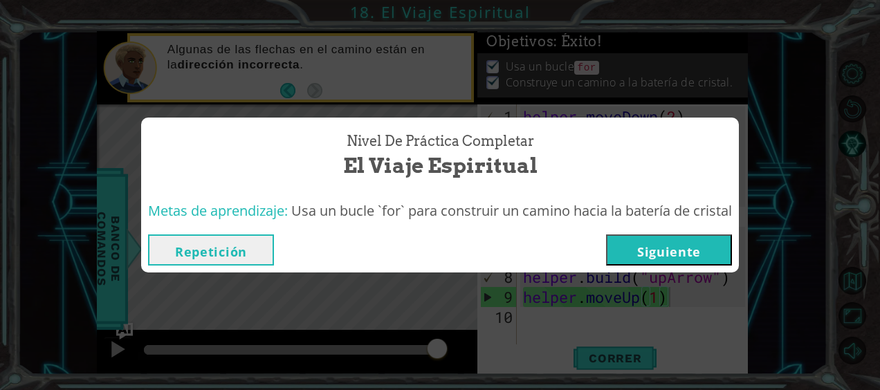
click at [662, 251] on button "Siguiente" at bounding box center [669, 250] width 126 height 31
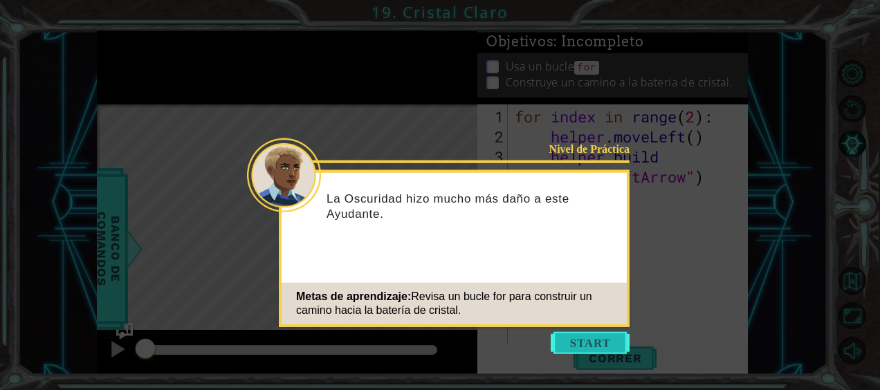
click at [566, 336] on button "Start" at bounding box center [590, 343] width 79 height 22
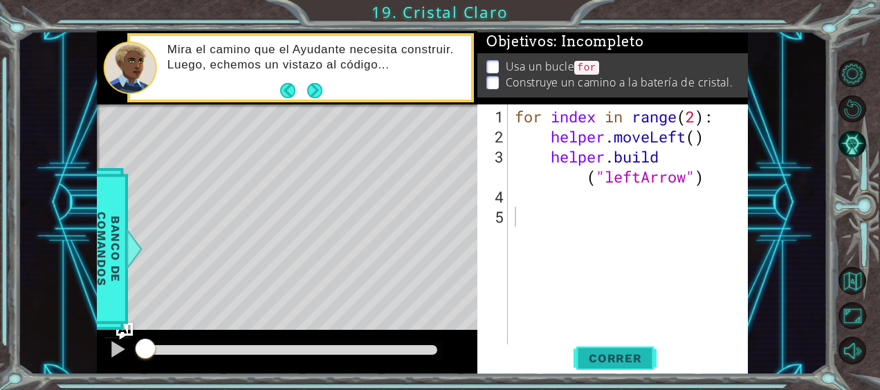
click at [600, 356] on span "Correr" at bounding box center [615, 359] width 81 height 14
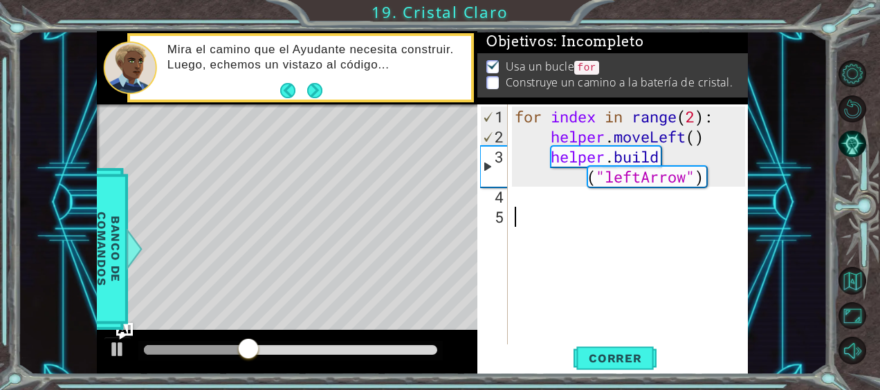
click at [692, 117] on div "for index in range ( 2 ) : helper . moveLeft ( ) helper . build ( "leftArrow" )" at bounding box center [632, 247] width 240 height 281
click at [597, 361] on span "Correr" at bounding box center [615, 359] width 81 height 14
click at [714, 184] on div "for index in range ( 3 ) : helper . moveLeft ( ) helper . build ( "leftArrow" )" at bounding box center [632, 247] width 240 height 281
type textarea "[DOMAIN_NAME]("leftArrow")"
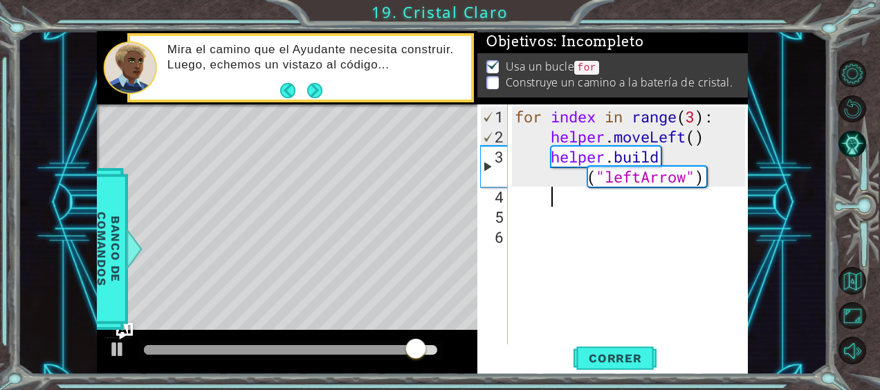
scroll to position [0, 1]
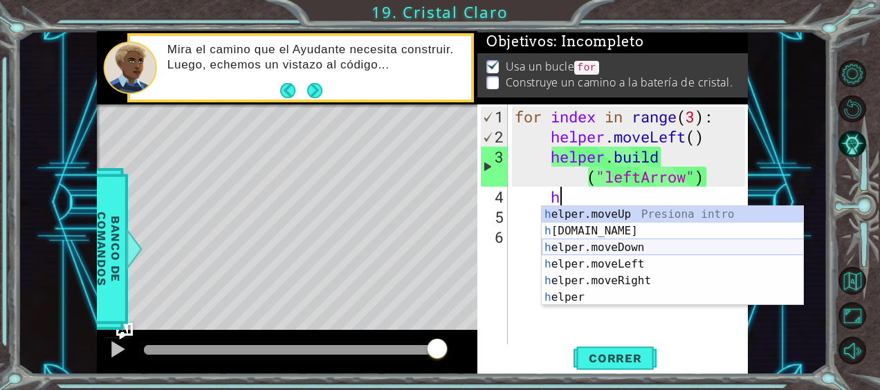
click at [610, 247] on div "h elper.moveUp Presiona intro h [DOMAIN_NAME] Presiona intro h elper.moveDown P…" at bounding box center [673, 272] width 262 height 133
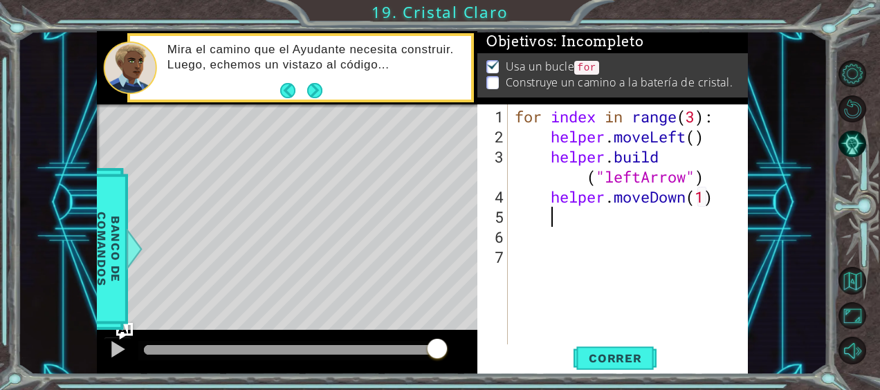
type textarea "helper.moveDown(1)h"
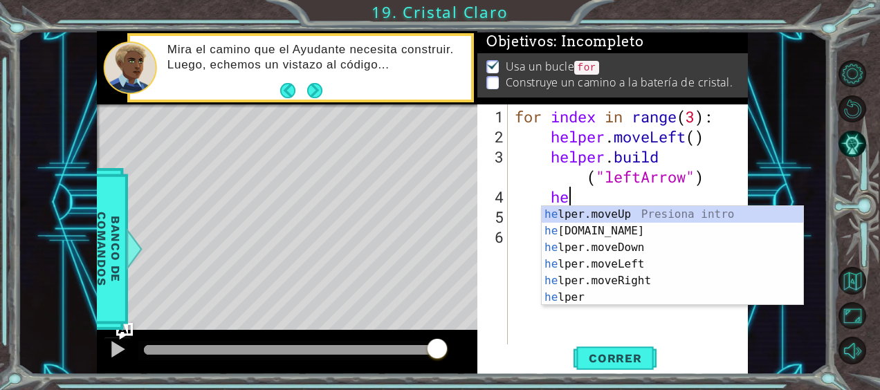
type textarea "h"
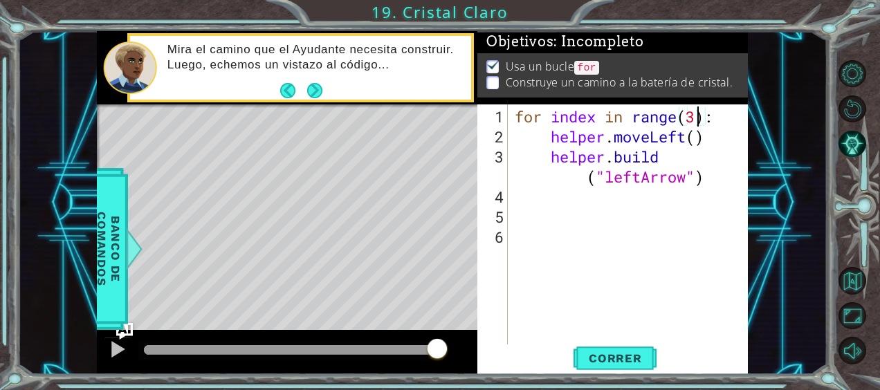
click at [696, 115] on div "for index in range ( 3 ) : helper . moveLeft ( ) helper . build ( "leftArrow" )" at bounding box center [632, 247] width 240 height 281
click at [608, 361] on span "Correr" at bounding box center [615, 359] width 81 height 14
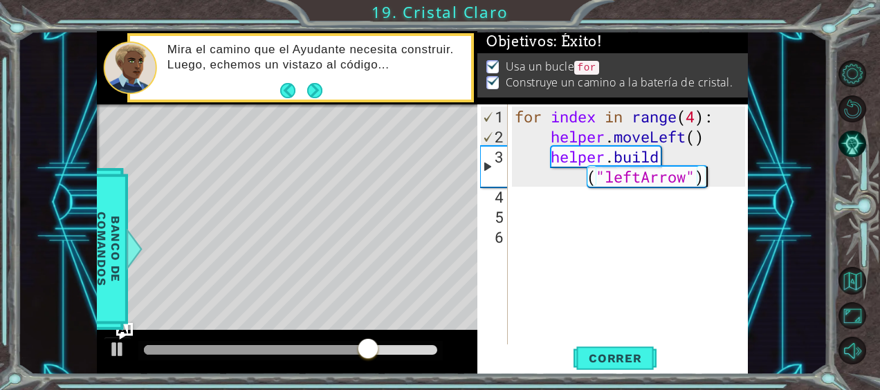
click at [722, 184] on div "for index in range ( 4 ) : helper . moveLeft ( ) helper . build ( "leftArrow" )" at bounding box center [632, 247] width 240 height 281
type textarea "[DOMAIN_NAME]("leftArrow")"
click at [516, 241] on div "for index in range ( 4 ) : helper . moveLeft ( ) helper . build ( "leftArrow" )" at bounding box center [632, 247] width 240 height 281
type textarea "[DOMAIN_NAME]("leftArrow")"
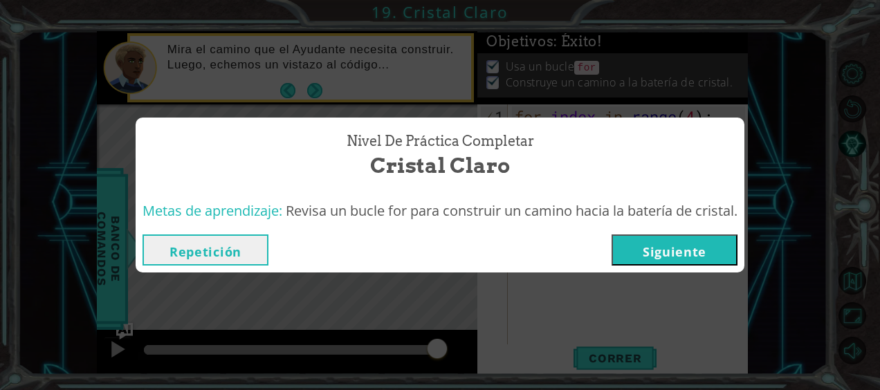
click at [680, 257] on button "Siguiente" at bounding box center [675, 250] width 126 height 31
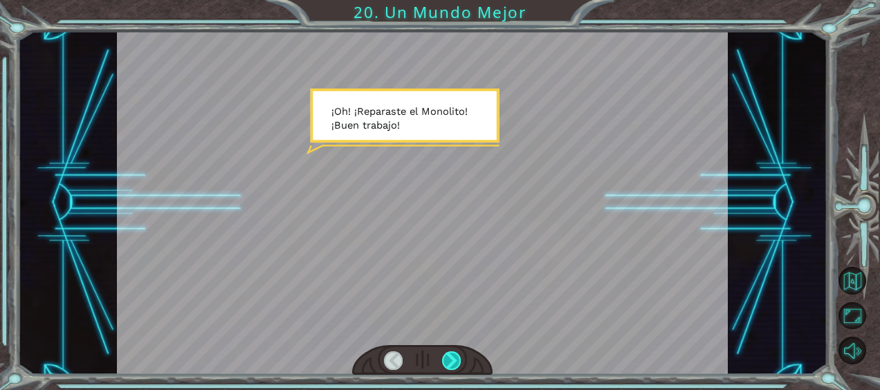
click at [451, 361] on div at bounding box center [451, 361] width 19 height 19
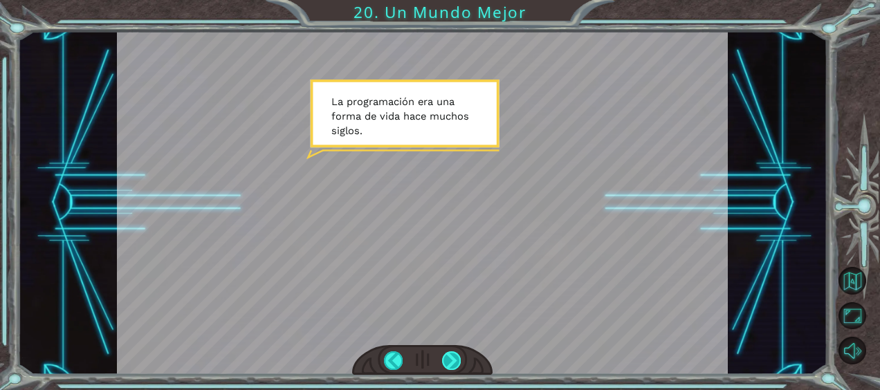
click at [451, 361] on div at bounding box center [451, 361] width 19 height 19
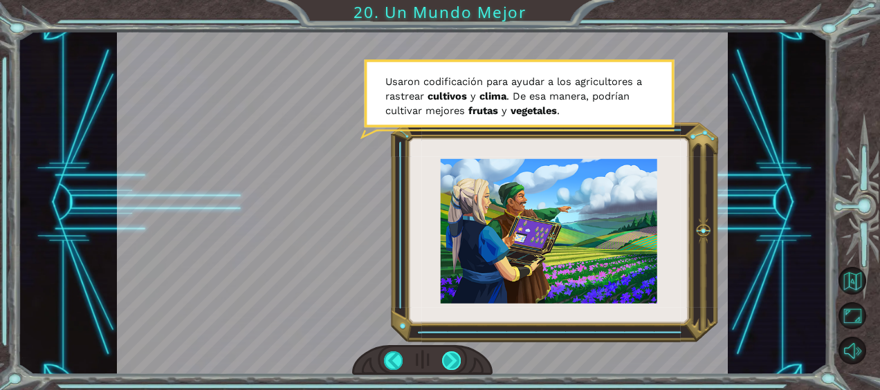
click at [450, 360] on div at bounding box center [451, 361] width 19 height 19
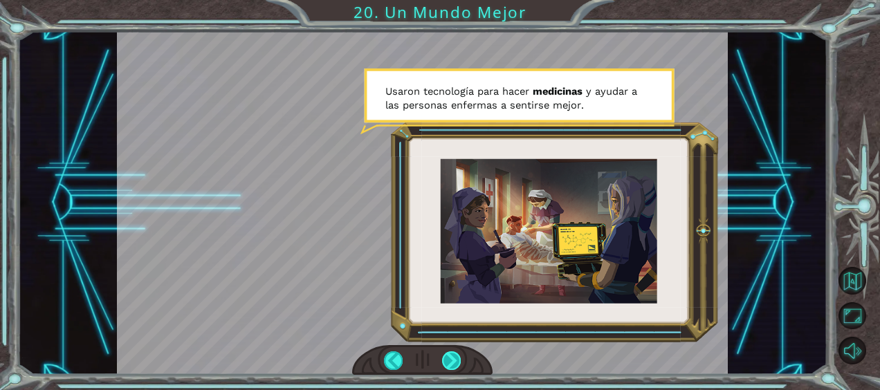
click at [453, 356] on div at bounding box center [451, 361] width 19 height 19
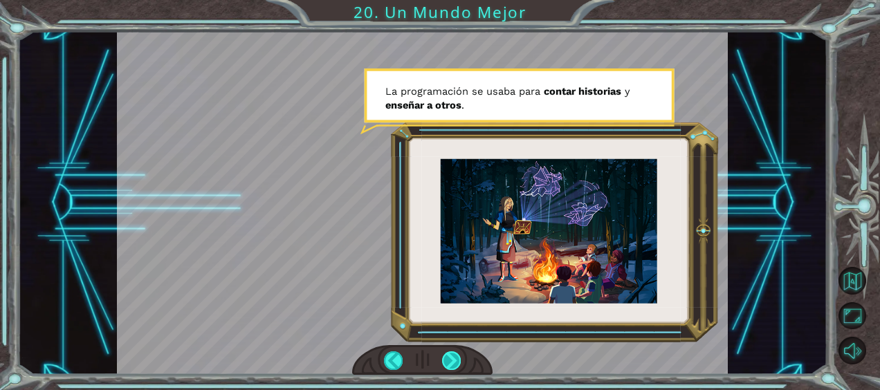
click at [450, 352] on div at bounding box center [451, 361] width 19 height 19
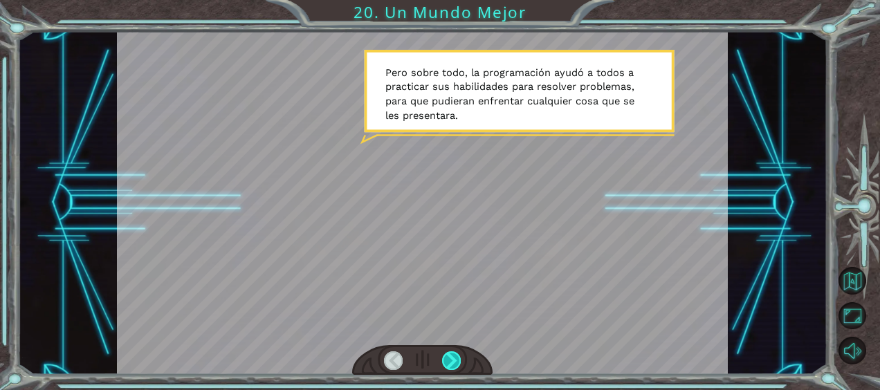
click at [443, 361] on div at bounding box center [451, 361] width 19 height 19
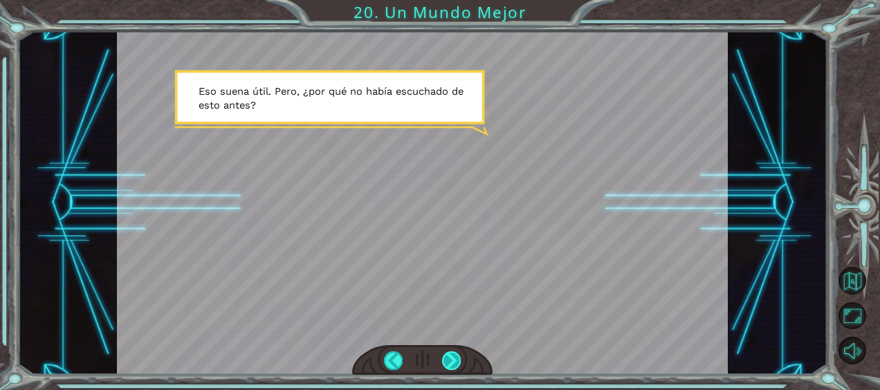
click at [455, 361] on div at bounding box center [451, 361] width 19 height 19
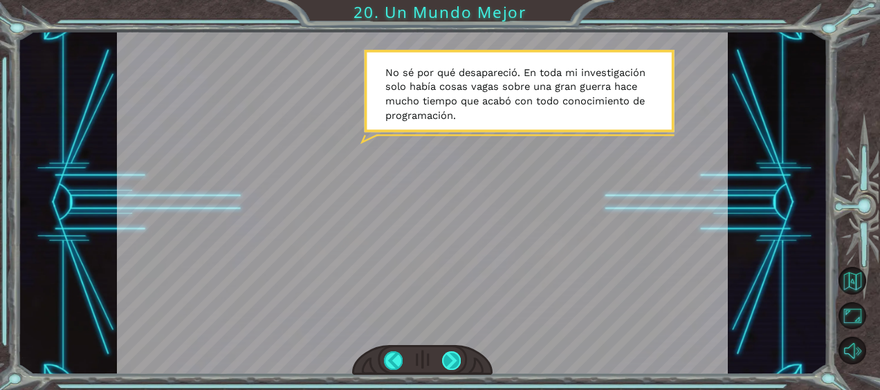
click at [455, 358] on div at bounding box center [451, 361] width 19 height 19
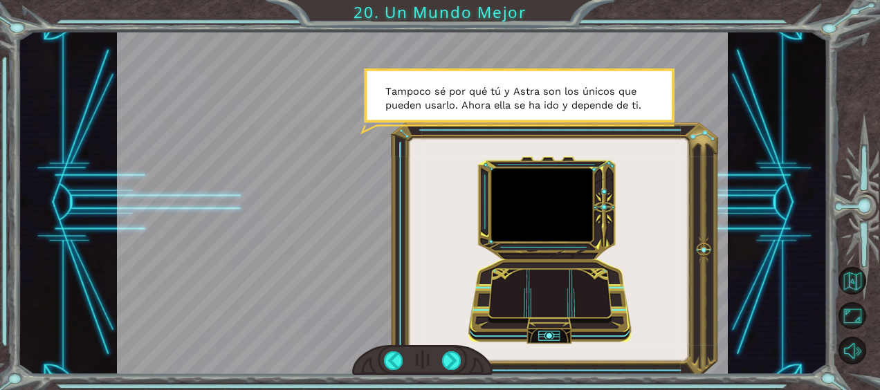
click at [444, 372] on div at bounding box center [422, 360] width 140 height 31
click at [448, 366] on div at bounding box center [451, 361] width 19 height 19
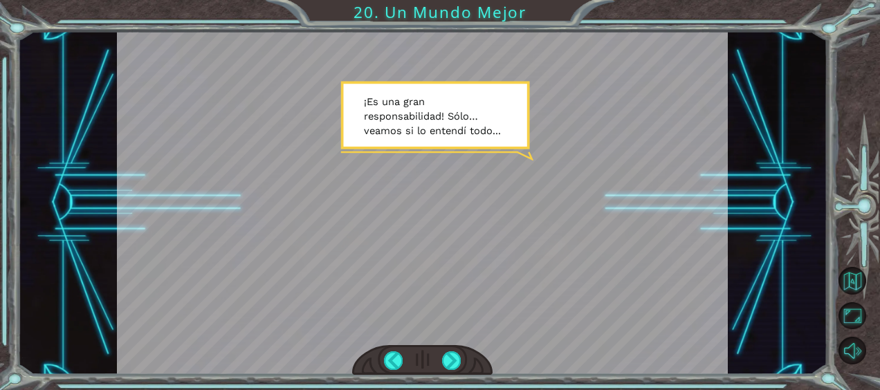
click at [448, 349] on div at bounding box center [422, 360] width 140 height 31
click at [454, 363] on div at bounding box center [451, 361] width 19 height 19
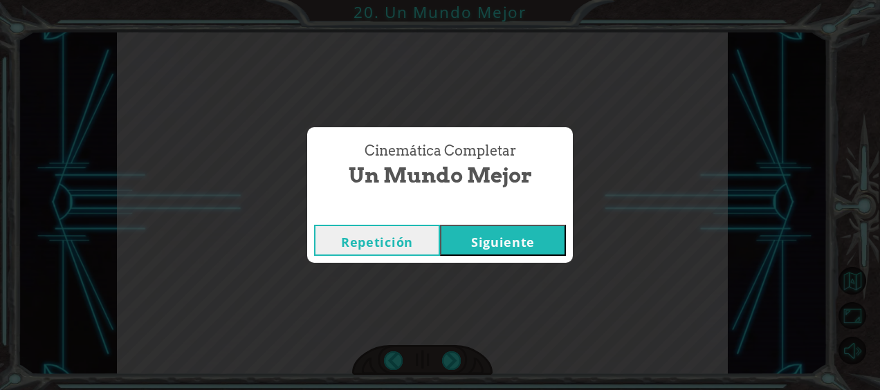
click at [502, 245] on button "Siguiente" at bounding box center [503, 240] width 126 height 31
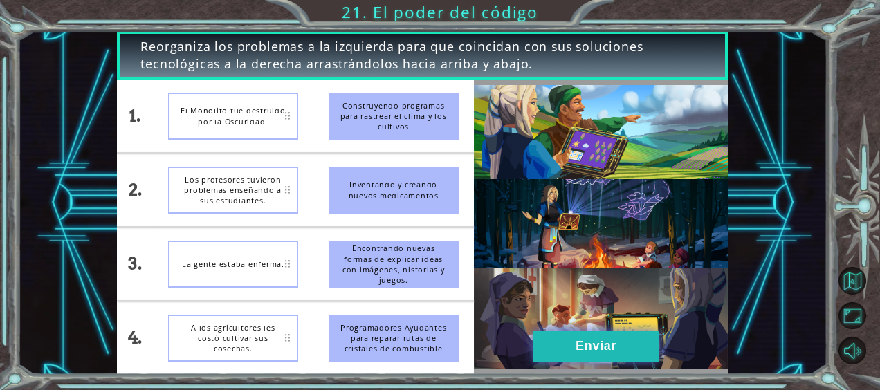
click at [592, 340] on button "Enviar" at bounding box center [597, 346] width 126 height 31
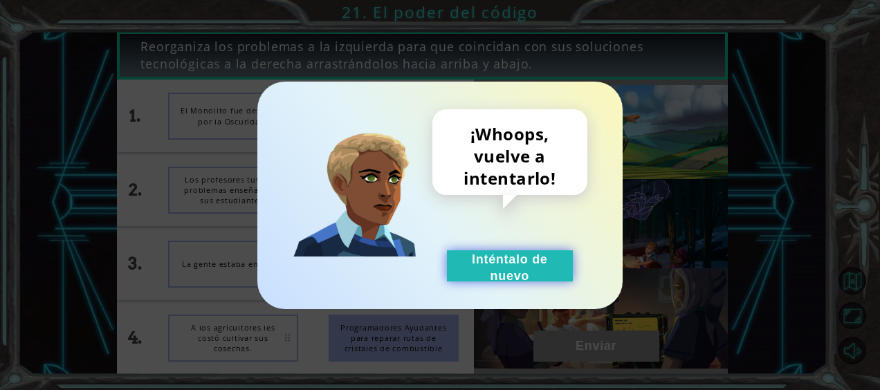
click at [531, 272] on button "Inténtalo de nuevo" at bounding box center [510, 266] width 126 height 31
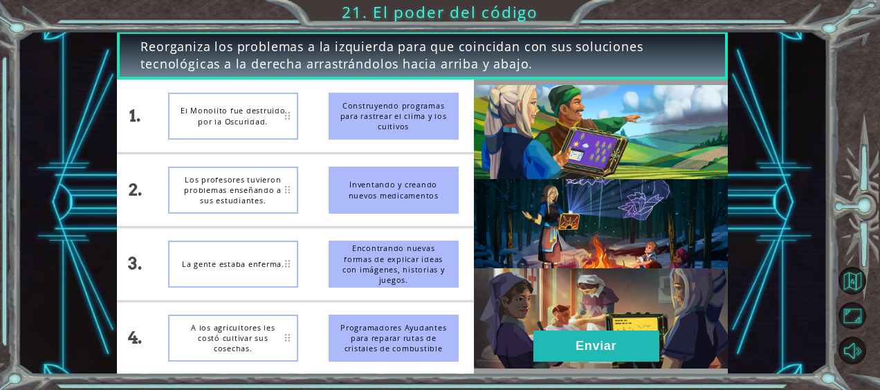
drag, startPoint x: 367, startPoint y: 274, endPoint x: 392, endPoint y: 215, distance: 63.9
click at [392, 215] on ul "Construyendo programas para rastrear el clima y los cultivos Inventando y crean…" at bounding box center [393, 227] width 161 height 295
drag, startPoint x: 375, startPoint y: 268, endPoint x: 310, endPoint y: 137, distance: 146.7
click at [394, 69] on div "Reorganiza los problemas a la izquierda para que coincidan con sus soluciones t…" at bounding box center [422, 202] width 610 height 343
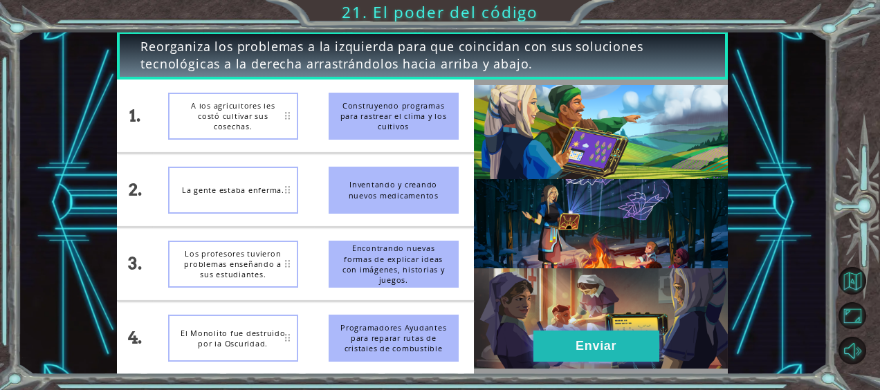
click at [594, 347] on button "Enviar" at bounding box center [597, 346] width 126 height 31
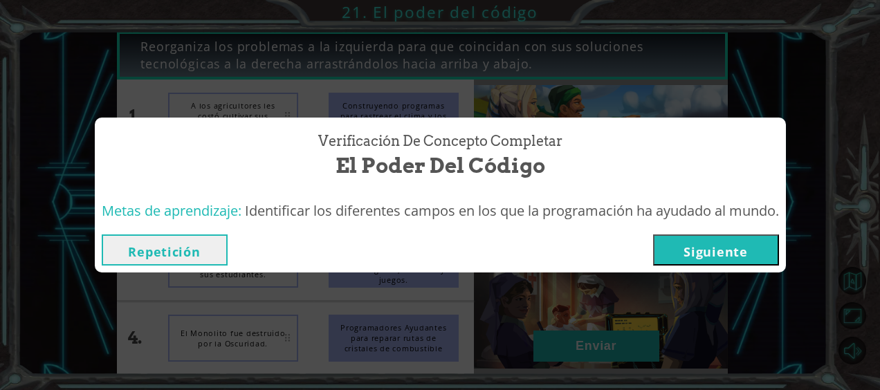
click at [724, 239] on button "Siguiente" at bounding box center [716, 250] width 126 height 31
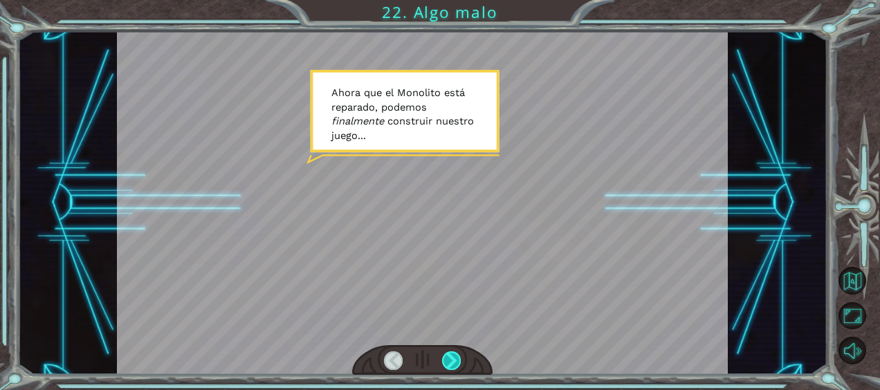
click at [449, 365] on div at bounding box center [451, 361] width 19 height 19
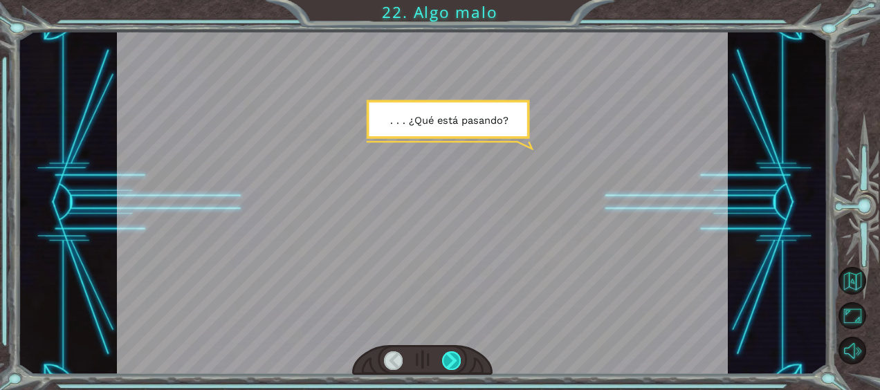
click at [449, 365] on div at bounding box center [451, 361] width 19 height 19
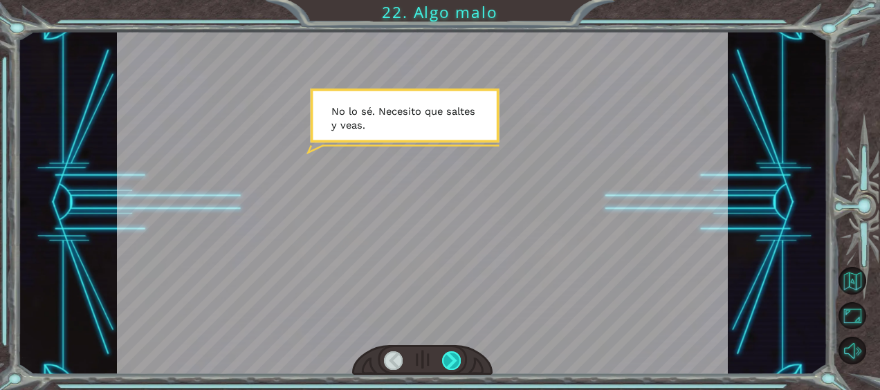
click at [449, 365] on div at bounding box center [451, 361] width 19 height 19
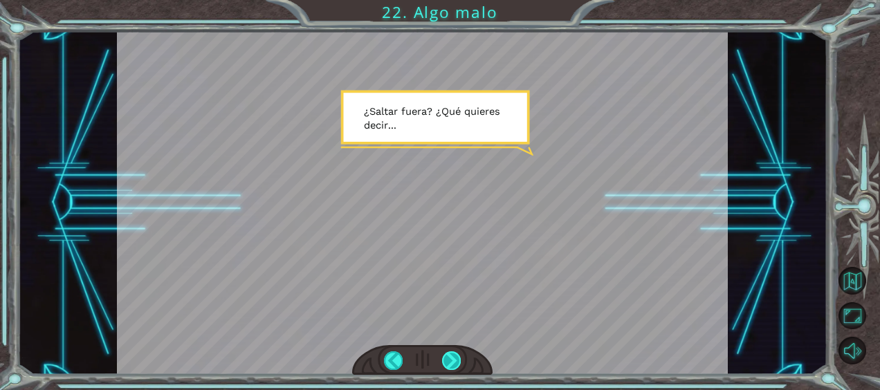
click at [449, 365] on div at bounding box center [451, 361] width 19 height 19
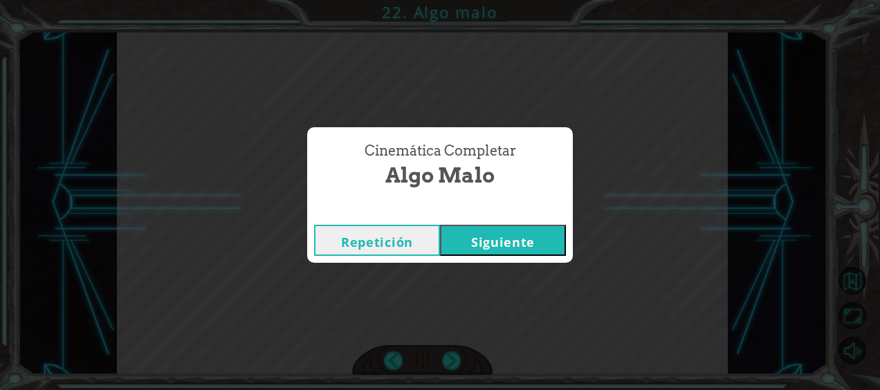
click at [492, 252] on button "Siguiente" at bounding box center [503, 240] width 126 height 31
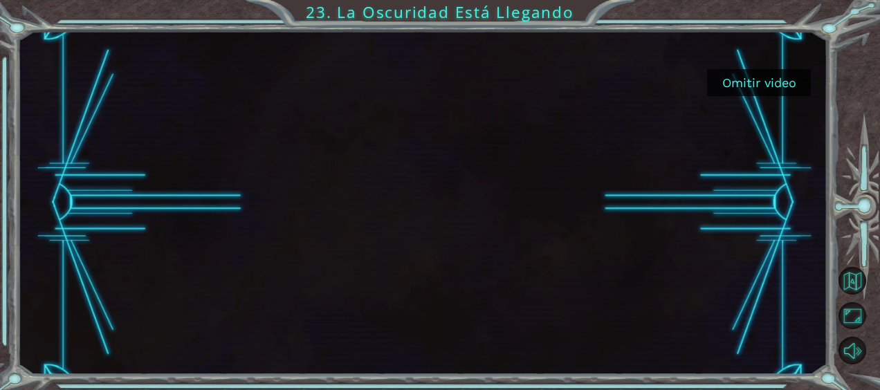
click at [757, 88] on button "Omitir video" at bounding box center [759, 82] width 104 height 27
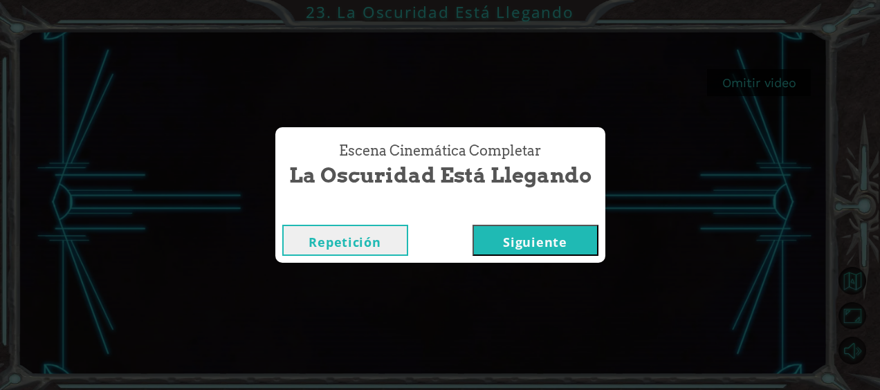
click at [566, 235] on button "Siguiente" at bounding box center [536, 240] width 126 height 31
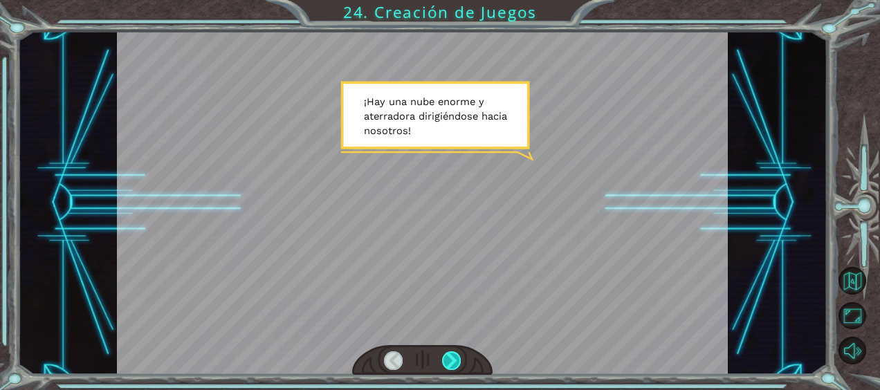
click at [457, 358] on div at bounding box center [451, 361] width 19 height 19
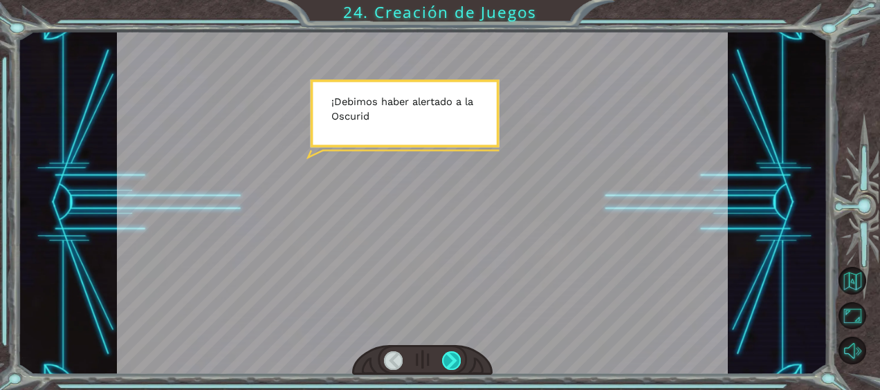
click at [457, 358] on div at bounding box center [451, 361] width 19 height 19
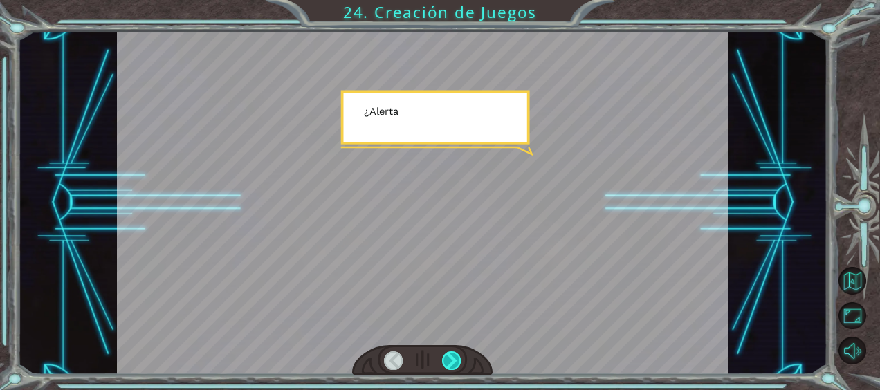
click at [457, 358] on div at bounding box center [451, 361] width 19 height 19
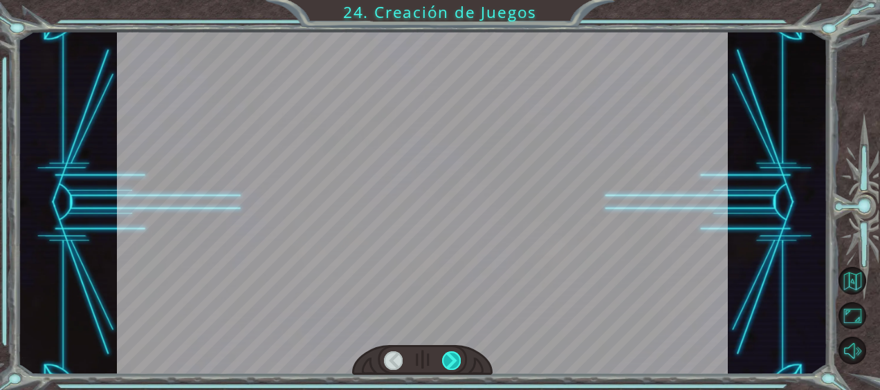
click at [457, 358] on div at bounding box center [451, 361] width 19 height 19
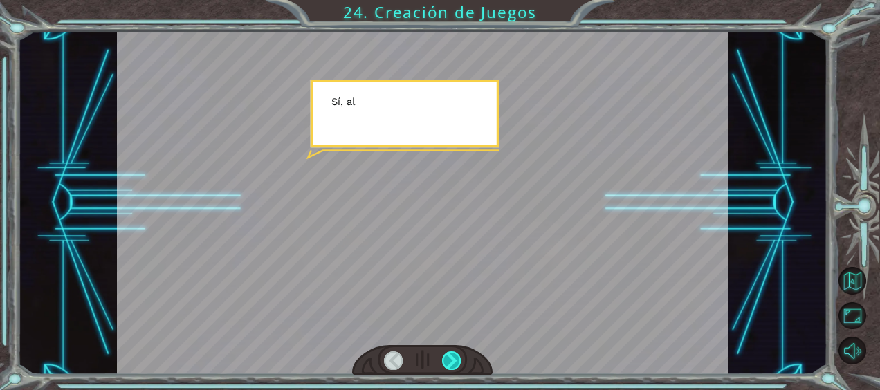
click at [457, 358] on div at bounding box center [451, 361] width 19 height 19
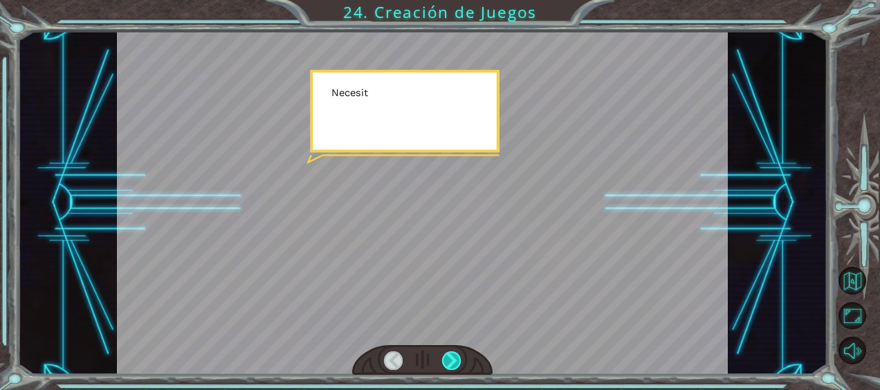
click at [457, 358] on div at bounding box center [451, 361] width 19 height 19
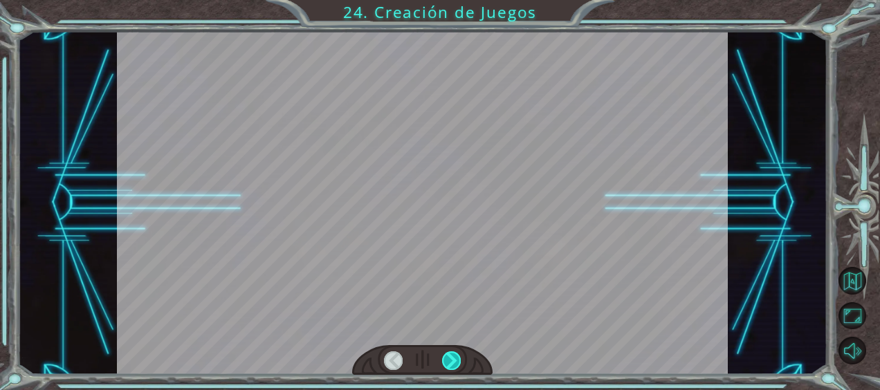
click at [457, 358] on div at bounding box center [451, 361] width 19 height 19
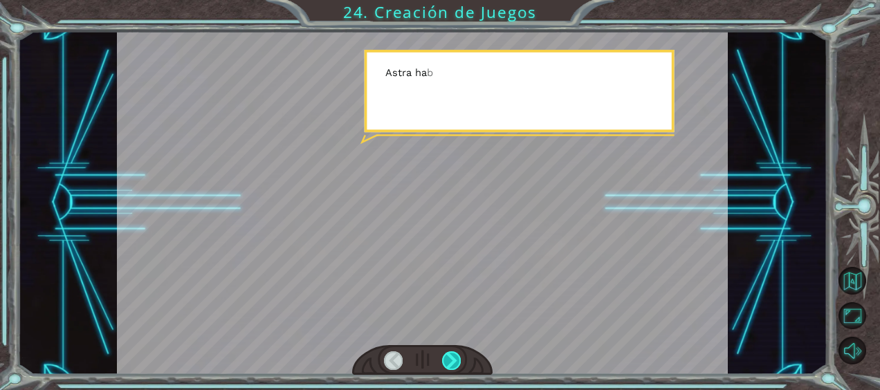
click at [457, 358] on div at bounding box center [451, 361] width 19 height 19
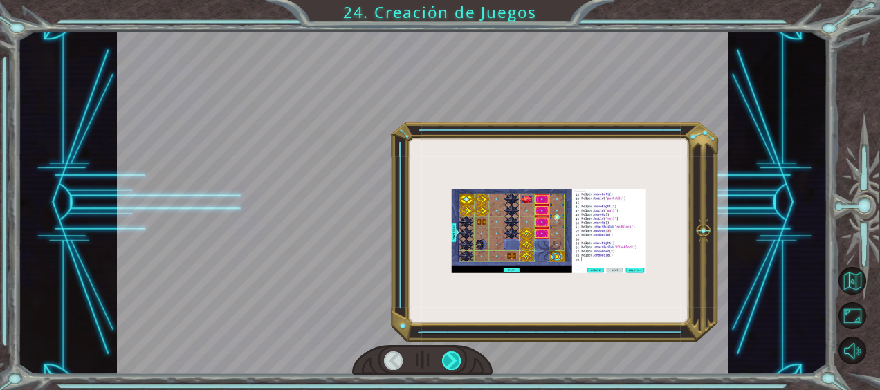
click at [457, 358] on div at bounding box center [451, 361] width 19 height 19
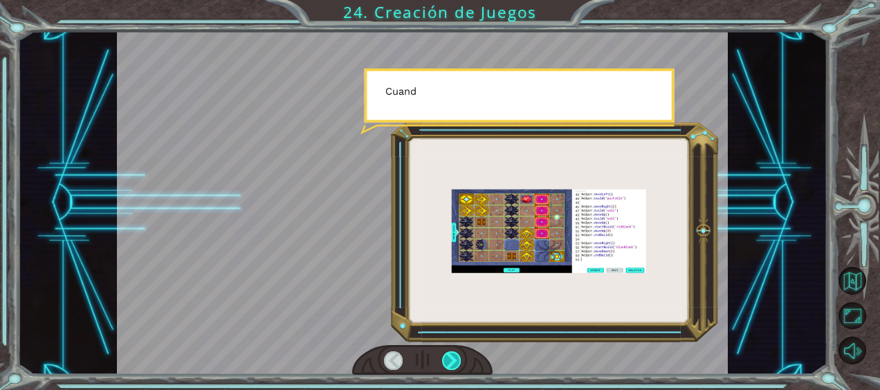
click at [457, 358] on div at bounding box center [451, 361] width 19 height 19
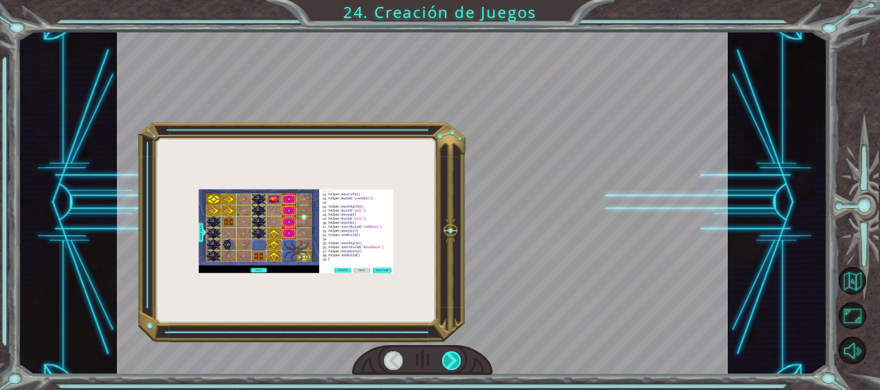
click at [457, 358] on div at bounding box center [451, 361] width 19 height 19
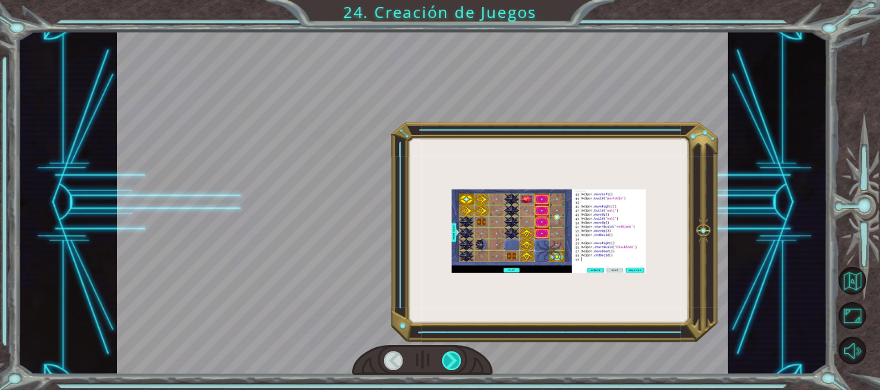
click at [457, 358] on div at bounding box center [451, 361] width 19 height 19
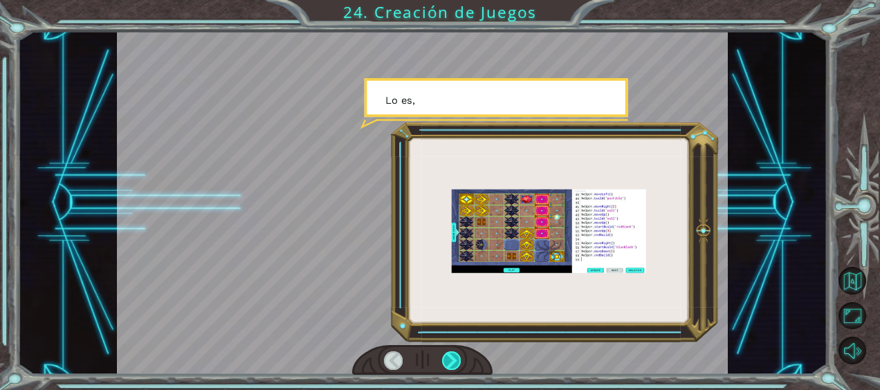
click at [457, 358] on div at bounding box center [451, 361] width 19 height 19
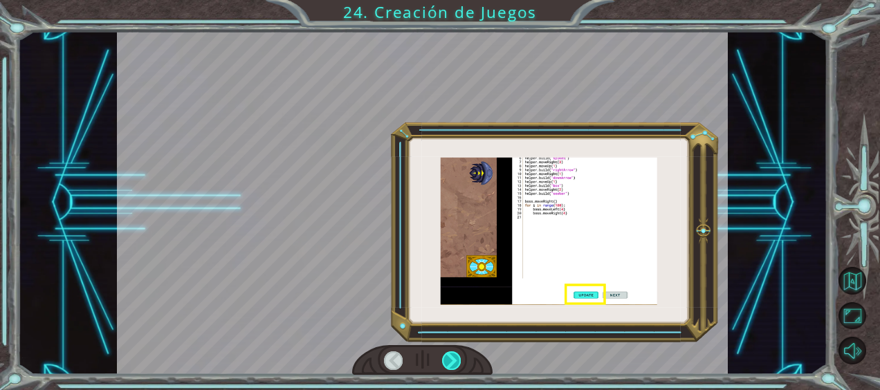
click at [457, 358] on div at bounding box center [451, 361] width 19 height 19
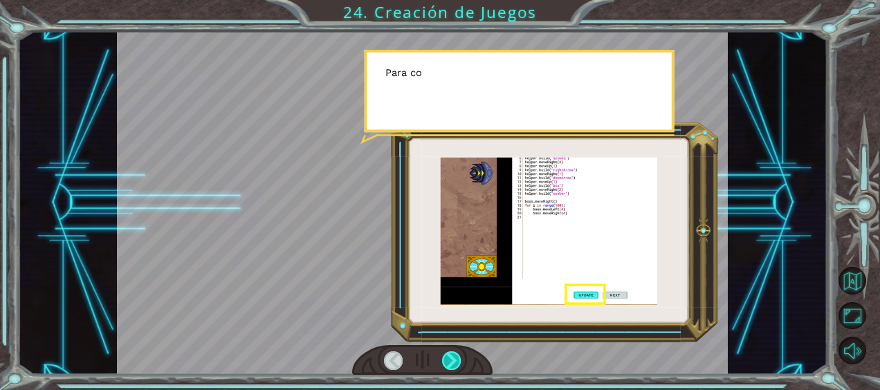
click at [457, 358] on div at bounding box center [451, 361] width 19 height 19
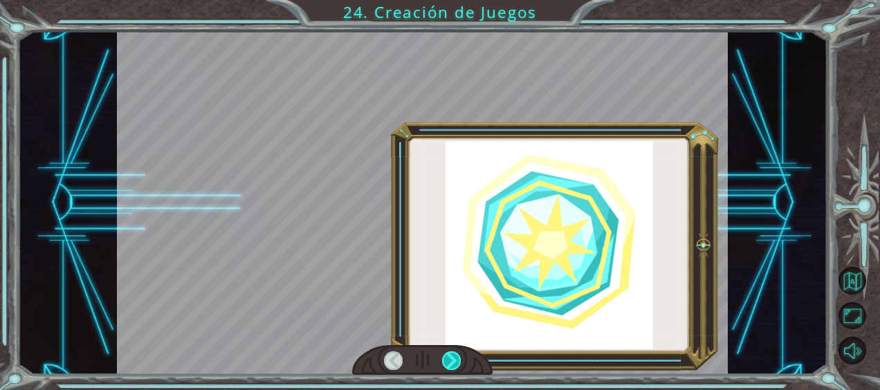
click at [457, 358] on div at bounding box center [451, 361] width 19 height 19
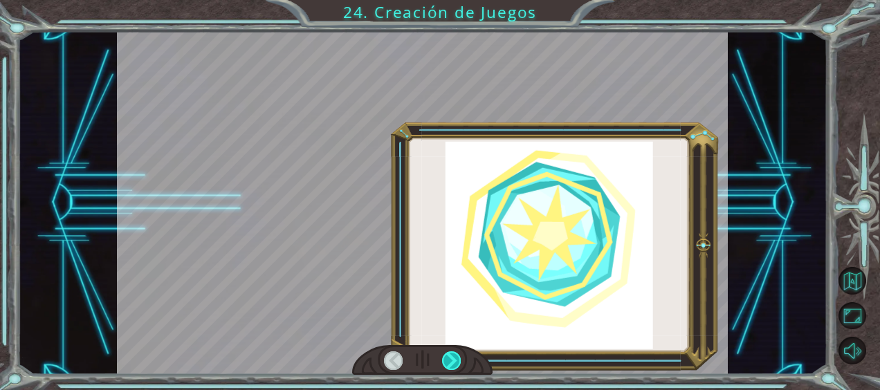
click at [457, 358] on div at bounding box center [451, 361] width 19 height 19
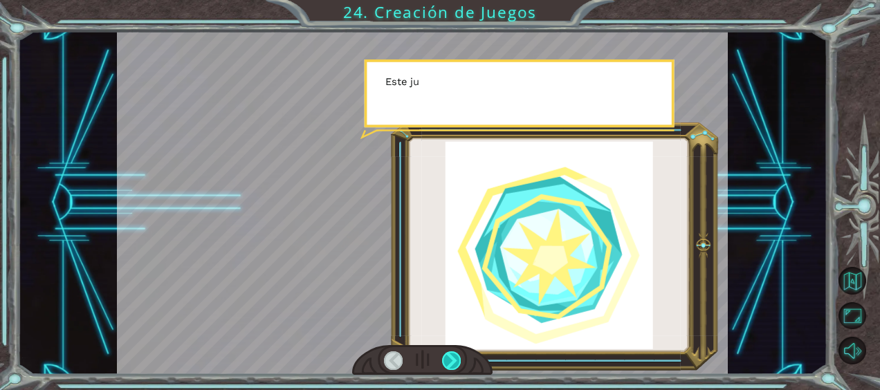
click at [457, 358] on div at bounding box center [451, 361] width 19 height 19
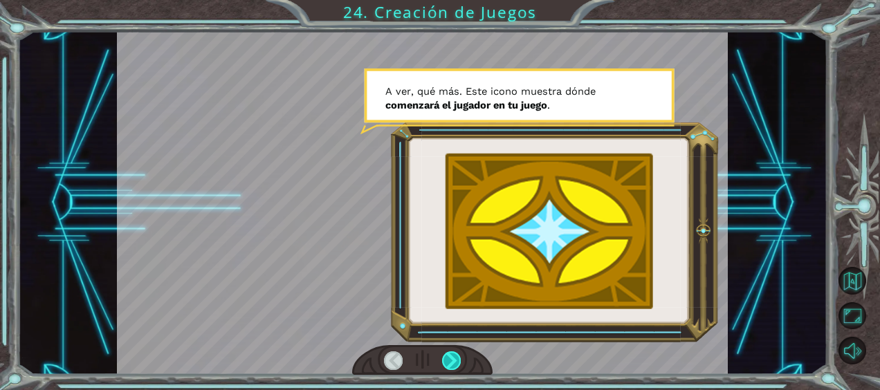
click at [457, 358] on div at bounding box center [451, 361] width 19 height 19
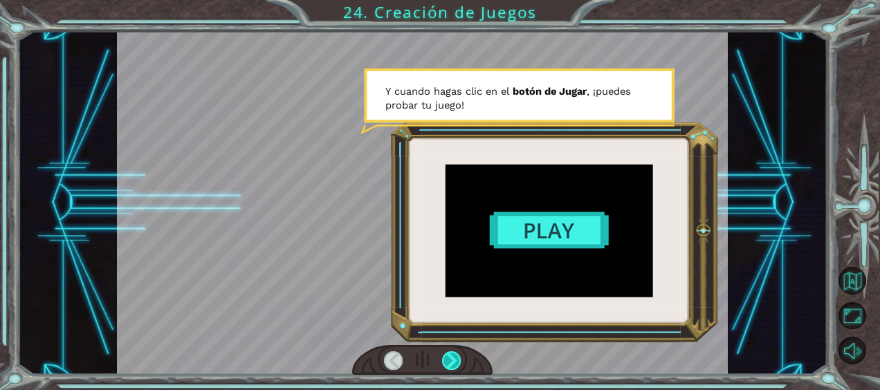
click at [457, 358] on div at bounding box center [451, 361] width 19 height 19
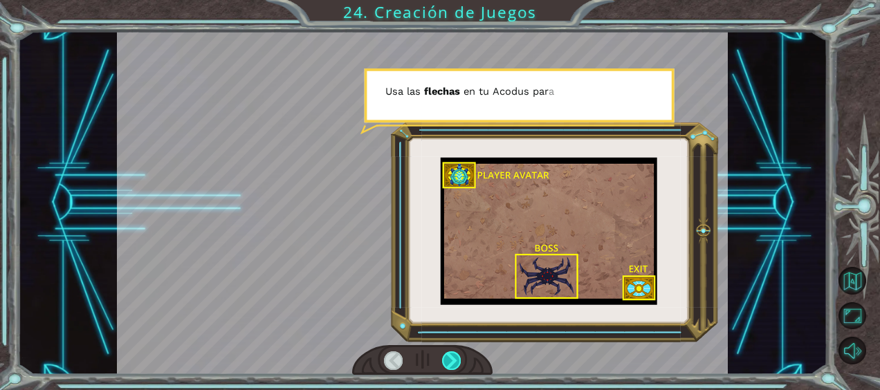
click at [457, 358] on div at bounding box center [451, 361] width 19 height 19
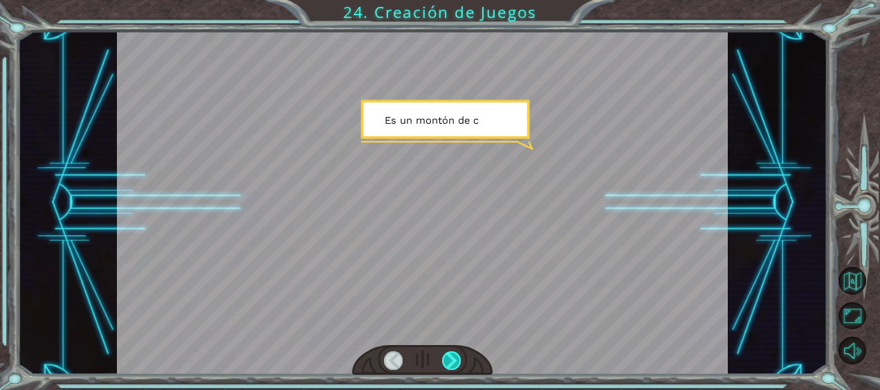
click at [457, 358] on div at bounding box center [451, 361] width 19 height 19
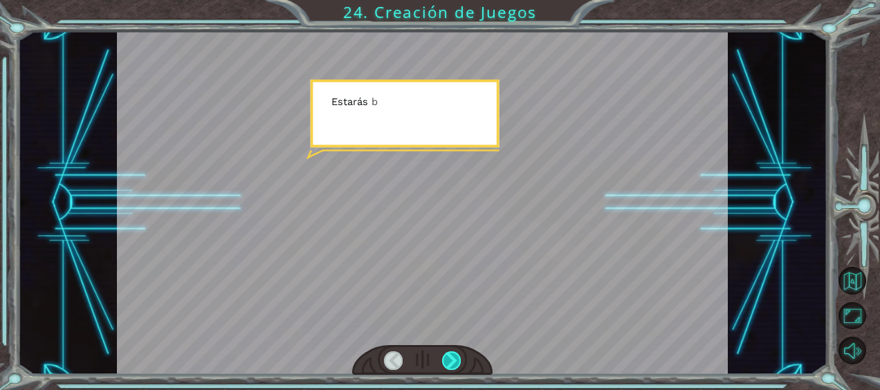
click at [457, 358] on div at bounding box center [451, 361] width 19 height 19
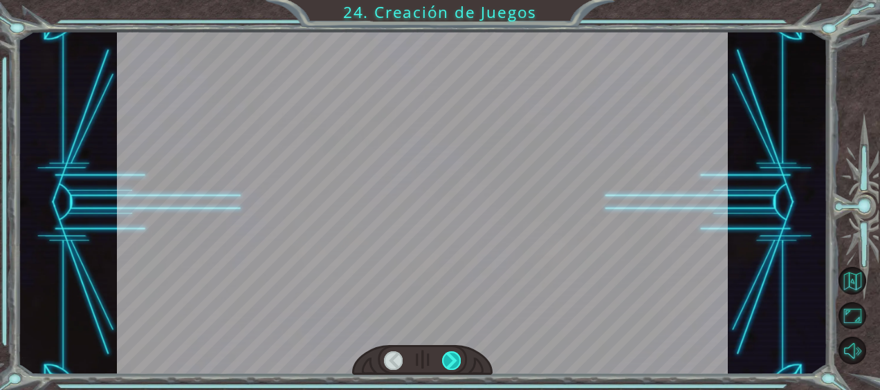
click at [457, 358] on div at bounding box center [451, 361] width 19 height 19
click at [452, 358] on div at bounding box center [451, 361] width 19 height 19
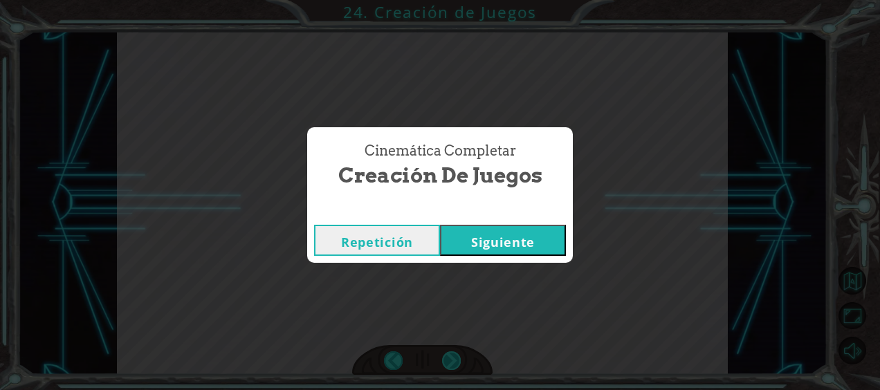
click at [452, 358] on div "Cinemática Completar Creación de Juegos Repetición [GEOGRAPHIC_DATA]" at bounding box center [440, 195] width 880 height 390
click at [515, 248] on button "Siguiente" at bounding box center [503, 240] width 126 height 31
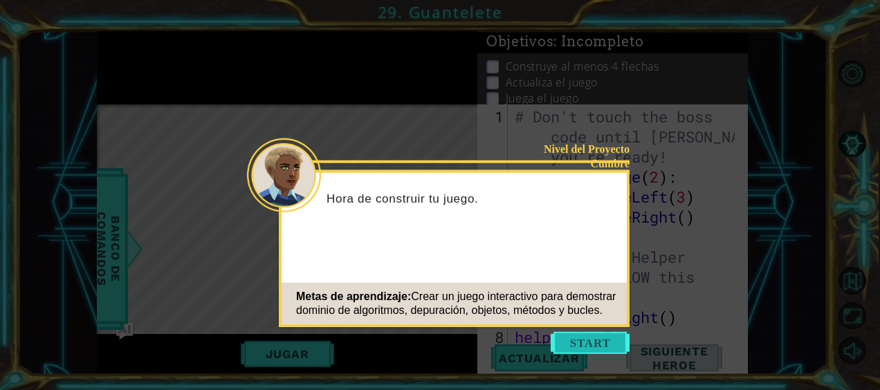
click at [596, 340] on button "Start" at bounding box center [590, 343] width 79 height 22
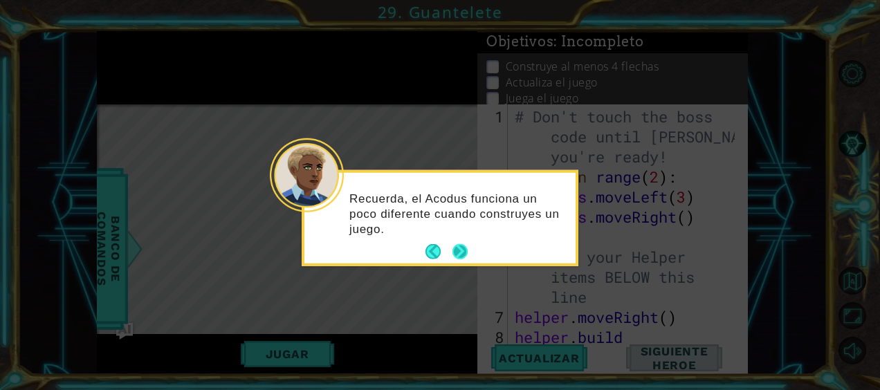
click at [455, 244] on button "Next" at bounding box center [460, 251] width 15 height 15
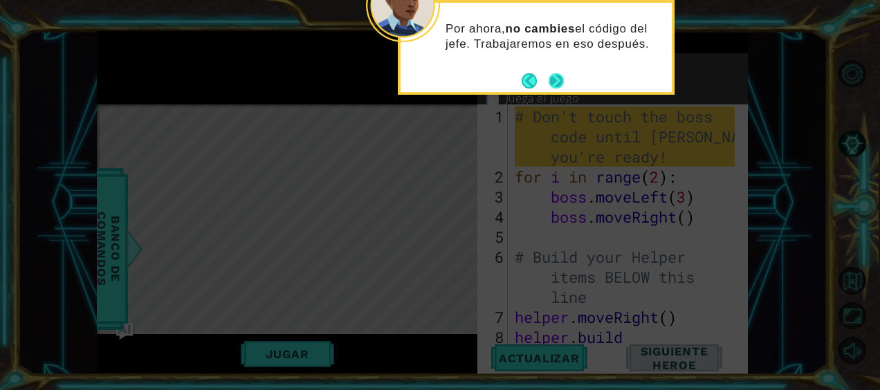
click at [554, 80] on button "Next" at bounding box center [556, 80] width 15 height 15
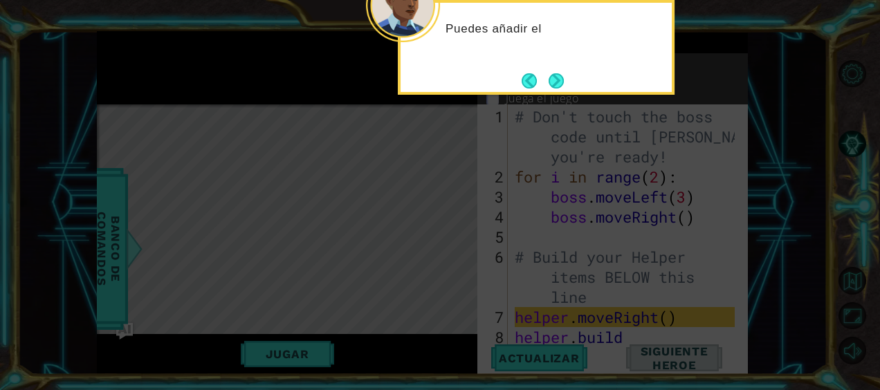
click at [554, 80] on button "Next" at bounding box center [556, 80] width 15 height 15
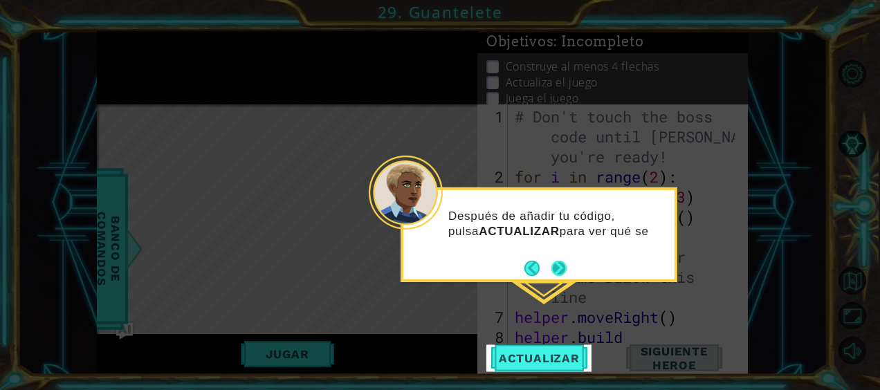
click at [563, 266] on button "Next" at bounding box center [559, 267] width 15 height 15
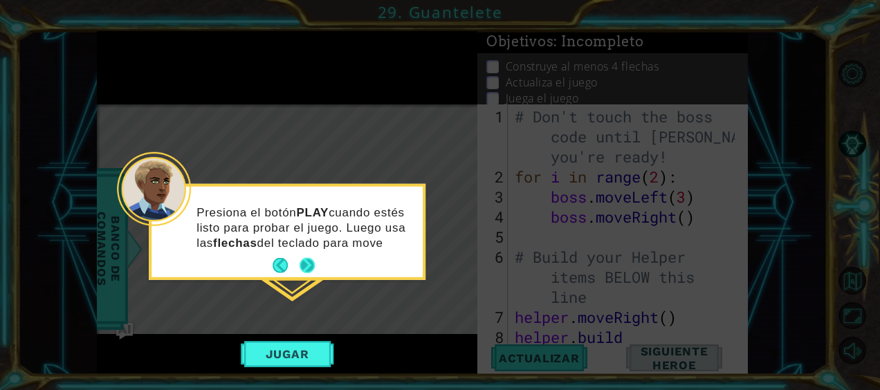
click at [307, 261] on button "Next" at bounding box center [307, 265] width 15 height 15
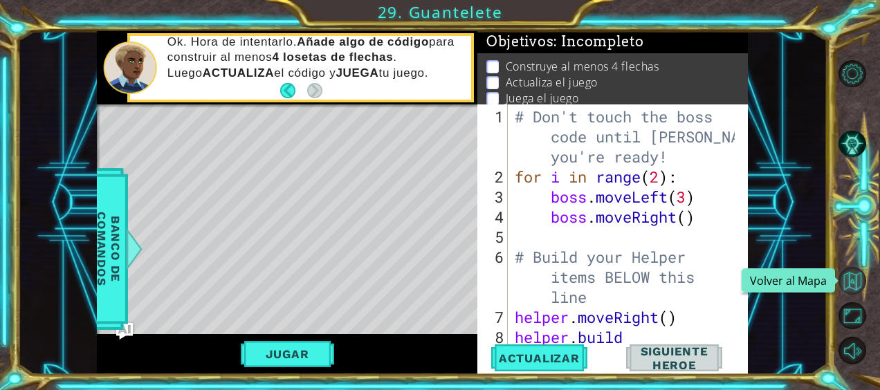
click at [846, 278] on button "Volver al Mapa" at bounding box center [852, 280] width 27 height 27
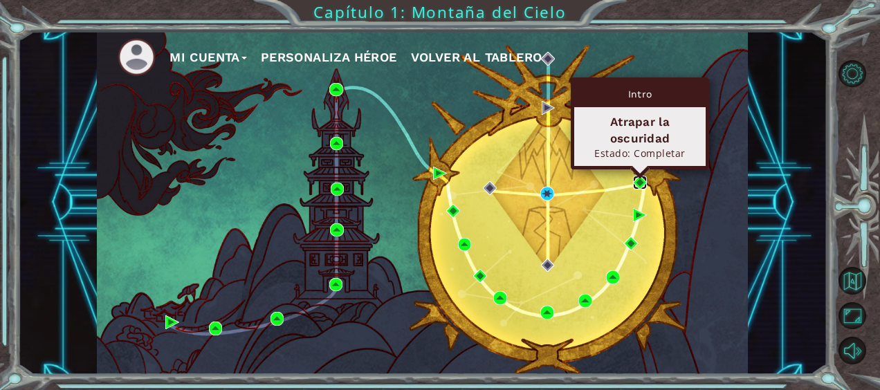
click at [635, 179] on img at bounding box center [640, 183] width 14 height 14
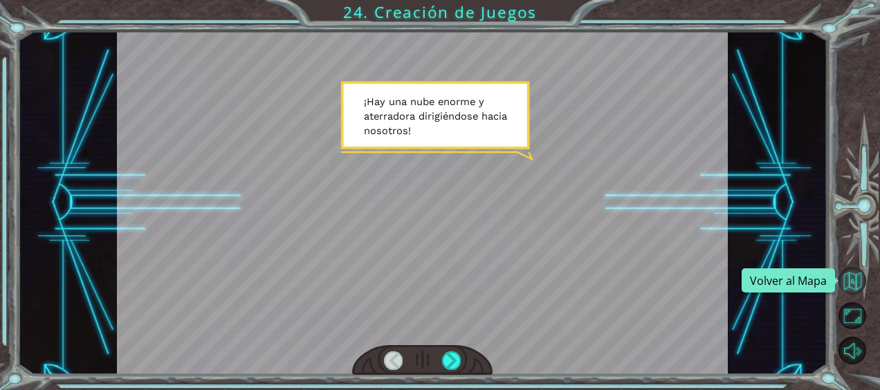
click at [848, 267] on button "Volver al Mapa" at bounding box center [852, 280] width 27 height 27
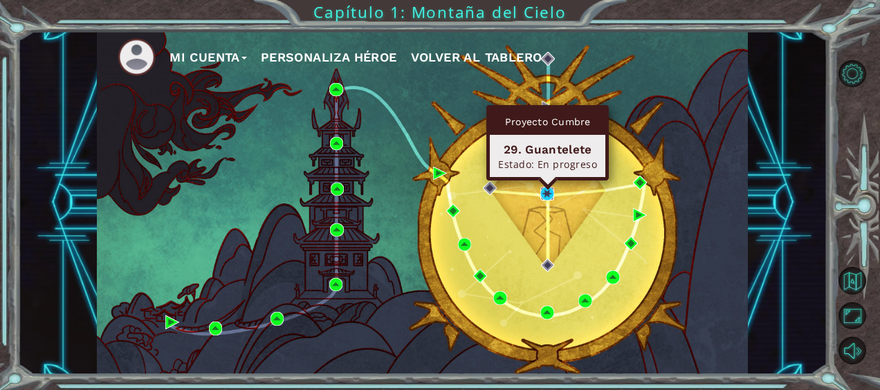
click at [549, 192] on img at bounding box center [547, 194] width 14 height 14
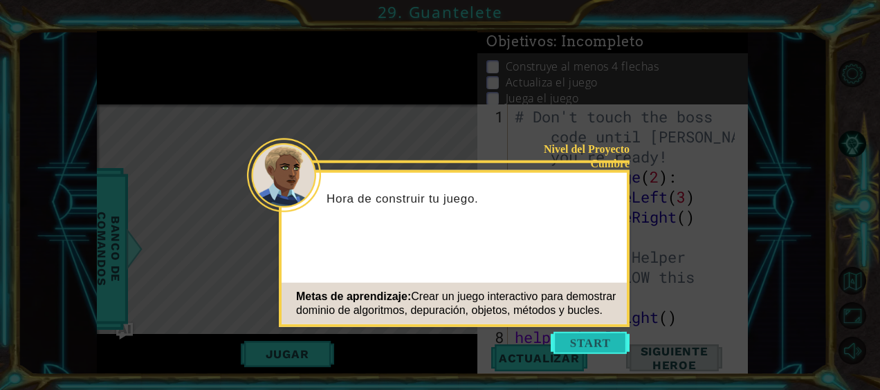
click at [599, 335] on button "Start" at bounding box center [590, 343] width 79 height 22
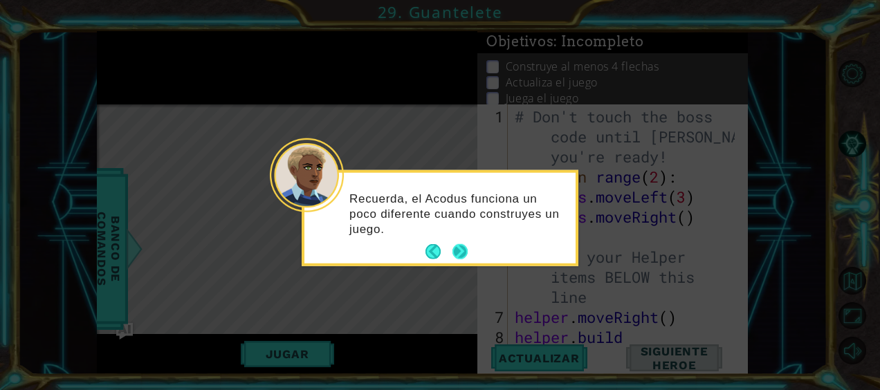
click at [455, 248] on button "Next" at bounding box center [460, 251] width 15 height 15
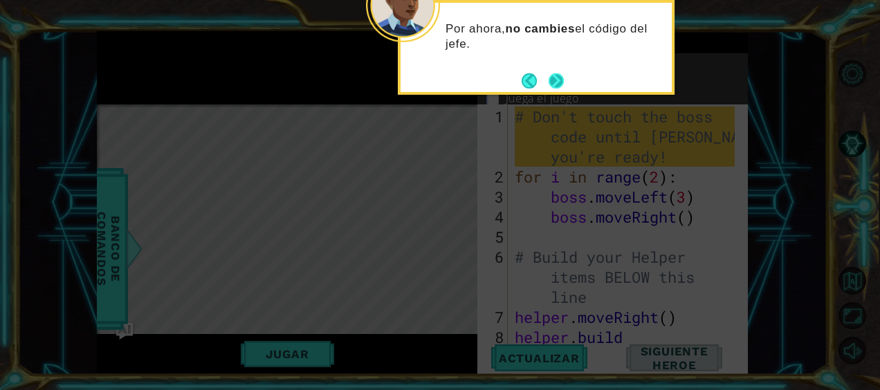
click at [552, 87] on button "Next" at bounding box center [556, 80] width 15 height 15
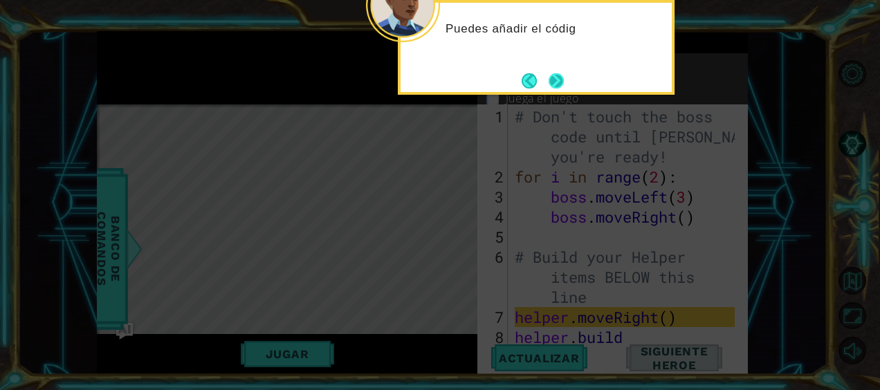
click at [554, 82] on button "Next" at bounding box center [556, 80] width 15 height 15
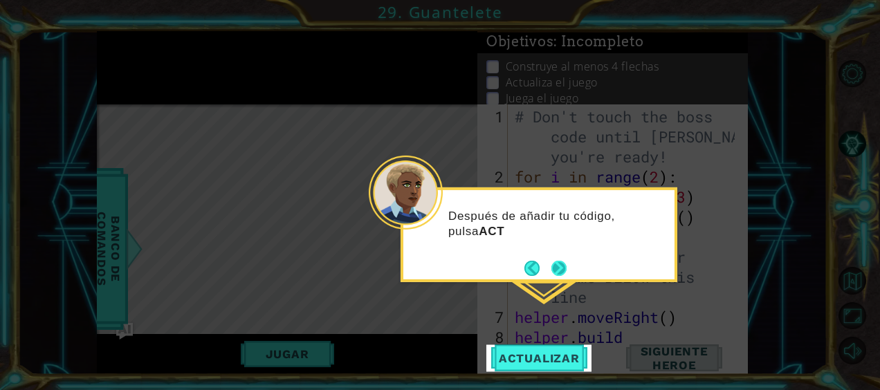
click at [563, 268] on button "Next" at bounding box center [559, 268] width 15 height 15
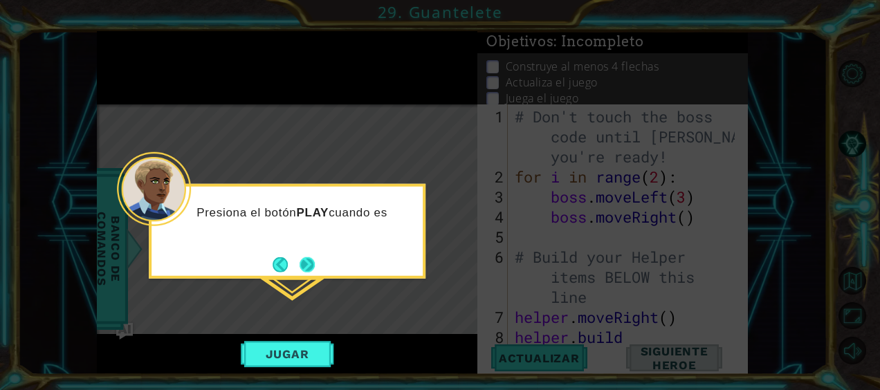
click at [315, 266] on button "Next" at bounding box center [307, 264] width 15 height 15
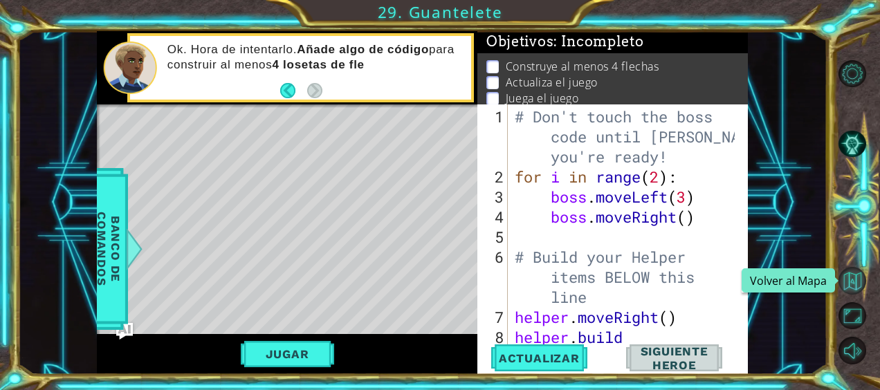
click at [851, 269] on button "Volver al Mapa" at bounding box center [852, 280] width 27 height 27
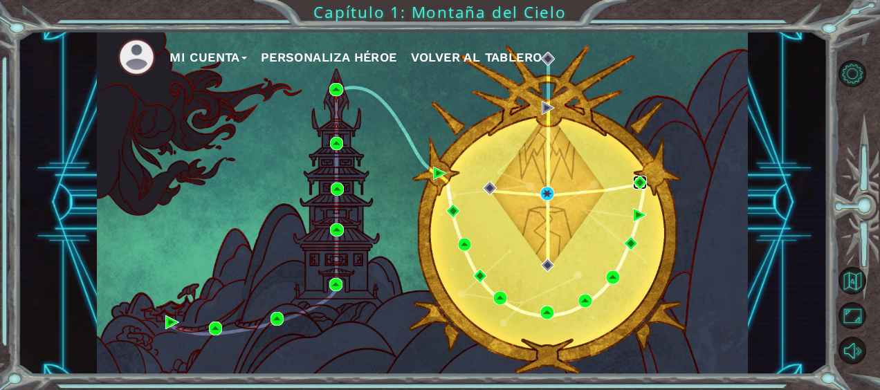
click at [639, 184] on img at bounding box center [640, 183] width 14 height 14
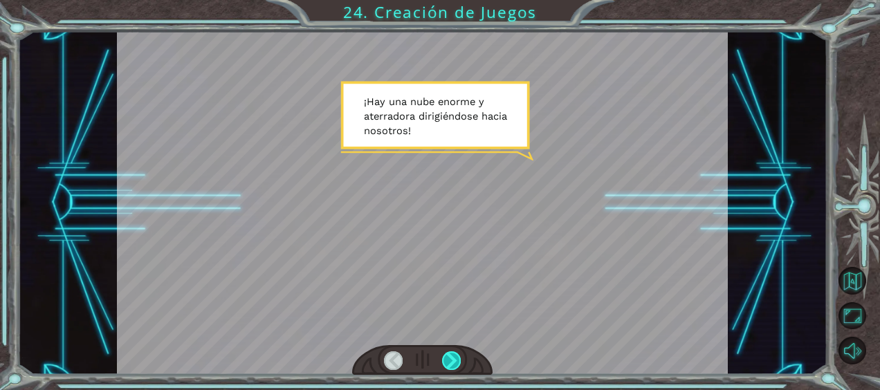
click at [453, 356] on div at bounding box center [451, 361] width 19 height 19
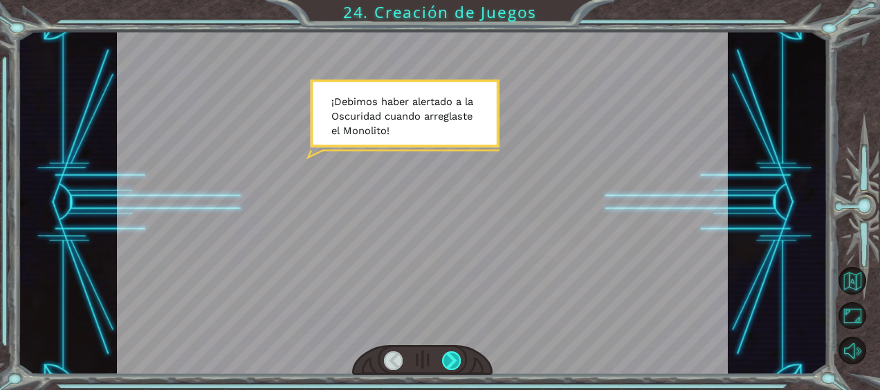
click at [453, 356] on div at bounding box center [451, 361] width 19 height 19
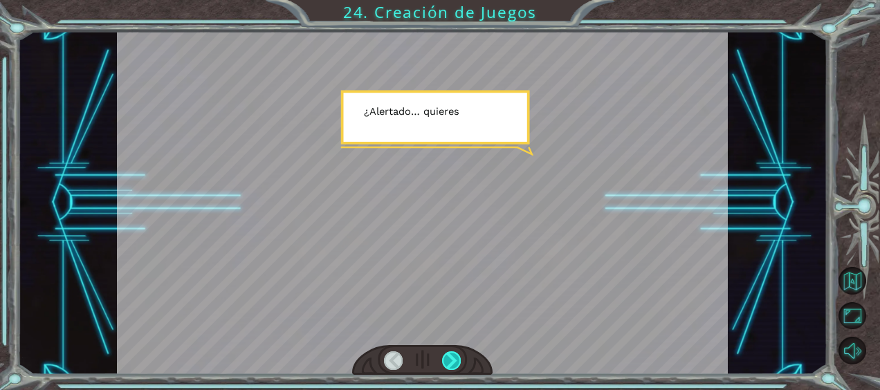
click at [453, 356] on div at bounding box center [451, 361] width 19 height 19
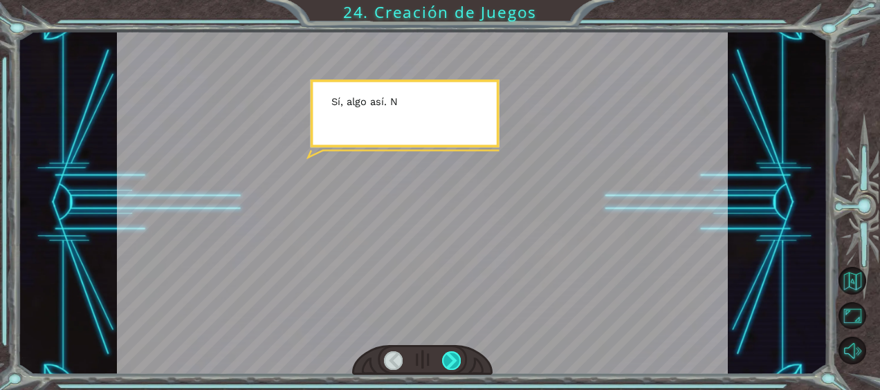
click at [453, 356] on div at bounding box center [451, 361] width 19 height 19
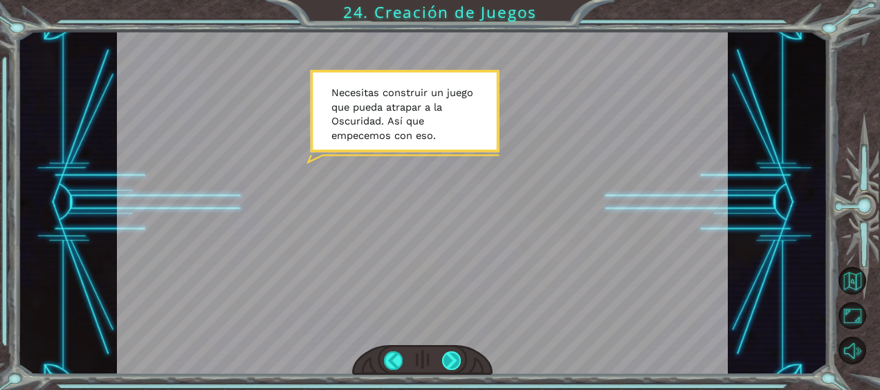
click at [453, 356] on div at bounding box center [451, 361] width 19 height 19
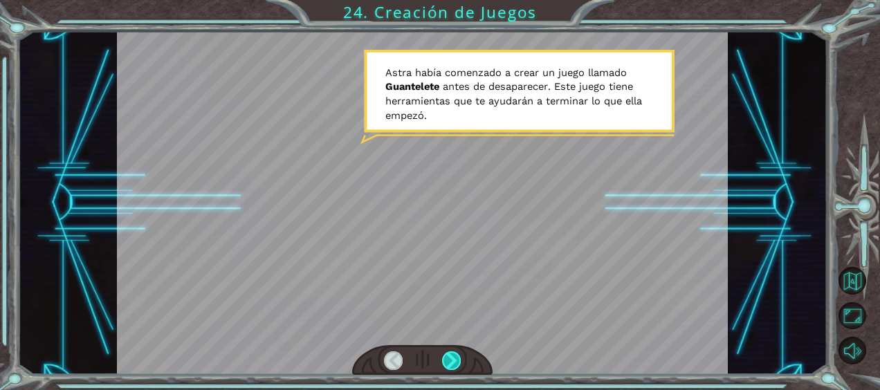
click at [453, 356] on div at bounding box center [451, 361] width 19 height 19
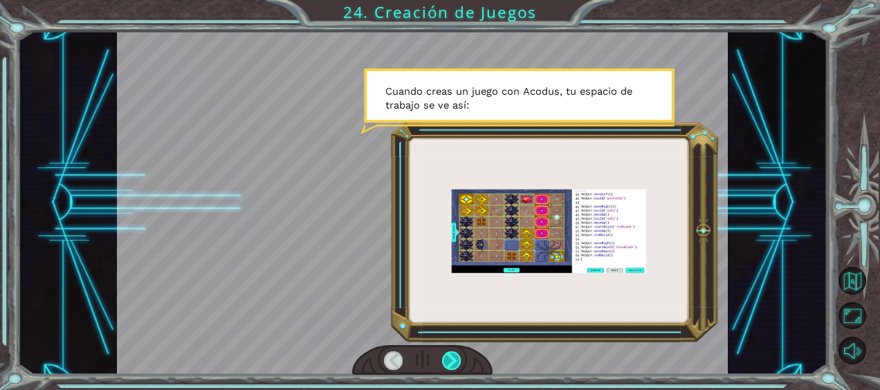
click at [453, 358] on div at bounding box center [451, 361] width 19 height 19
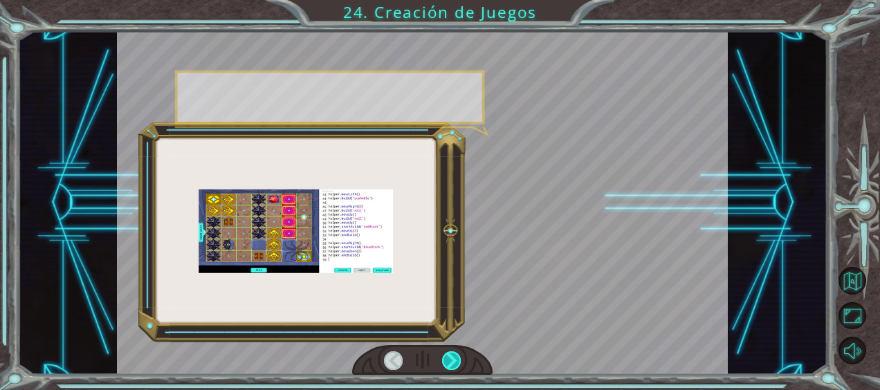
click at [453, 358] on div at bounding box center [451, 361] width 19 height 19
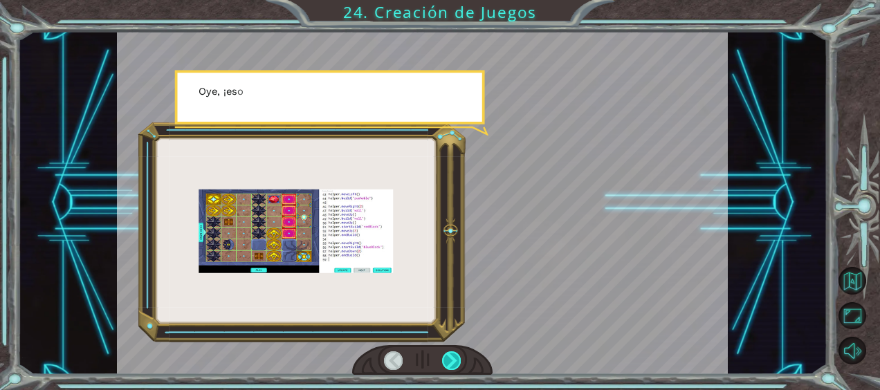
click at [453, 358] on div at bounding box center [451, 361] width 19 height 19
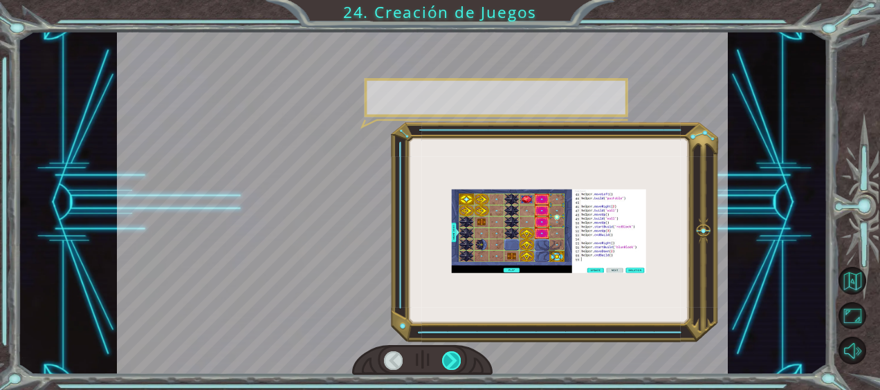
click at [453, 358] on div at bounding box center [451, 361] width 19 height 19
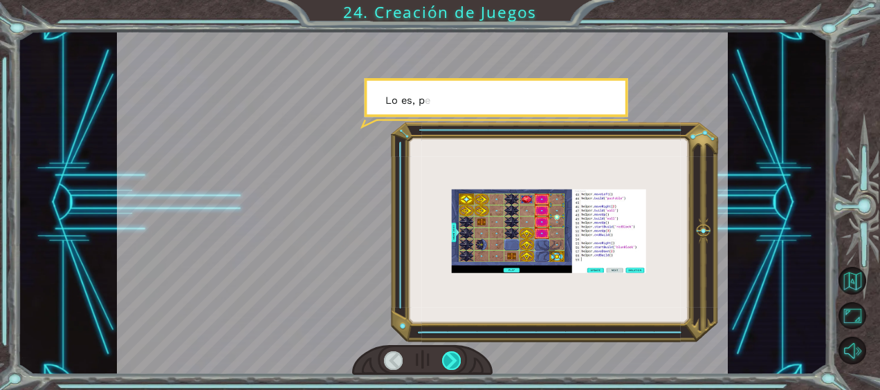
click at [453, 358] on div at bounding box center [451, 361] width 19 height 19
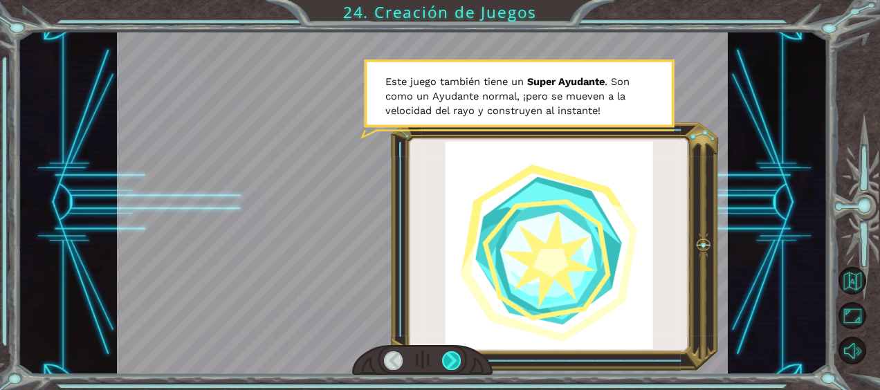
click at [453, 358] on div at bounding box center [451, 361] width 19 height 19
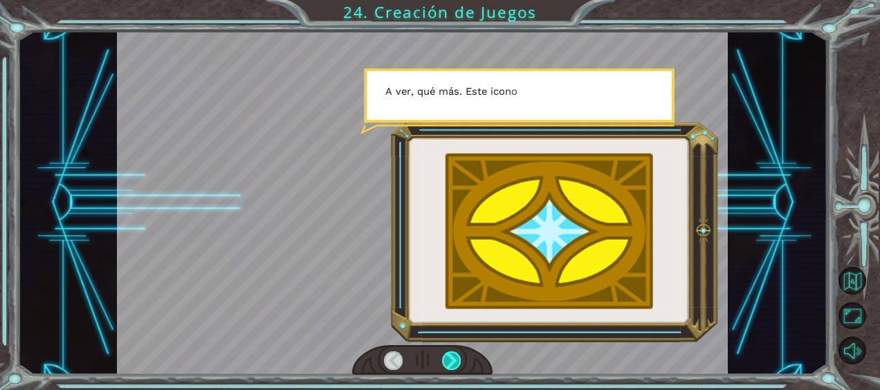
click at [453, 358] on div at bounding box center [451, 361] width 19 height 19
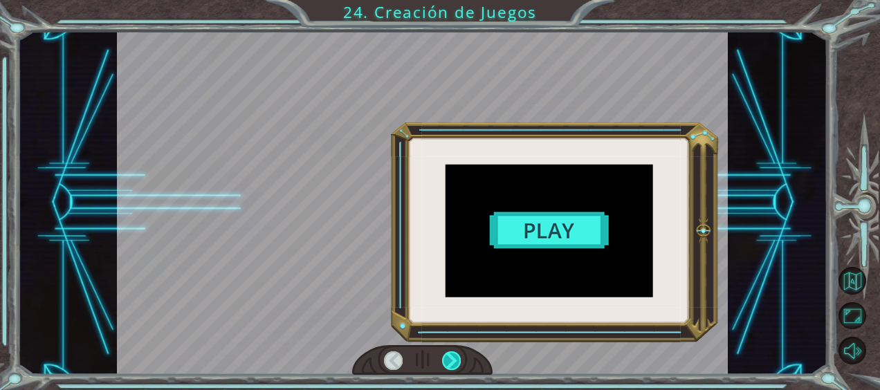
click at [453, 358] on div at bounding box center [451, 361] width 19 height 19
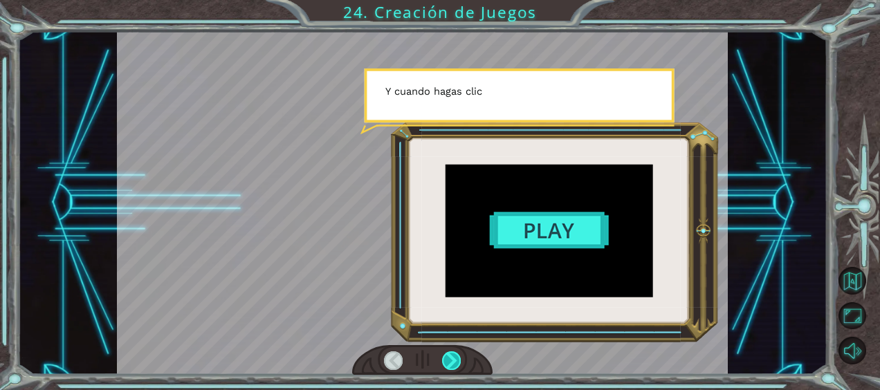
click at [453, 358] on div at bounding box center [451, 361] width 19 height 19
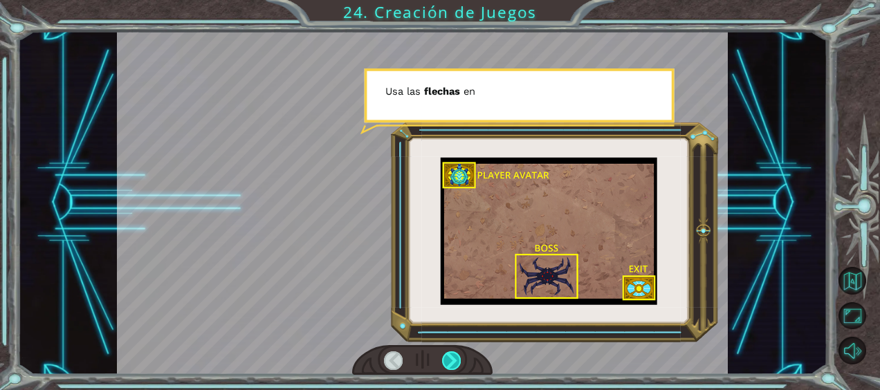
click at [453, 358] on div at bounding box center [451, 361] width 19 height 19
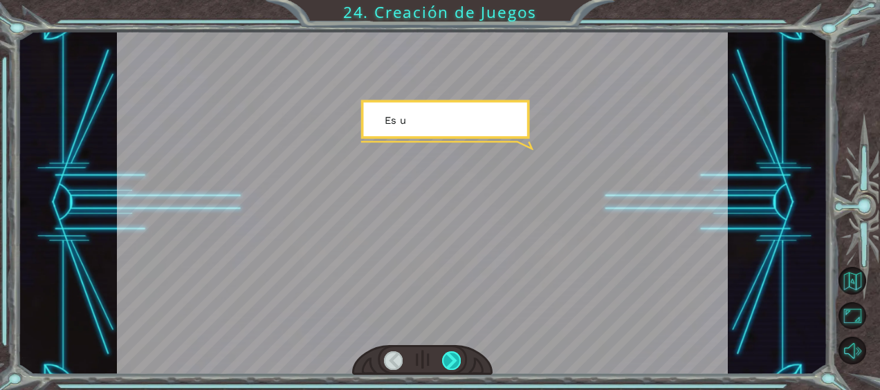
click at [453, 358] on div at bounding box center [451, 361] width 19 height 19
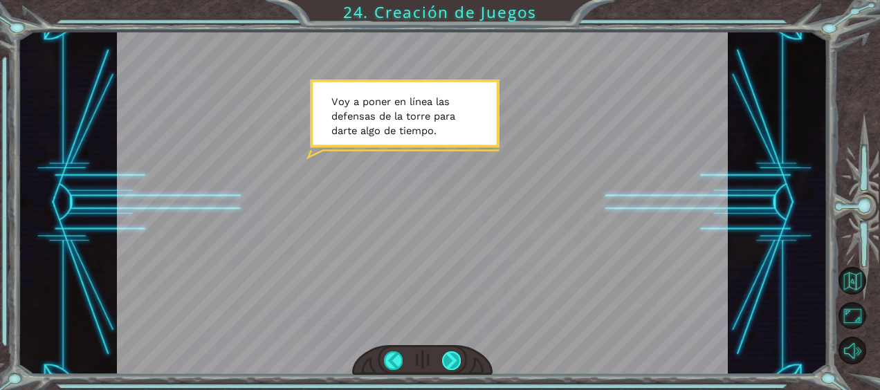
click at [448, 361] on div at bounding box center [451, 361] width 19 height 19
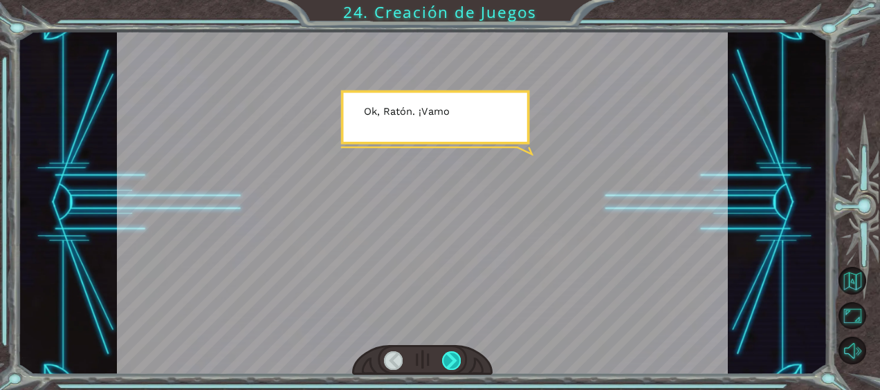
click at [448, 361] on div at bounding box center [451, 361] width 19 height 19
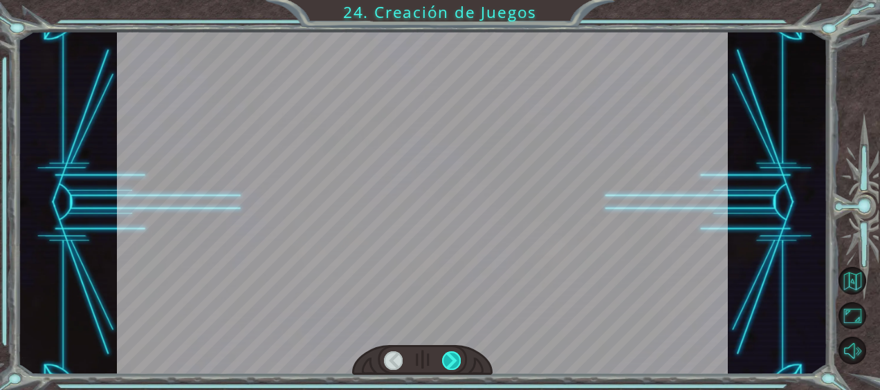
click at [448, 361] on div at bounding box center [451, 361] width 19 height 19
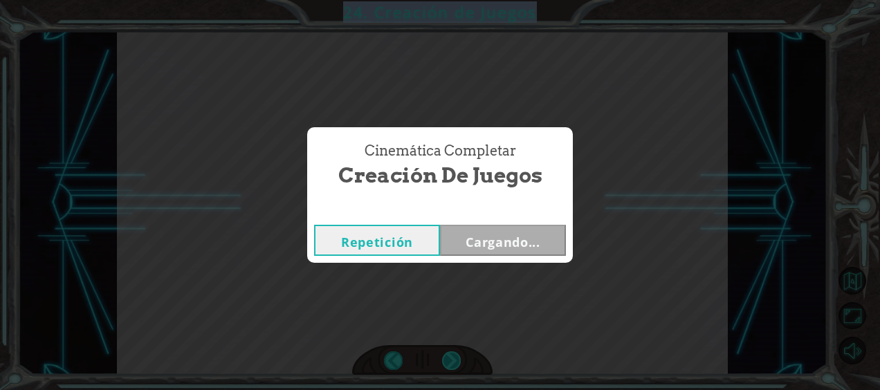
click at [448, 0] on div "¡ H a y u n a n u b e e n o r m e y a t e r r a d o r a d i r i g i é n d o s e…" at bounding box center [440, 0] width 880 height 0
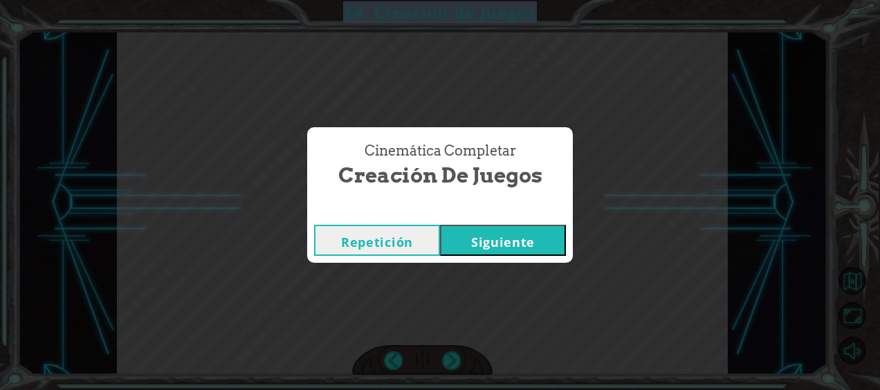
click at [448, 361] on div "Cinemática Completar Creación de Juegos Repetición [GEOGRAPHIC_DATA]" at bounding box center [440, 195] width 880 height 390
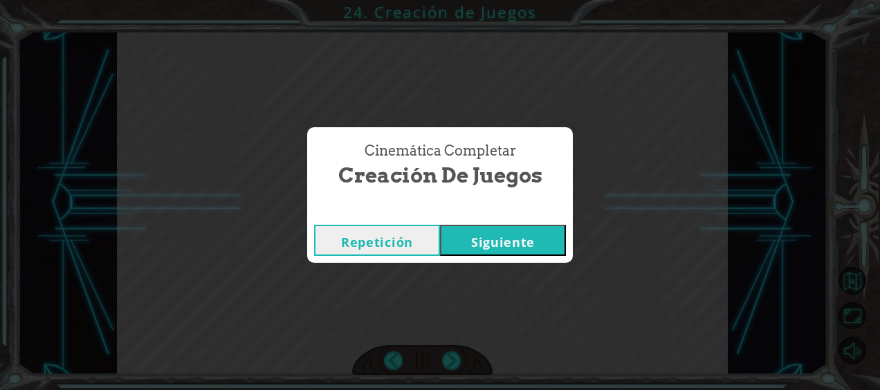
drag, startPoint x: 448, startPoint y: 361, endPoint x: 588, endPoint y: 206, distance: 209.2
click at [588, 206] on div "Cinemática Completar Creación de Juegos Repetición [GEOGRAPHIC_DATA]" at bounding box center [440, 195] width 880 height 390
click at [531, 239] on button "Siguiente" at bounding box center [503, 240] width 126 height 31
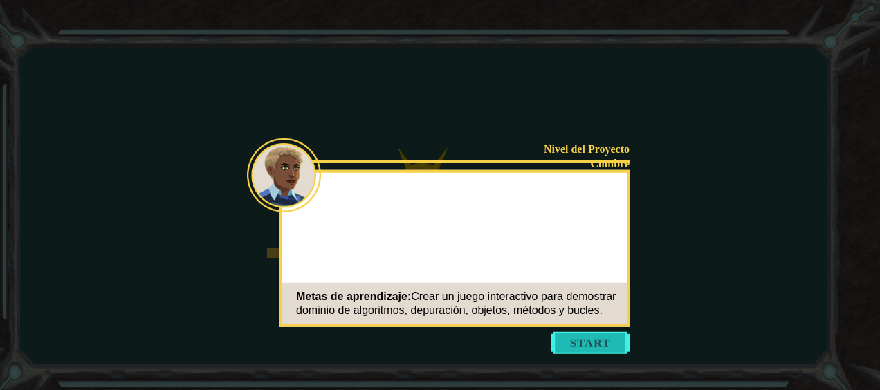
click at [587, 343] on button "Start" at bounding box center [590, 343] width 79 height 22
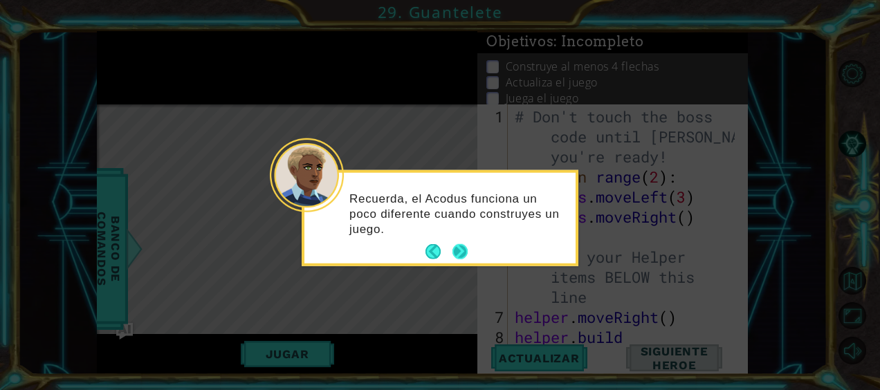
click at [455, 244] on button "Next" at bounding box center [460, 251] width 15 height 15
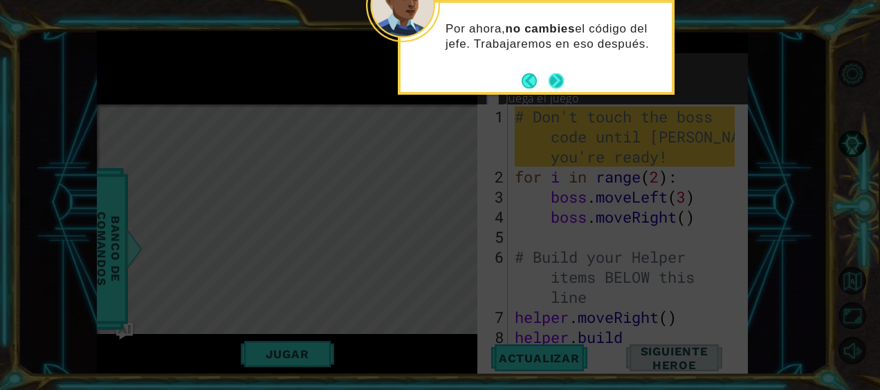
click at [554, 82] on button "Next" at bounding box center [556, 80] width 15 height 15
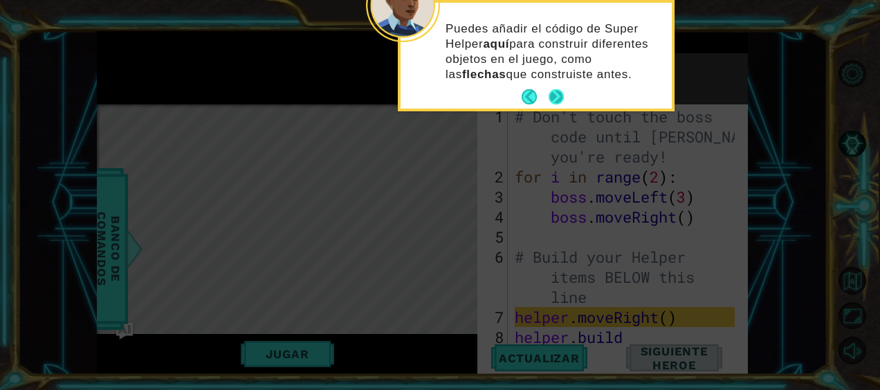
click at [558, 95] on button "Next" at bounding box center [556, 96] width 15 height 15
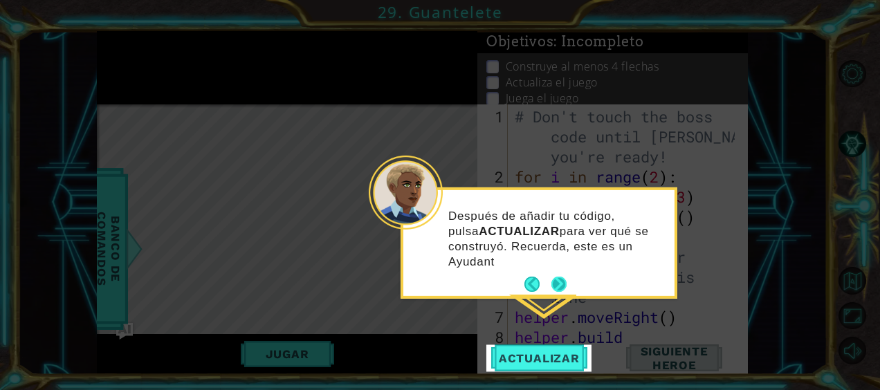
click at [550, 261] on p "Después de añadir tu código, pulsa ACTUALIZAR para ver qué se construyó. Recuer…" at bounding box center [556, 238] width 217 height 61
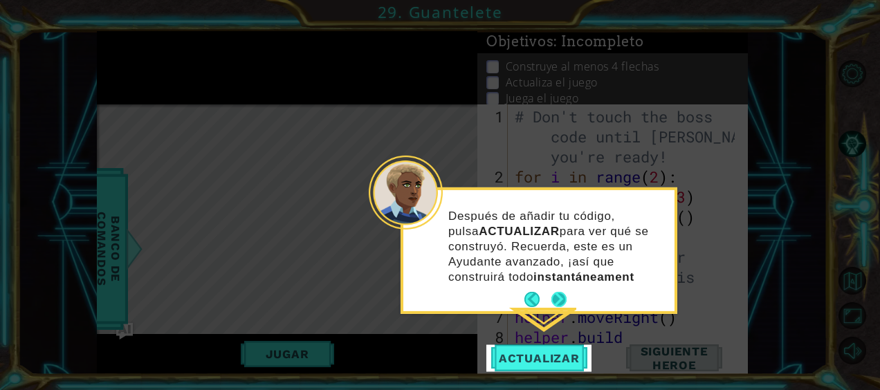
click at [561, 296] on button "Next" at bounding box center [559, 299] width 15 height 15
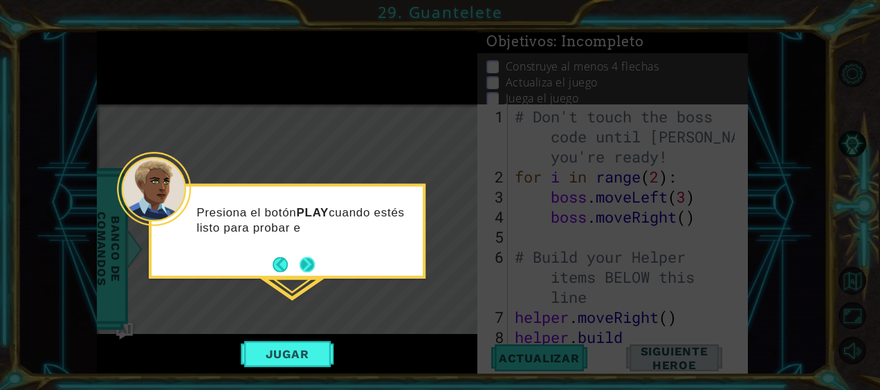
click at [302, 266] on button "Next" at bounding box center [307, 264] width 22 height 22
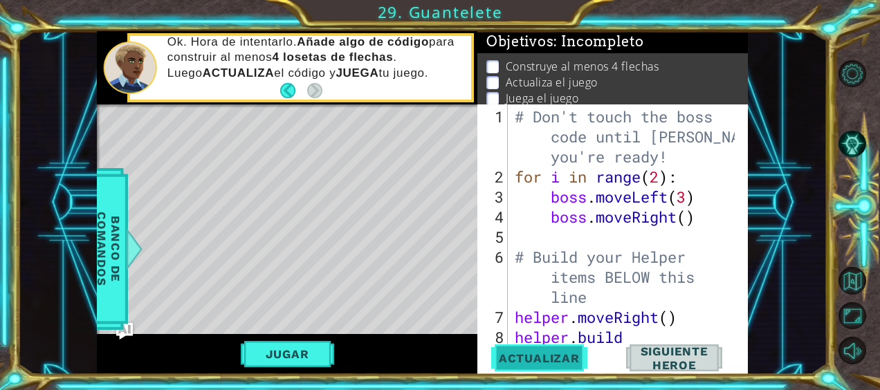
click at [516, 361] on span "Actualizar" at bounding box center [539, 359] width 109 height 14
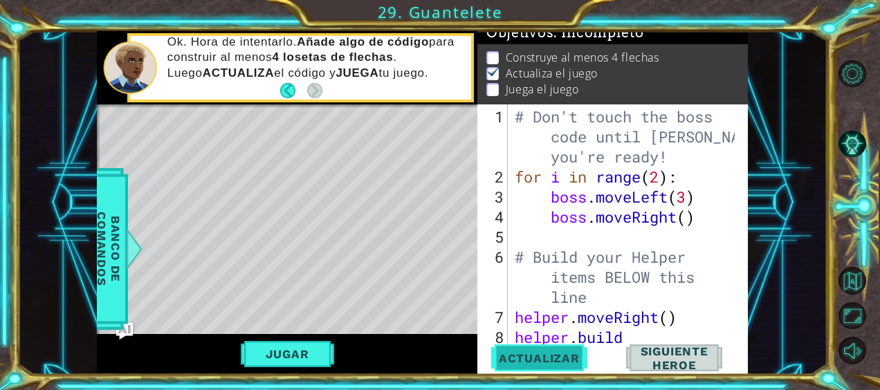
scroll to position [13, 0]
click at [298, 352] on button "Jugar" at bounding box center [287, 354] width 93 height 26
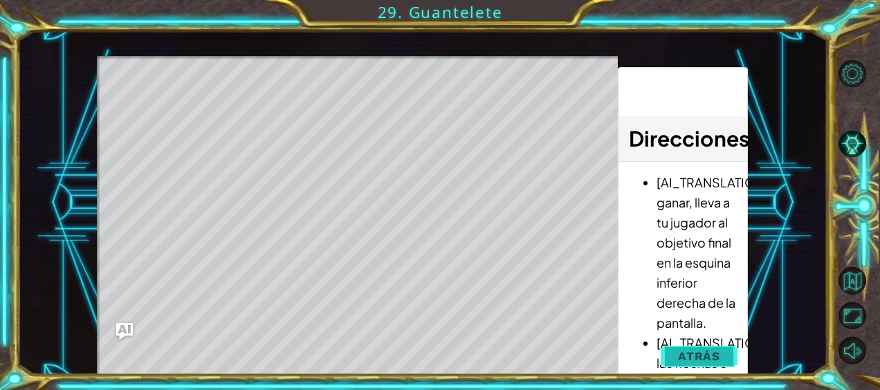
click at [695, 352] on span "Atrás" at bounding box center [699, 356] width 42 height 14
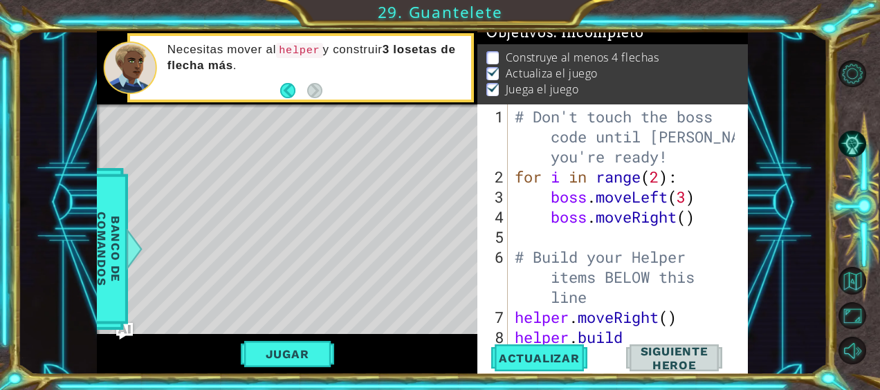
drag, startPoint x: 745, startPoint y: 154, endPoint x: 717, endPoint y: 299, distance: 148.1
click at [717, 299] on div "1 2 3 4 5 6 7 8 # Don't touch the boss code until [PERSON_NAME] says you're rea…" at bounding box center [612, 239] width 271 height 271
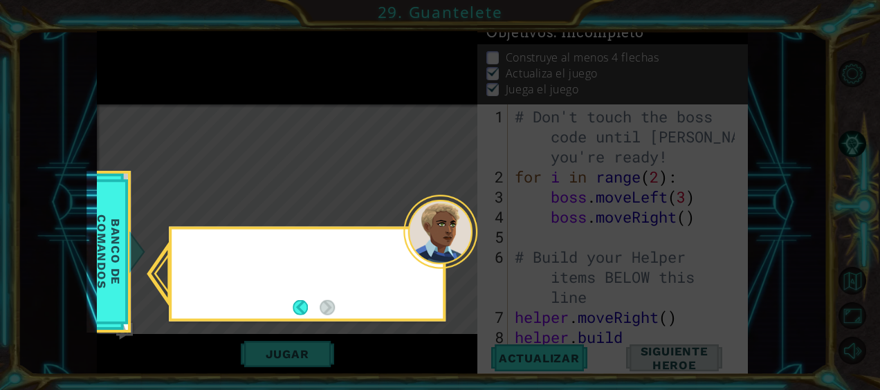
scroll to position [0, 0]
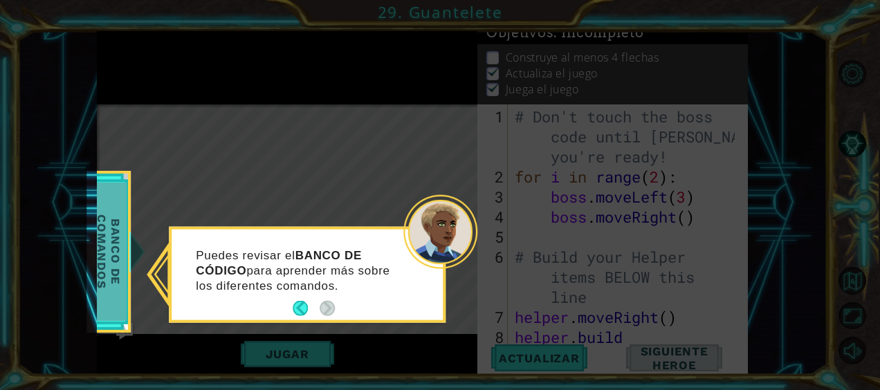
click at [127, 247] on div "Banco de comandos" at bounding box center [108, 252] width 44 height 162
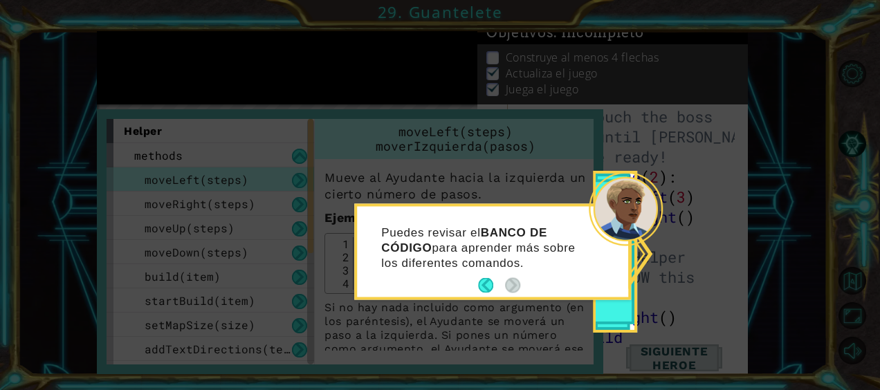
click at [644, 246] on icon at bounding box center [440, 195] width 880 height 390
click at [639, 222] on div at bounding box center [626, 209] width 74 height 74
click at [480, 280] on button "Back" at bounding box center [491, 285] width 27 height 15
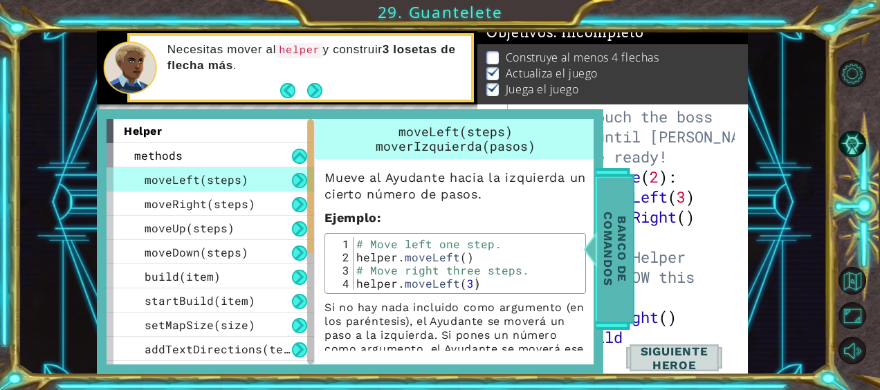
click at [626, 224] on span "Banco de comandos" at bounding box center [615, 248] width 36 height 143
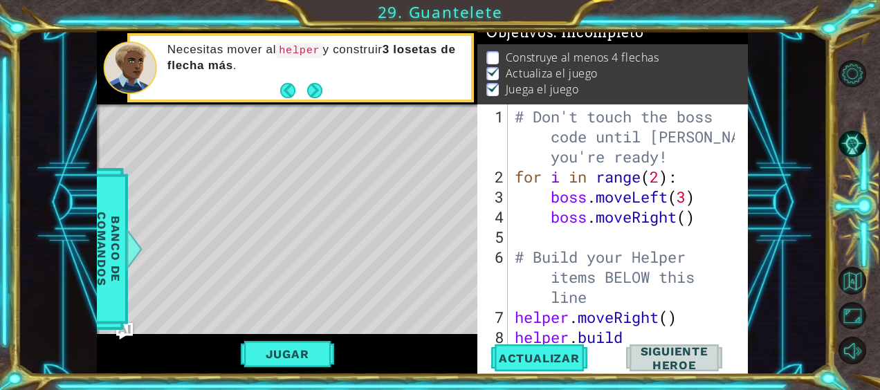
scroll to position [40, 0]
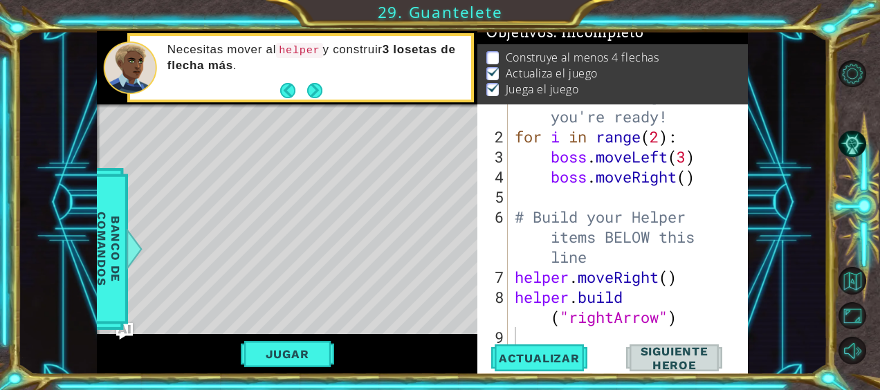
click at [684, 320] on div "# Don't touch the boss code until [PERSON_NAME] says you're ready! for i in ran…" at bounding box center [627, 226] width 230 height 321
type textarea "[DOMAIN_NAME]("rightArrow")"
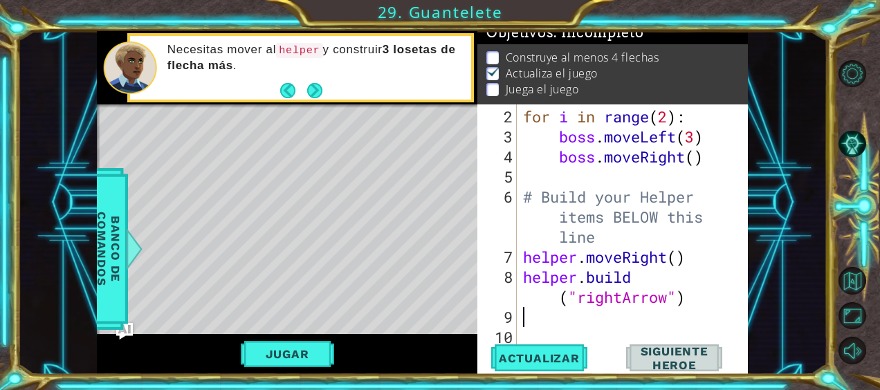
scroll to position [13, 0]
type textarea "h"
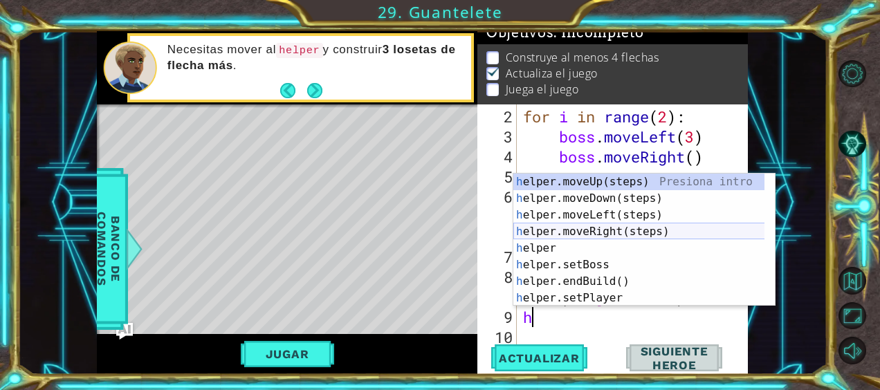
click at [600, 230] on div "h elper.moveUp(steps) Presiona intro h elper.moveDown(steps) Presiona intro h e…" at bounding box center [639, 257] width 252 height 166
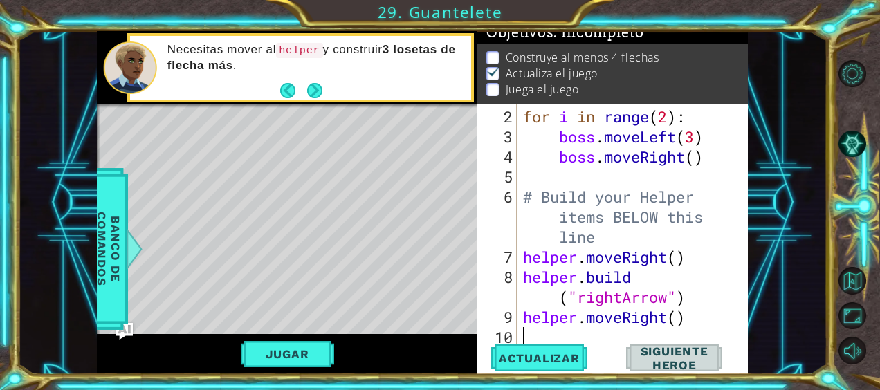
scroll to position [80, 0]
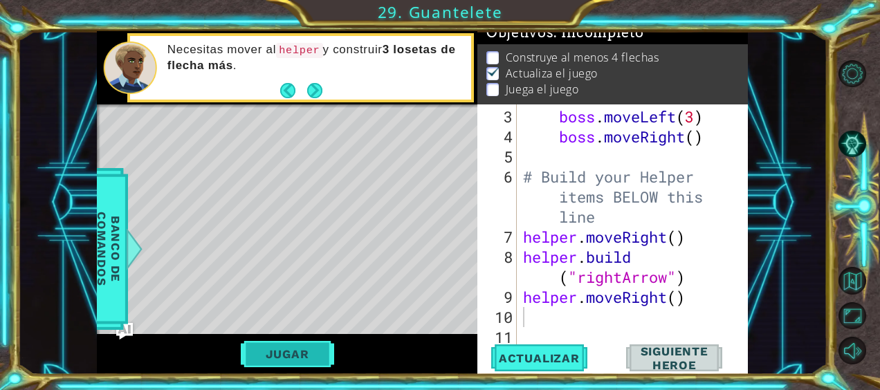
click at [326, 358] on button "Jugar" at bounding box center [287, 354] width 93 height 26
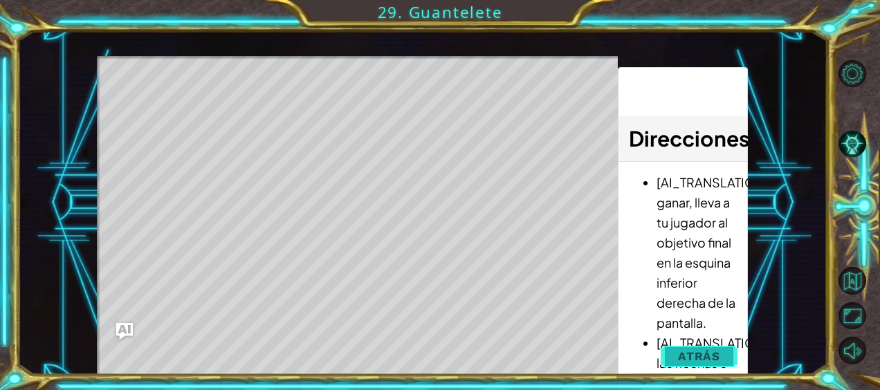
click at [713, 356] on span "Atrás" at bounding box center [699, 356] width 42 height 14
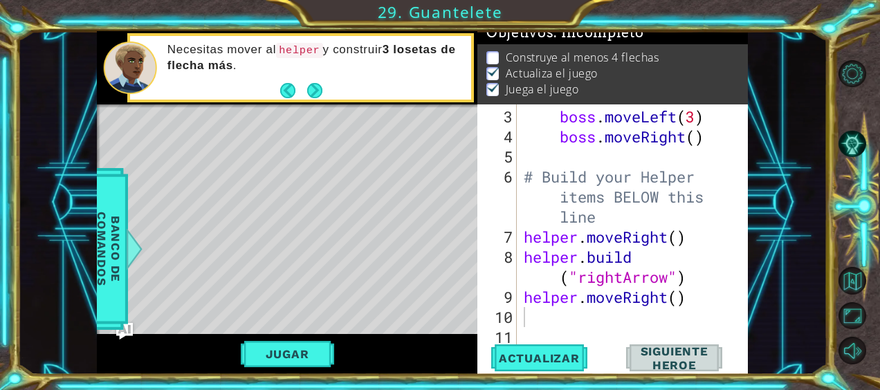
click at [545, 325] on div "boss . moveLeft ( 3 ) boss . moveRight ( ) # Build your Helper items BELOW this…" at bounding box center [631, 247] width 221 height 281
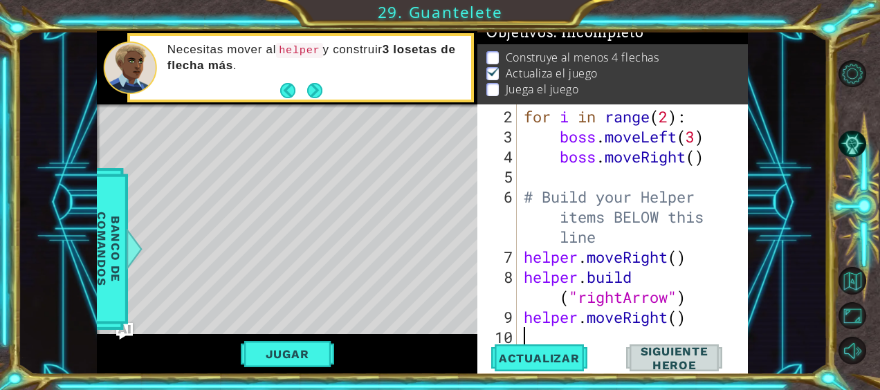
type textarea "helper.moveRight()"
type textarea "helper.moveRight(1)"
click at [278, 370] on div "Jugar" at bounding box center [287, 354] width 381 height 40
click at [275, 359] on button "Jugar" at bounding box center [287, 354] width 93 height 26
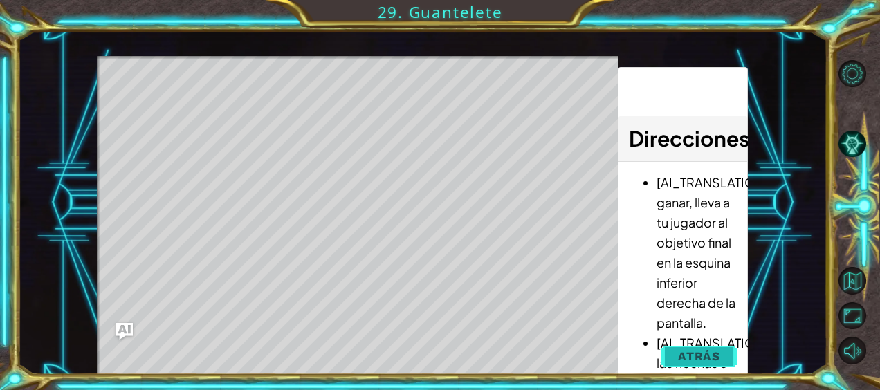
click at [680, 349] on span "Atrás" at bounding box center [699, 356] width 42 height 14
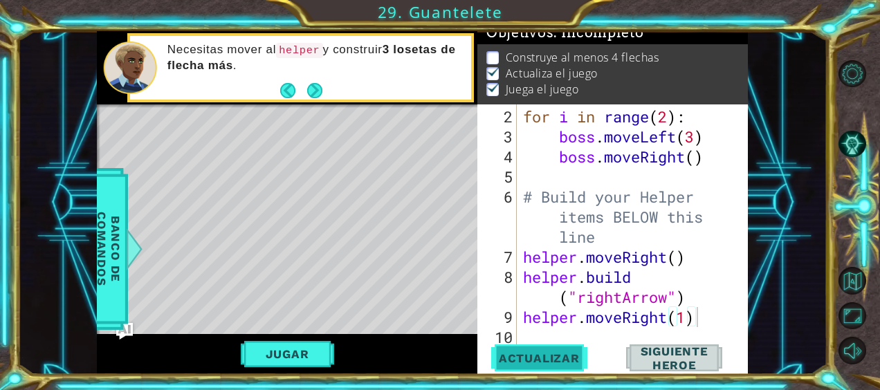
click at [531, 347] on button "Actualizar" at bounding box center [539, 358] width 106 height 27
click at [288, 358] on button "Jugar" at bounding box center [287, 354] width 93 height 26
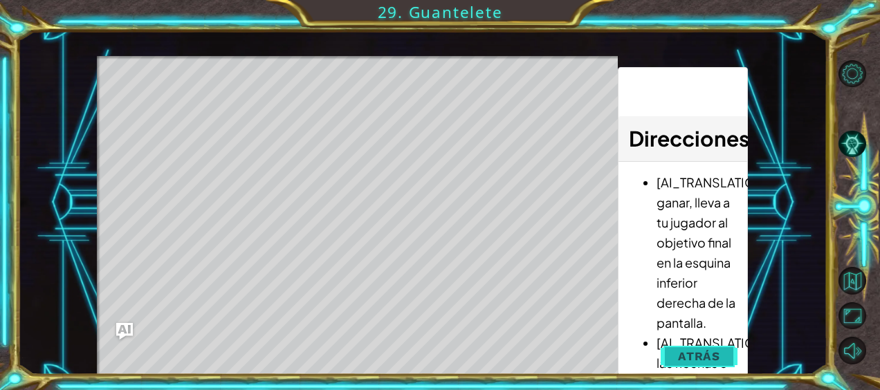
click at [688, 356] on span "Atrás" at bounding box center [699, 356] width 42 height 14
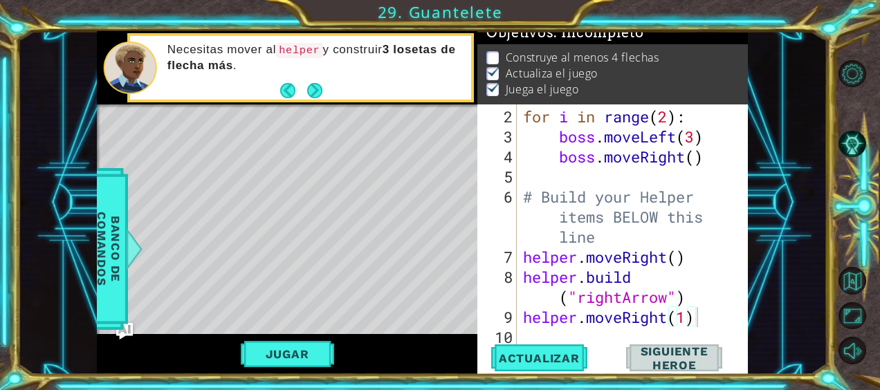
click at [696, 328] on div "for i in range ( 2 ) : boss . moveLeft ( 3 ) boss . moveRight ( ) # Build your …" at bounding box center [630, 247] width 221 height 281
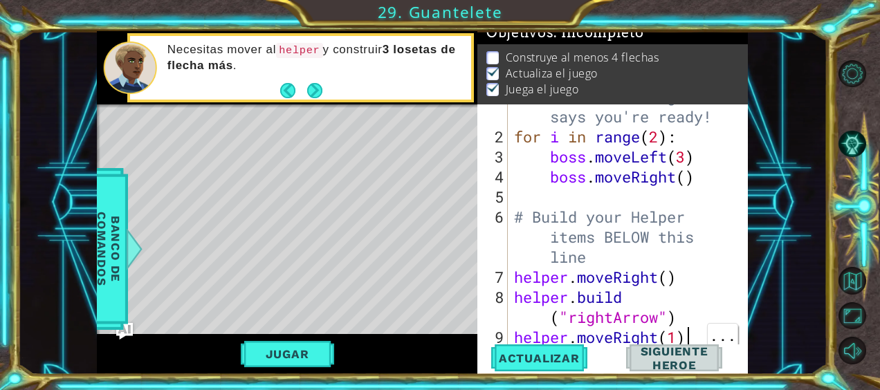
scroll to position [60, 0]
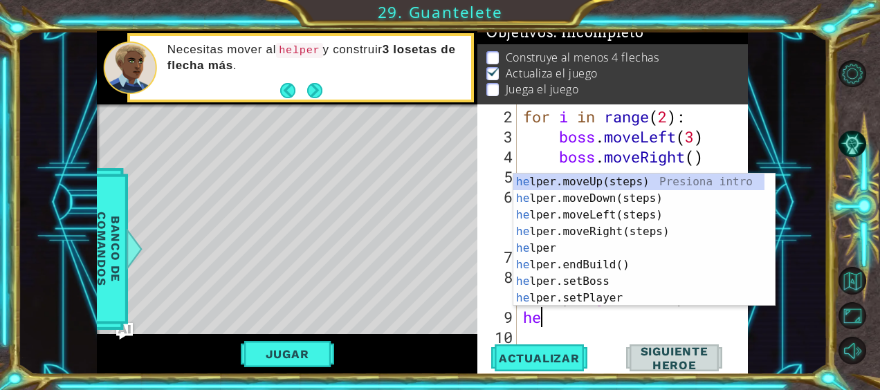
type textarea "h"
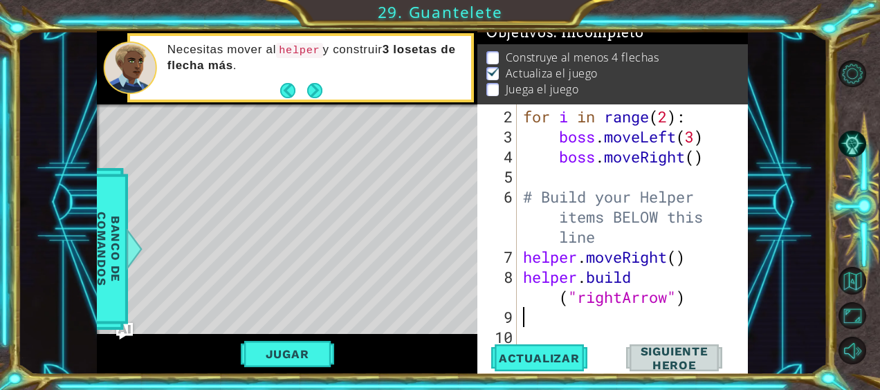
scroll to position [40, 0]
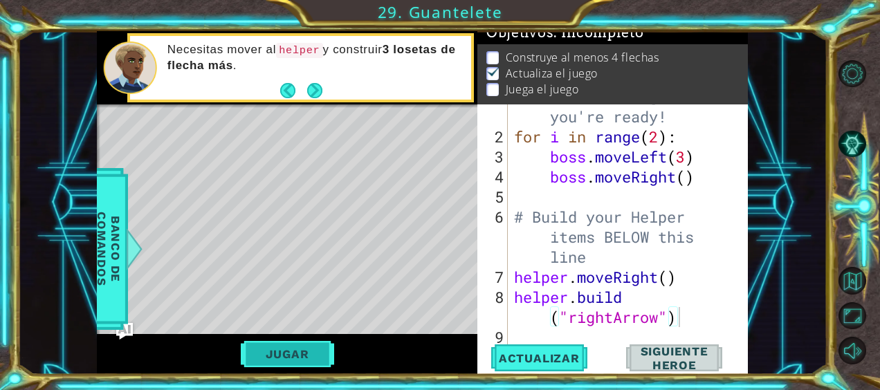
click at [297, 358] on button "Jugar" at bounding box center [287, 354] width 93 height 26
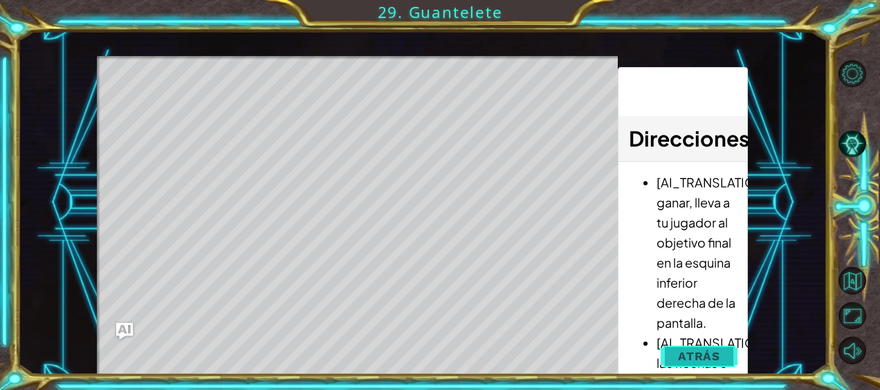
click at [702, 349] on span "Atrás" at bounding box center [699, 356] width 42 height 14
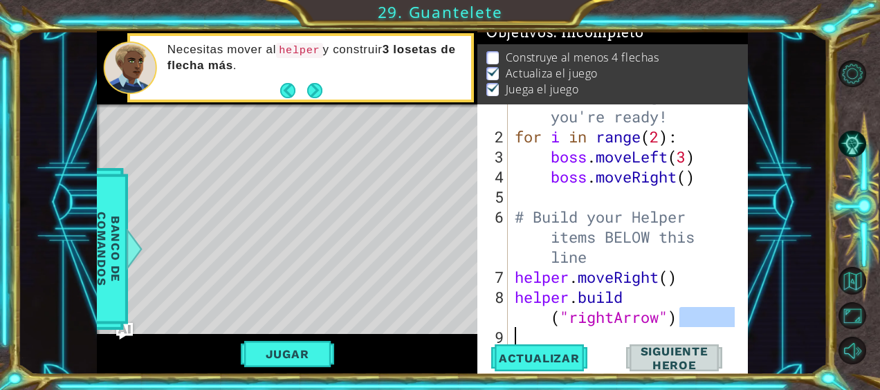
click at [475, 322] on div "1 ההההההההההההההההההההההההההההההההההההההההההההההההההההההההההההההההההההההההההההה…" at bounding box center [422, 202] width 651 height 343
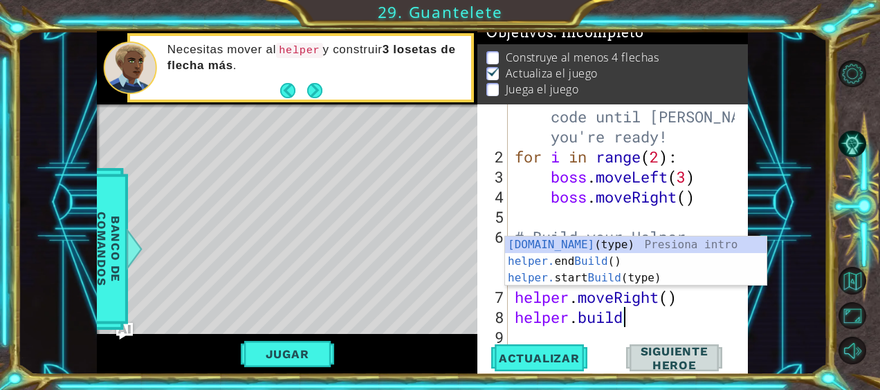
scroll to position [20, 0]
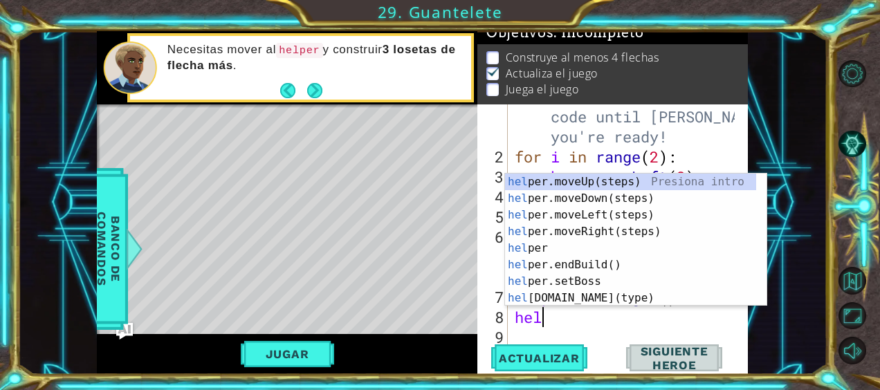
type textarea "h"
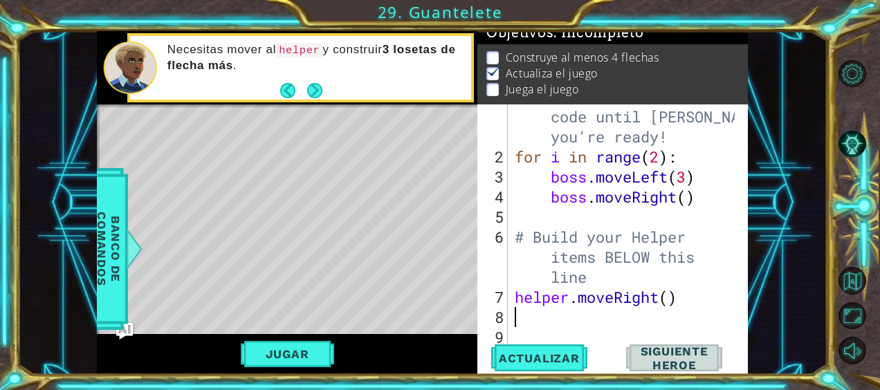
type textarea "helper.moveRight()"
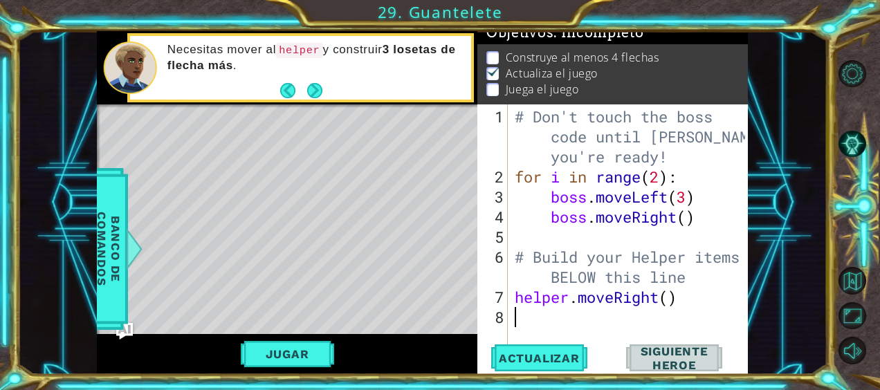
type textarea "helper.moveRight()"
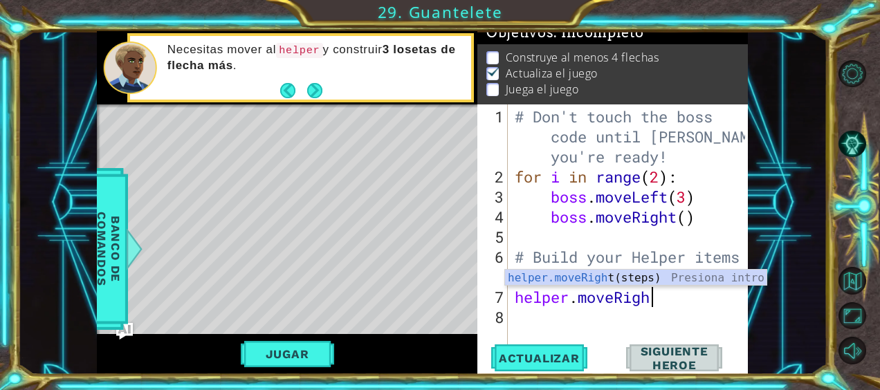
type textarea "helper.moveRi"
click at [631, 273] on div "helper.moveRi ght(steps) Presiona intro" at bounding box center [636, 295] width 262 height 50
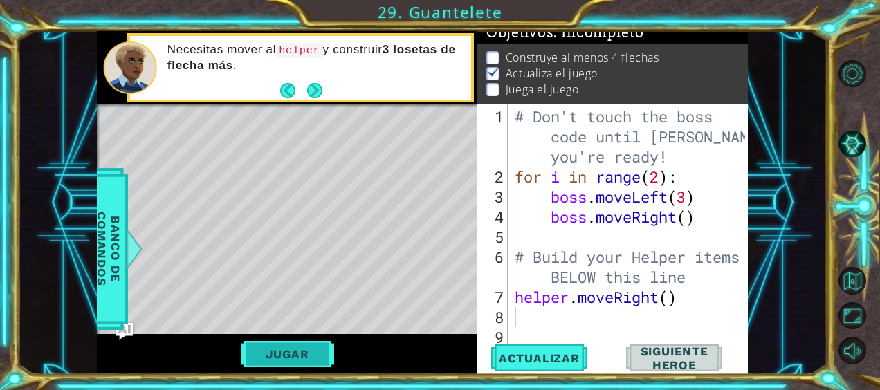
click at [262, 343] on button "Jugar" at bounding box center [287, 354] width 93 height 26
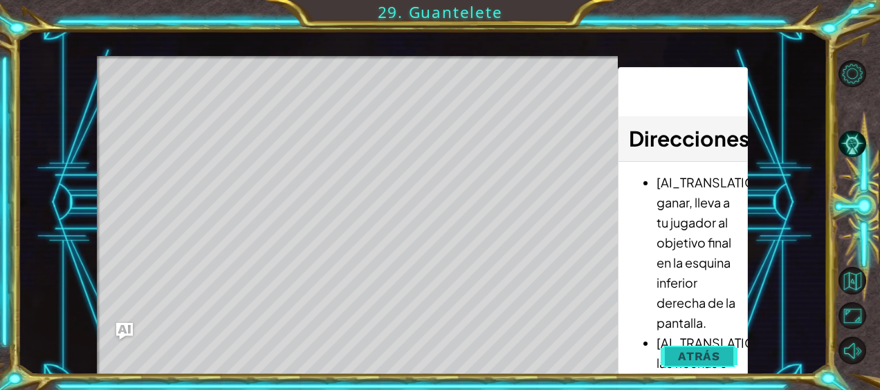
click at [699, 351] on span "Atrás" at bounding box center [699, 356] width 42 height 14
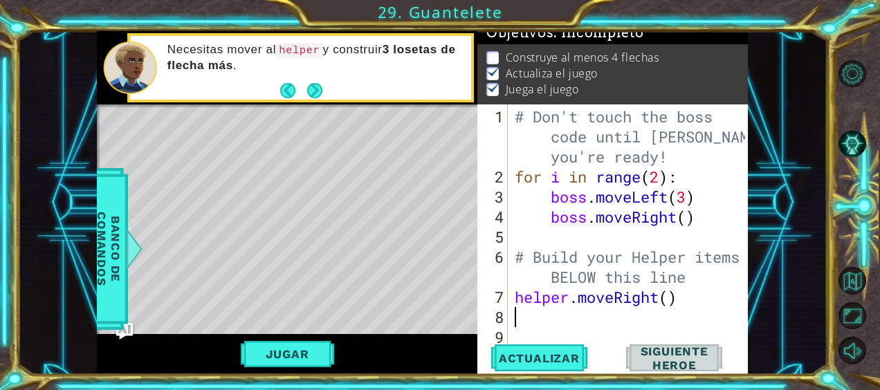
click at [549, 320] on div "# Don't touch the boss code until [PERSON_NAME] says you're ready! for i in ran…" at bounding box center [632, 267] width 240 height 321
type textarea "h"
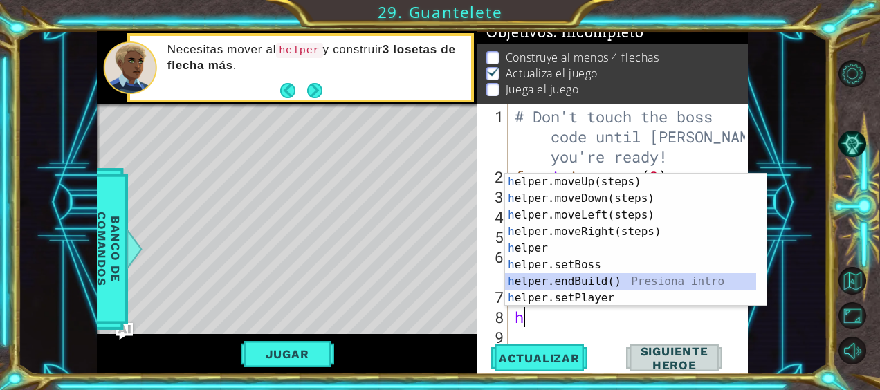
click at [587, 282] on div "h elper.moveUp(steps) Presiona intro h elper.moveDown(steps) Presiona intro h e…" at bounding box center [636, 257] width 262 height 166
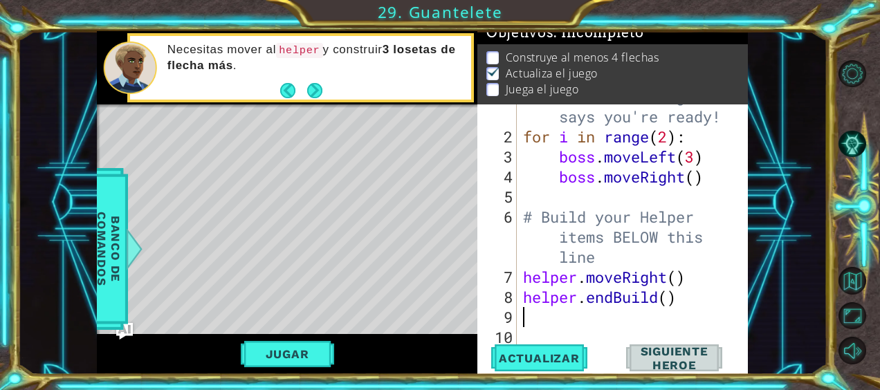
scroll to position [40, 0]
click at [665, 296] on div "# Don't touch the boss code until [PERSON_NAME] says you're ready! for i in ran…" at bounding box center [630, 226] width 221 height 321
click at [670, 303] on div "# Don't touch the boss code until [PERSON_NAME] says you're ready! for i in ran…" at bounding box center [630, 226] width 221 height 321
click at [673, 280] on div "# Don't touch the boss code until [PERSON_NAME] says you're ready! for i in ran…" at bounding box center [630, 226] width 221 height 321
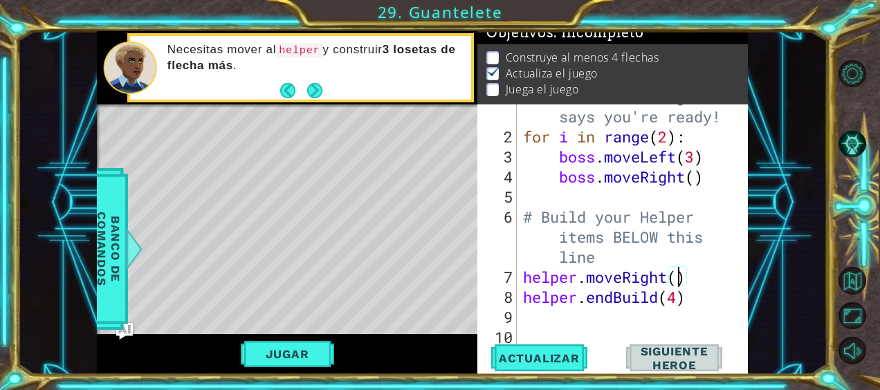
scroll to position [0, 7]
click at [547, 356] on span "Actualizar" at bounding box center [539, 359] width 109 height 14
click at [275, 354] on button "Jugar" at bounding box center [287, 354] width 93 height 26
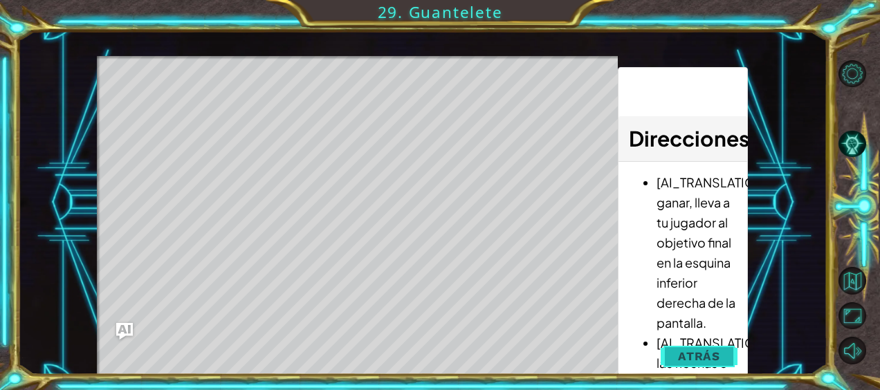
click at [688, 367] on button "Atrás" at bounding box center [699, 357] width 77 height 28
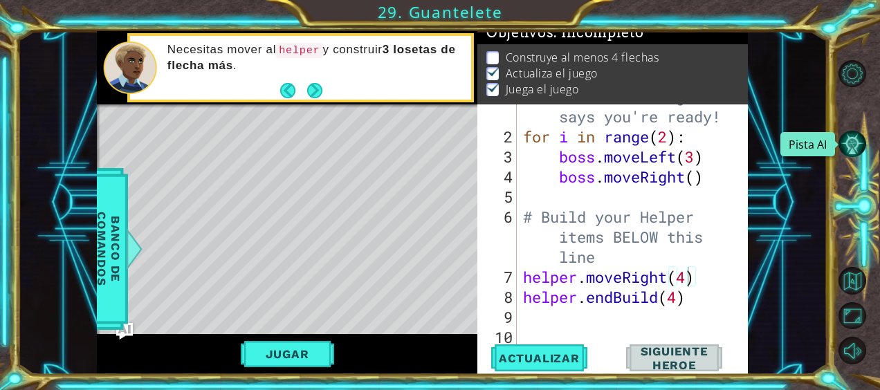
click at [861, 141] on button "Pista AI" at bounding box center [852, 143] width 27 height 27
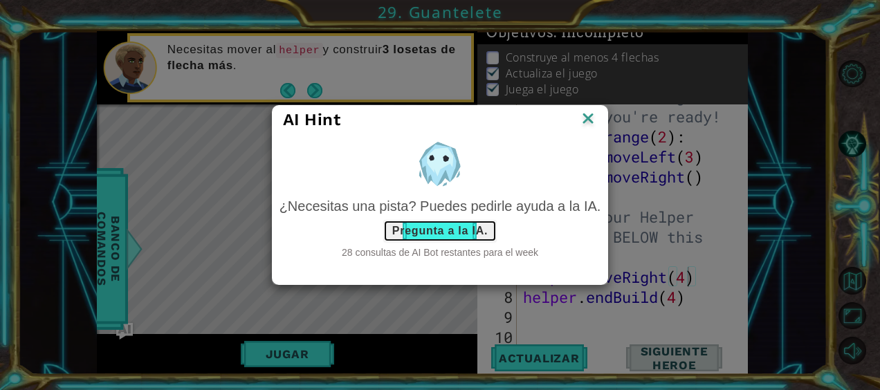
click at [438, 228] on button "Pregunta a la IA." at bounding box center [439, 231] width 113 height 22
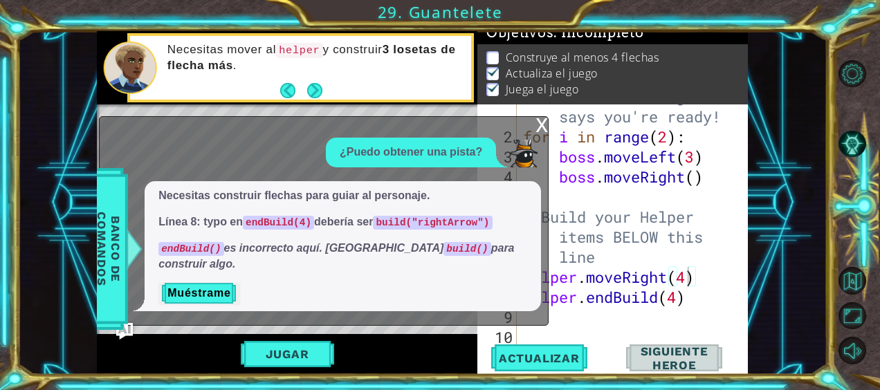
click at [545, 131] on div "x" at bounding box center [542, 124] width 12 height 14
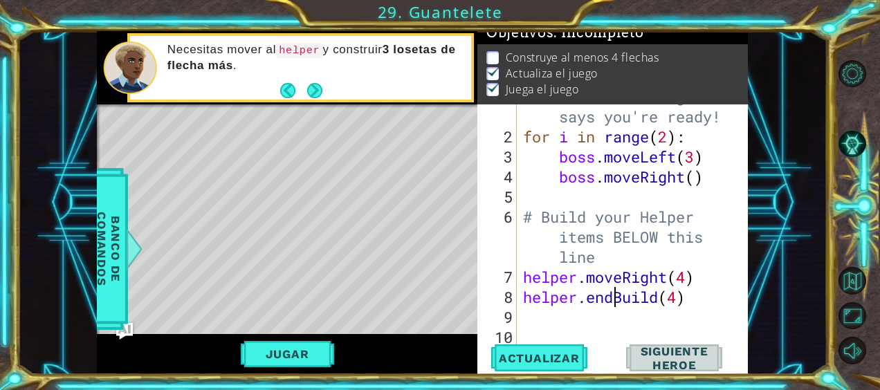
click at [616, 298] on div "# Don't touch the boss code until [PERSON_NAME] says you're ready! for i in ran…" at bounding box center [630, 226] width 221 height 321
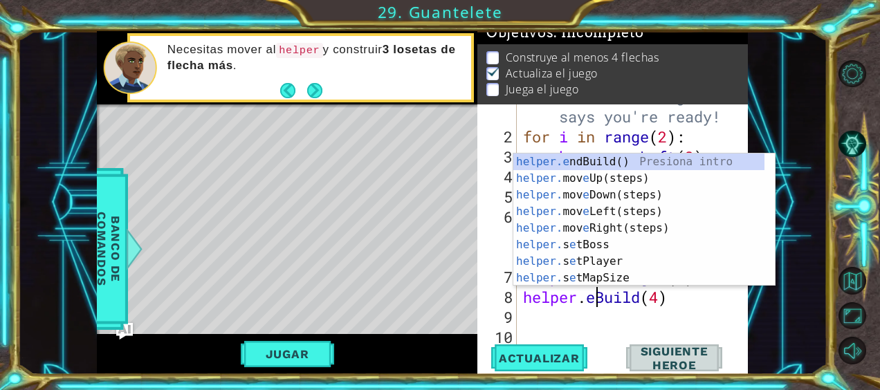
scroll to position [0, 6]
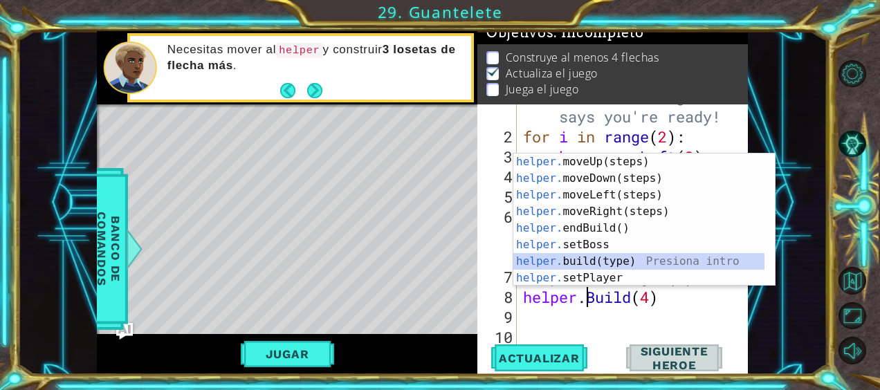
click at [614, 263] on div "helper. moveUp(steps) Presiona intro helper. moveDown(steps) Presiona intro hel…" at bounding box center [639, 237] width 252 height 166
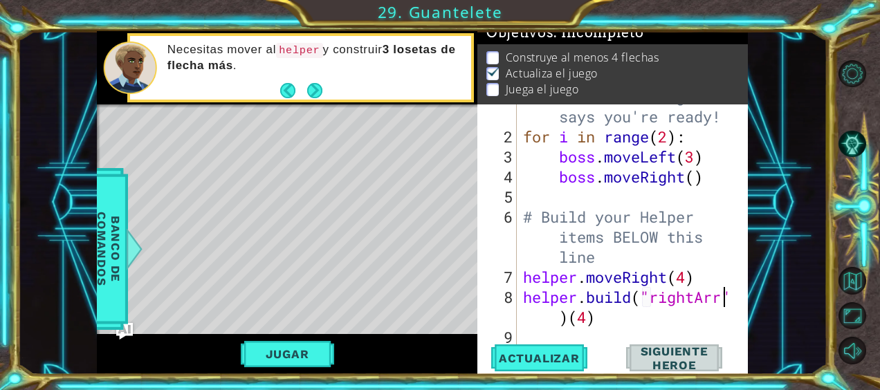
scroll to position [0, 10]
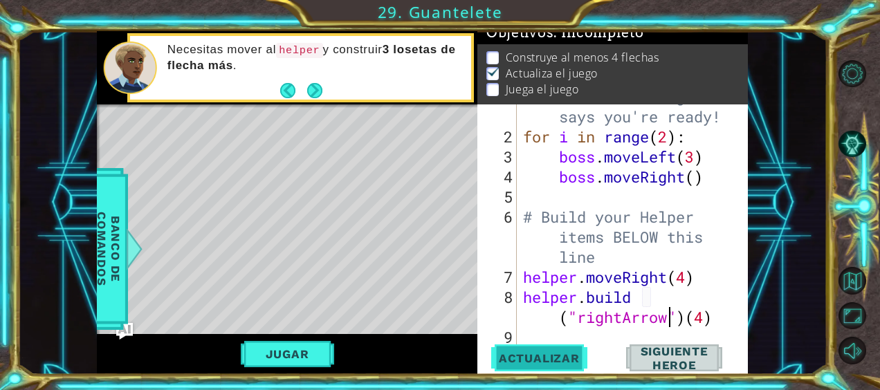
click at [541, 356] on span "Actualizar" at bounding box center [539, 359] width 109 height 14
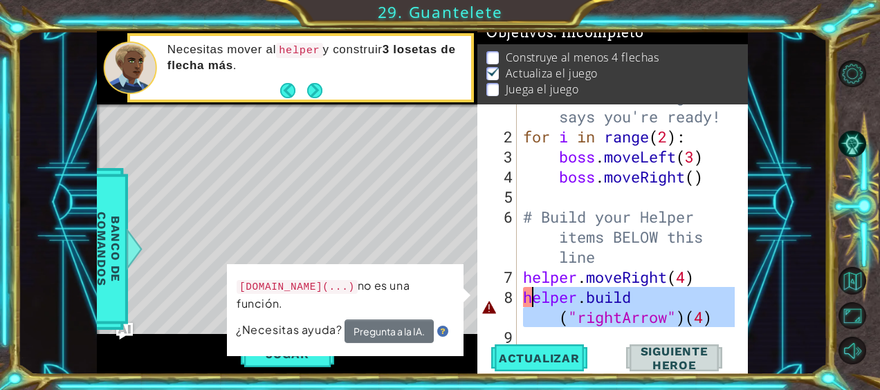
drag, startPoint x: 722, startPoint y: 325, endPoint x: 529, endPoint y: 299, distance: 195.5
click at [529, 299] on div "# Don't touch the boss code until [PERSON_NAME] says you're ready! for i in ran…" at bounding box center [630, 226] width 221 height 321
type textarea "h"
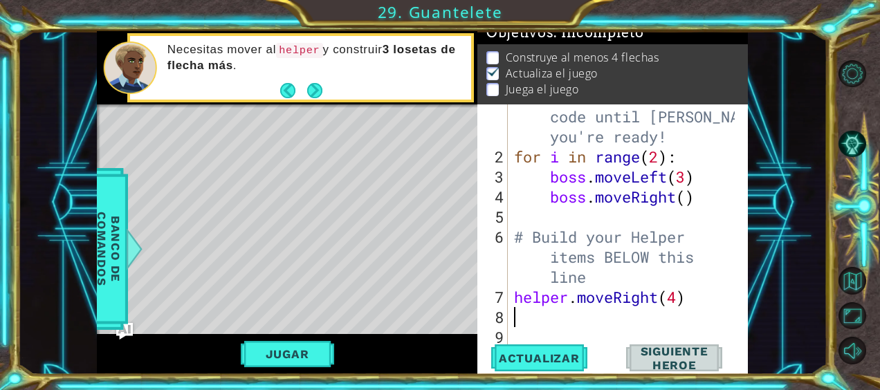
type textarea "helper.moveRight(4)"
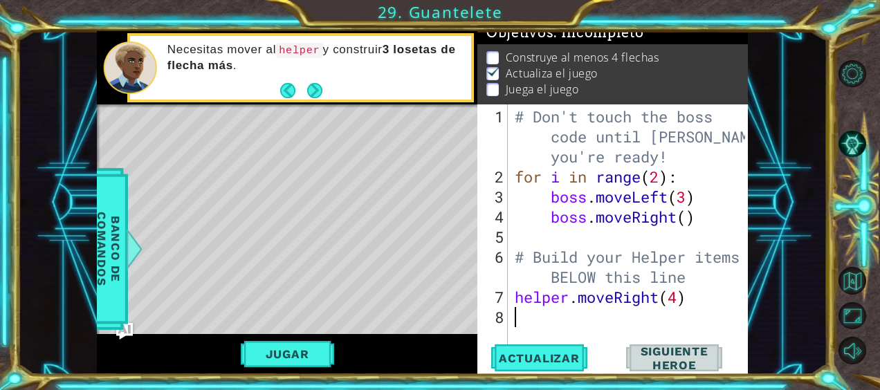
type textarea "helper.moveRight(4)"
type textarea "h"
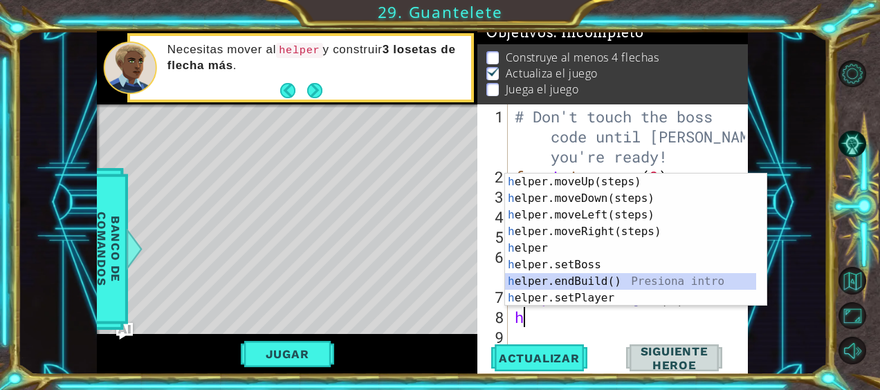
click at [621, 275] on div "h elper.moveUp(steps) Presiona intro h elper.moveDown(steps) Presiona intro h e…" at bounding box center [631, 257] width 252 height 166
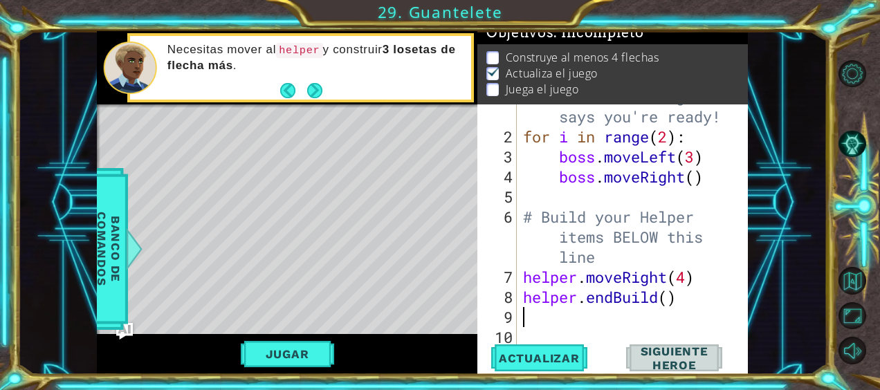
click at [671, 303] on div "# Don't touch the boss code until [PERSON_NAME] says you're ready! for i in ran…" at bounding box center [630, 226] width 221 height 321
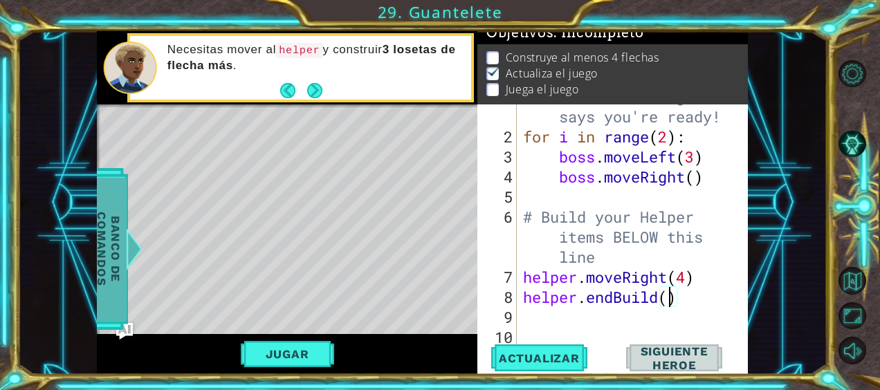
type textarea "helper.endBuild()"
click at [125, 244] on span "Banco de comandos" at bounding box center [109, 248] width 36 height 143
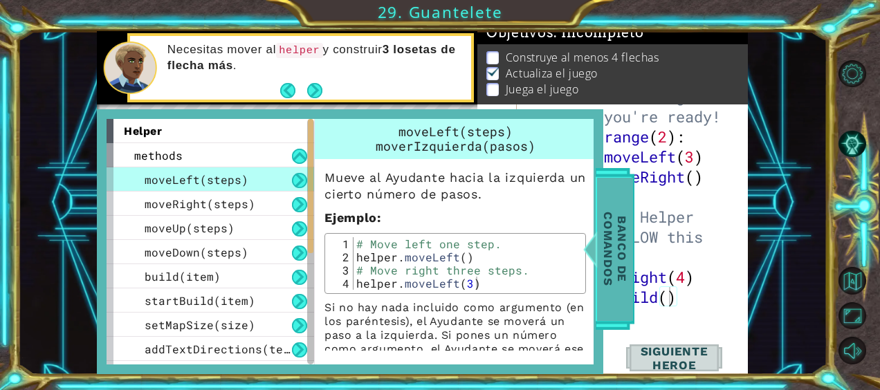
click at [614, 224] on span "Banco de comandos" at bounding box center [615, 248] width 36 height 143
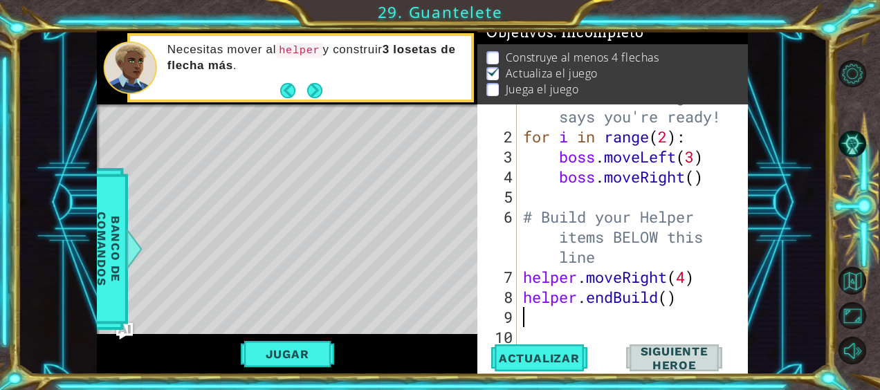
click at [671, 307] on div "# Don't touch the boss code until [PERSON_NAME] says you're ready! for i in ran…" at bounding box center [630, 226] width 221 height 321
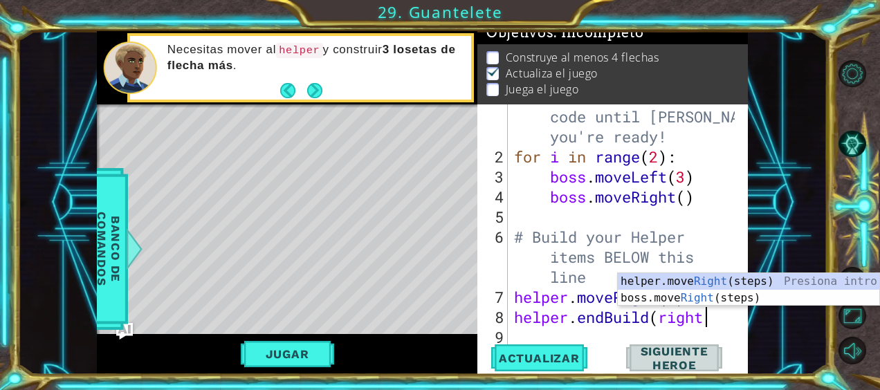
scroll to position [0, 8]
type textarea "helper.endBuild(right"
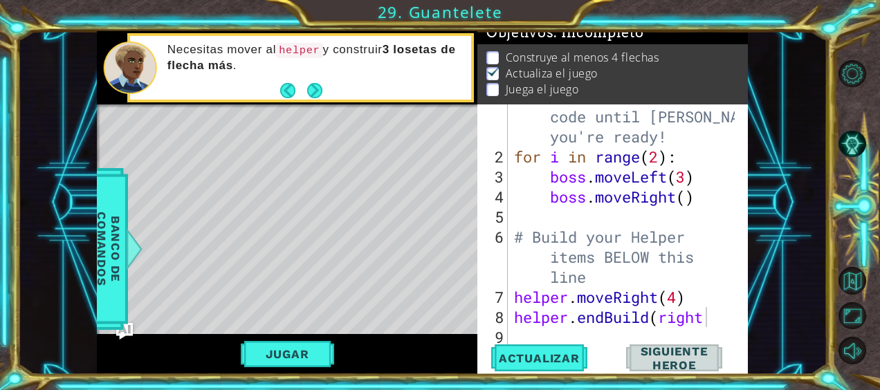
click at [765, 202] on div "1 2 3 # Don't touch the boss code until [PERSON_NAME] says you're ready! for i …" at bounding box center [422, 202] width 810 height 343
click at [853, 148] on button "Pista AI" at bounding box center [852, 143] width 27 height 27
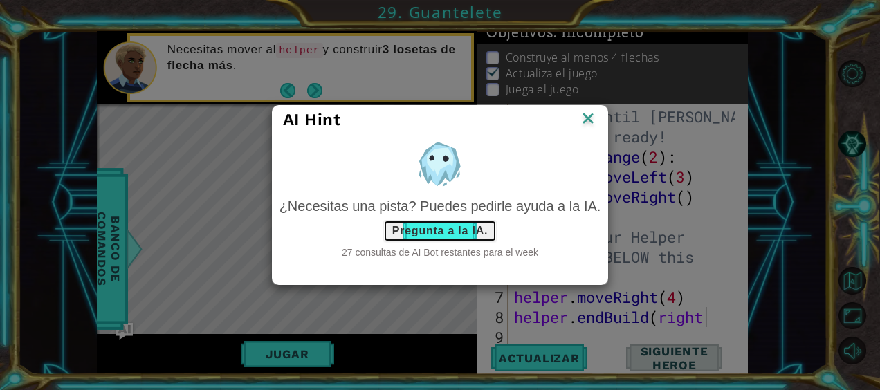
click at [457, 234] on button "Pregunta a la IA." at bounding box center [439, 231] width 113 height 22
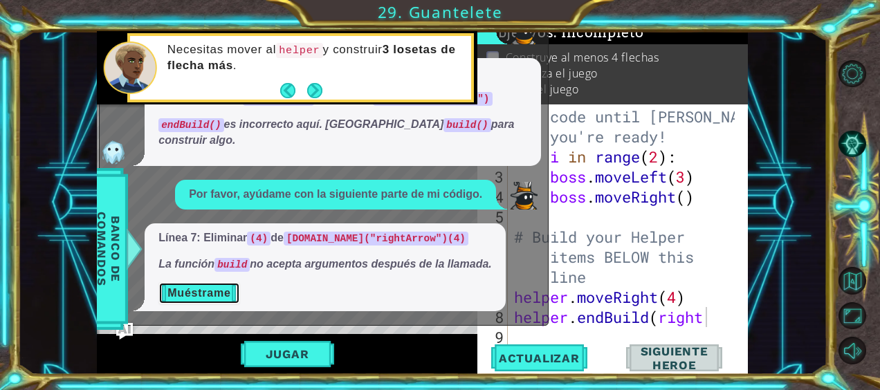
click at [210, 283] on button "Muéstrame" at bounding box center [198, 293] width 81 height 22
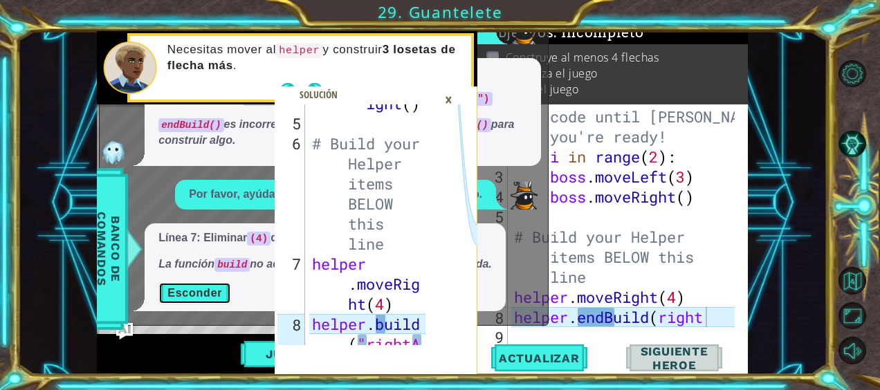
scroll to position [0, 0]
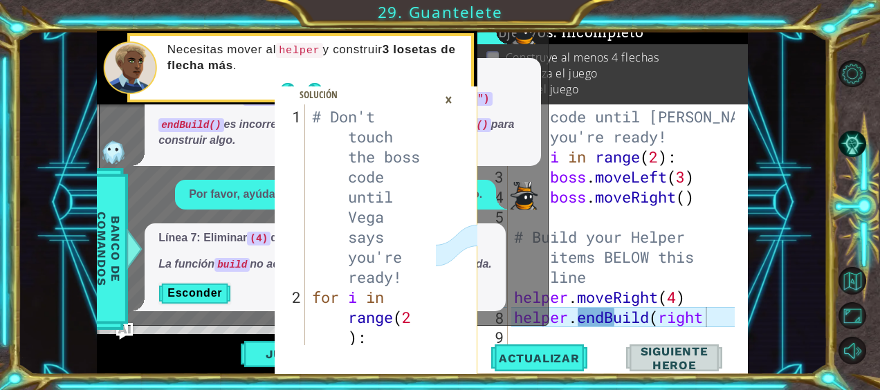
drag, startPoint x: 437, startPoint y: 149, endPoint x: 430, endPoint y: 172, distance: 24.1
click at [430, 172] on div "1 2 3 # Don't touch the boss code until [PERSON_NAME] says you're ready! for i …" at bounding box center [376, 239] width 203 height 271
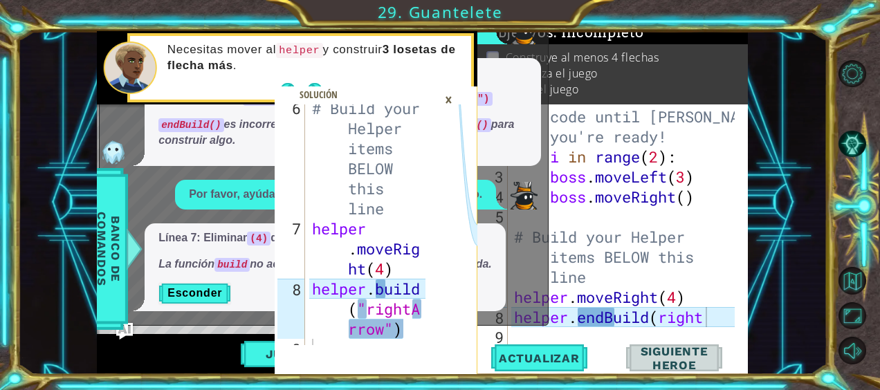
scroll to position [401, 0]
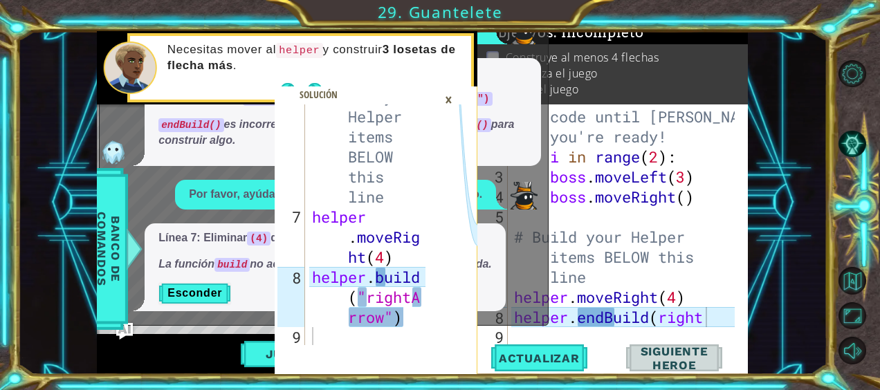
click at [447, 100] on div "×" at bounding box center [448, 100] width 21 height 24
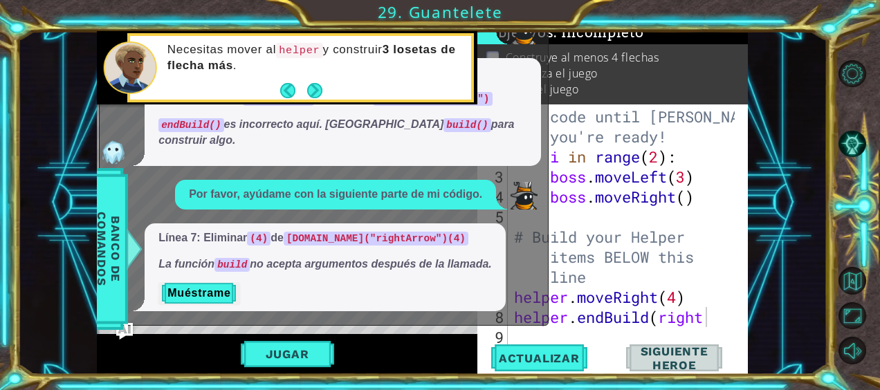
click at [496, 101] on span "Necesitas construir flechas para guiar al personaje. Línea 8: typo en endBuild(…" at bounding box center [342, 107] width 369 height 84
click at [285, 350] on button "Jugar" at bounding box center [287, 354] width 93 height 26
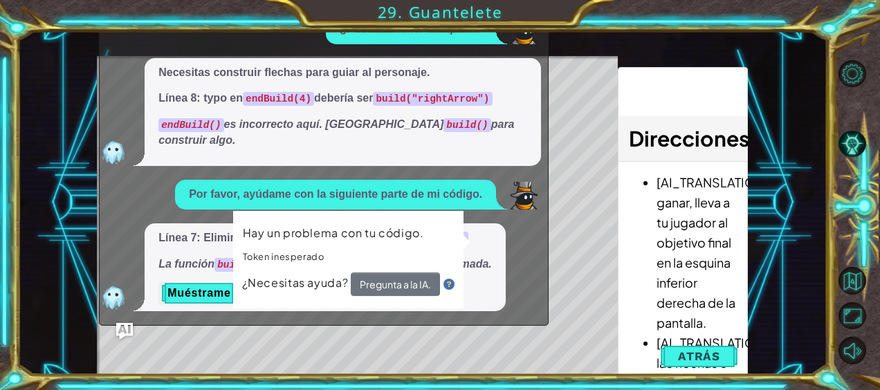
click at [484, 44] on div "¿Puedo obtener una pista?" at bounding box center [411, 30] width 170 height 30
click at [108, 165] on img at bounding box center [114, 152] width 28 height 28
click at [522, 307] on div "Línea 7: Eliminar (4) de [DOMAIN_NAME]("rightArrow")(4) La función build no ace…" at bounding box center [320, 268] width 441 height 89
click at [547, 245] on div "x ¿Puedo obtener una pista? Necesitas construir flechas para guiar al personaje…" at bounding box center [324, 160] width 450 height 334
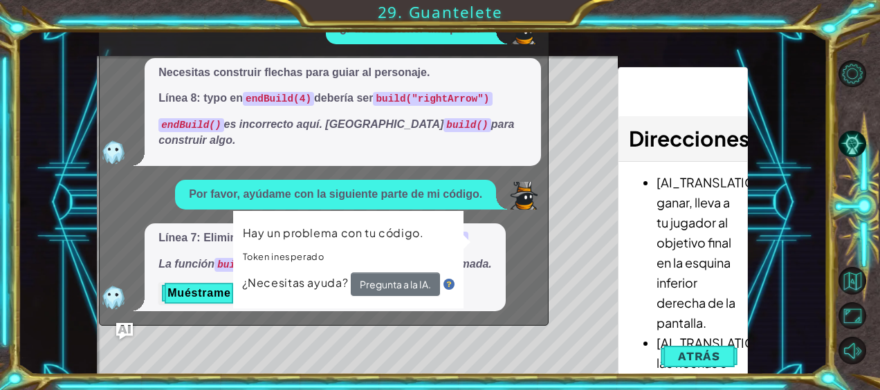
click at [547, 240] on div "x ¿Puedo obtener una pista? Necesitas construir flechas para guiar al personaje…" at bounding box center [324, 160] width 450 height 334
click at [706, 365] on button "Atrás" at bounding box center [699, 357] width 77 height 28
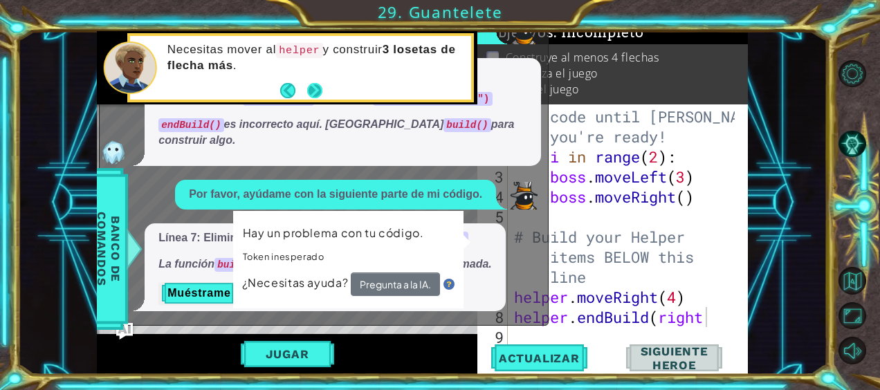
click at [307, 95] on button "Next" at bounding box center [314, 89] width 15 height 15
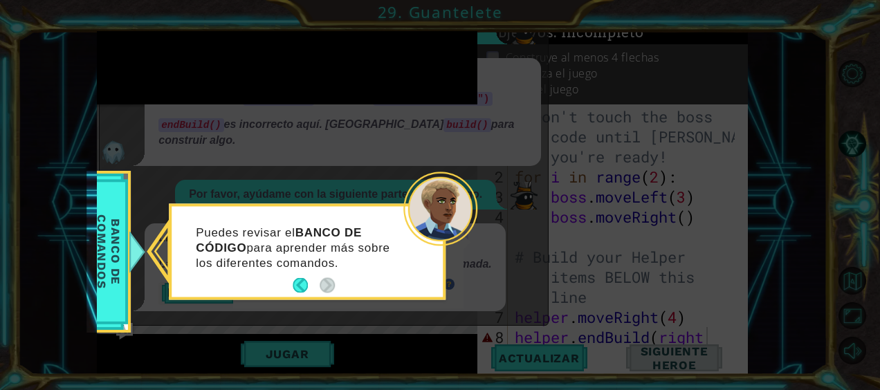
scroll to position [0, 0]
click at [296, 284] on button "Back" at bounding box center [306, 285] width 27 height 15
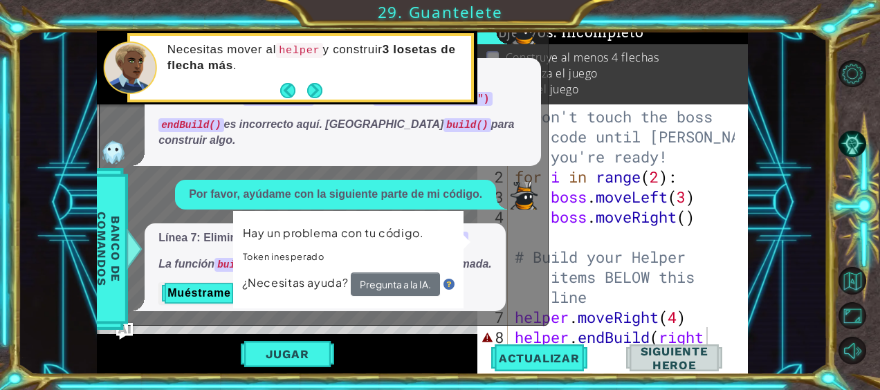
click at [587, 82] on li "Juega el juego" at bounding box center [614, 90] width 256 height 16
